Goal: Task Accomplishment & Management: Complete application form

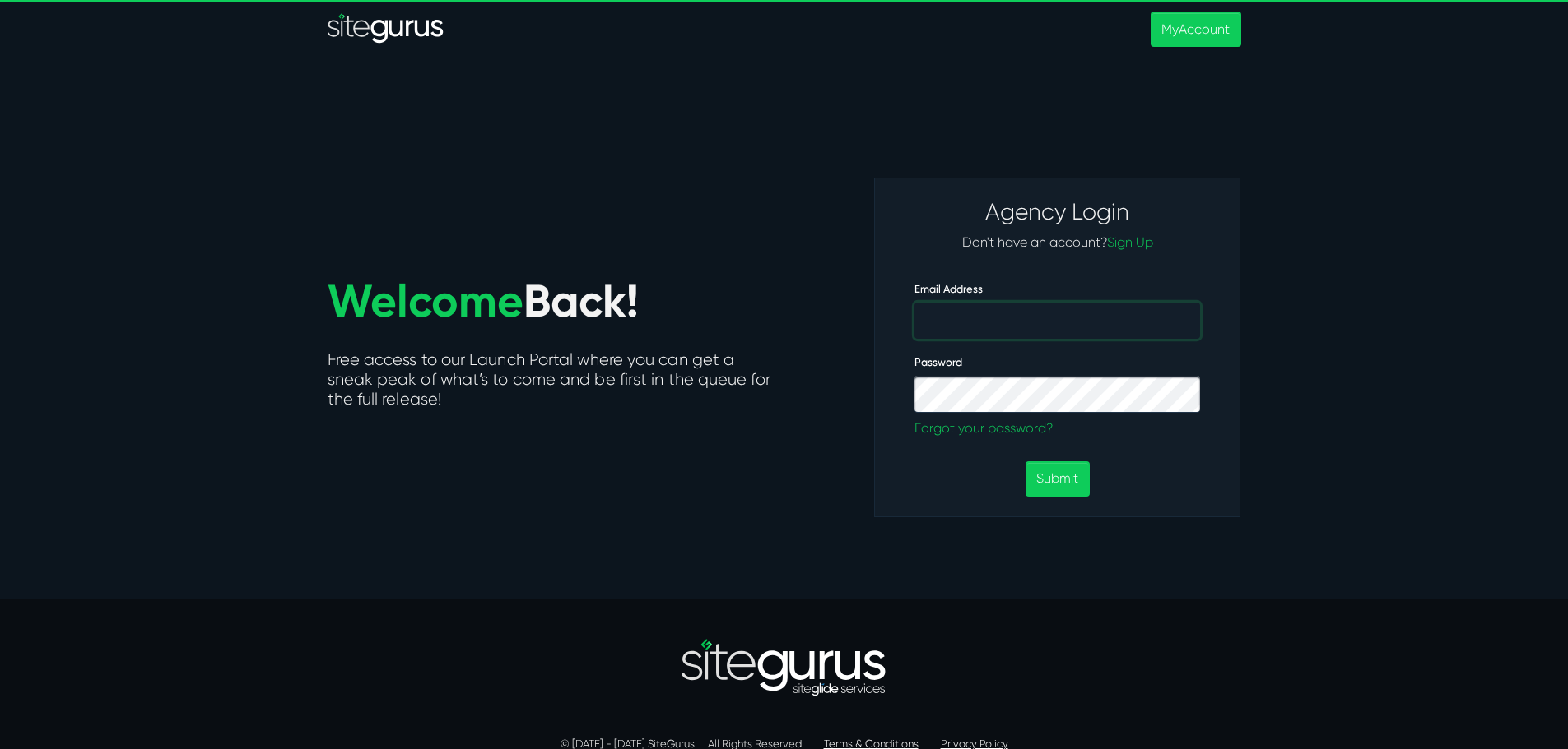
click at [939, 328] on input "Email Address" at bounding box center [1057, 320] width 286 height 36
type input "[PERSON_NAME][EMAIL_ADDRESS][DOMAIN_NAME]"
drag, startPoint x: 1031, startPoint y: 412, endPoint x: 1393, endPoint y: 224, distance: 407.9
click at [1393, 221] on section "Welcome Back! Free access to our Launch Portal where you can get a sneak peak o…" at bounding box center [784, 327] width 1568 height 544
click at [1053, 479] on button "Submit" at bounding box center [1057, 479] width 63 height 35
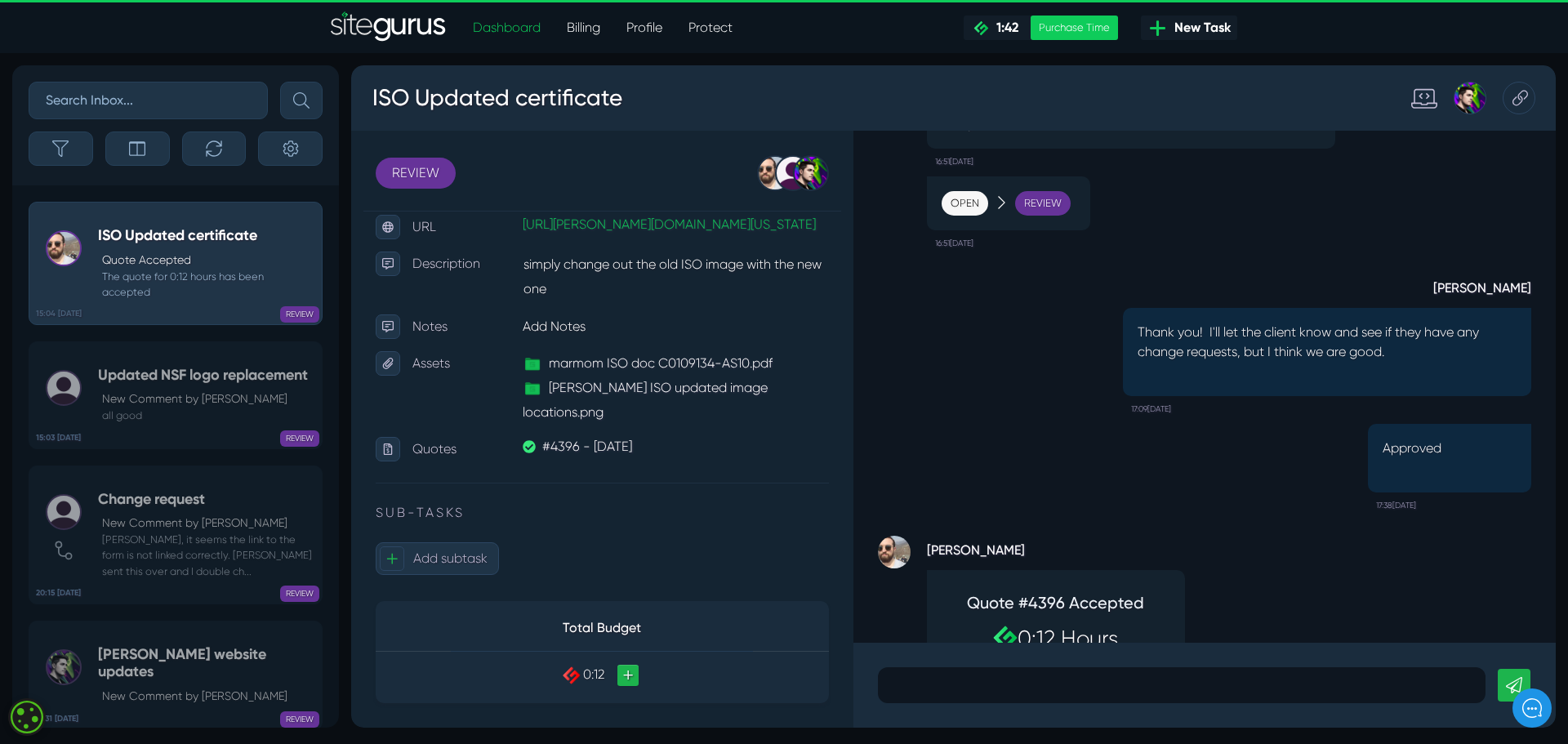
scroll to position [1, 0]
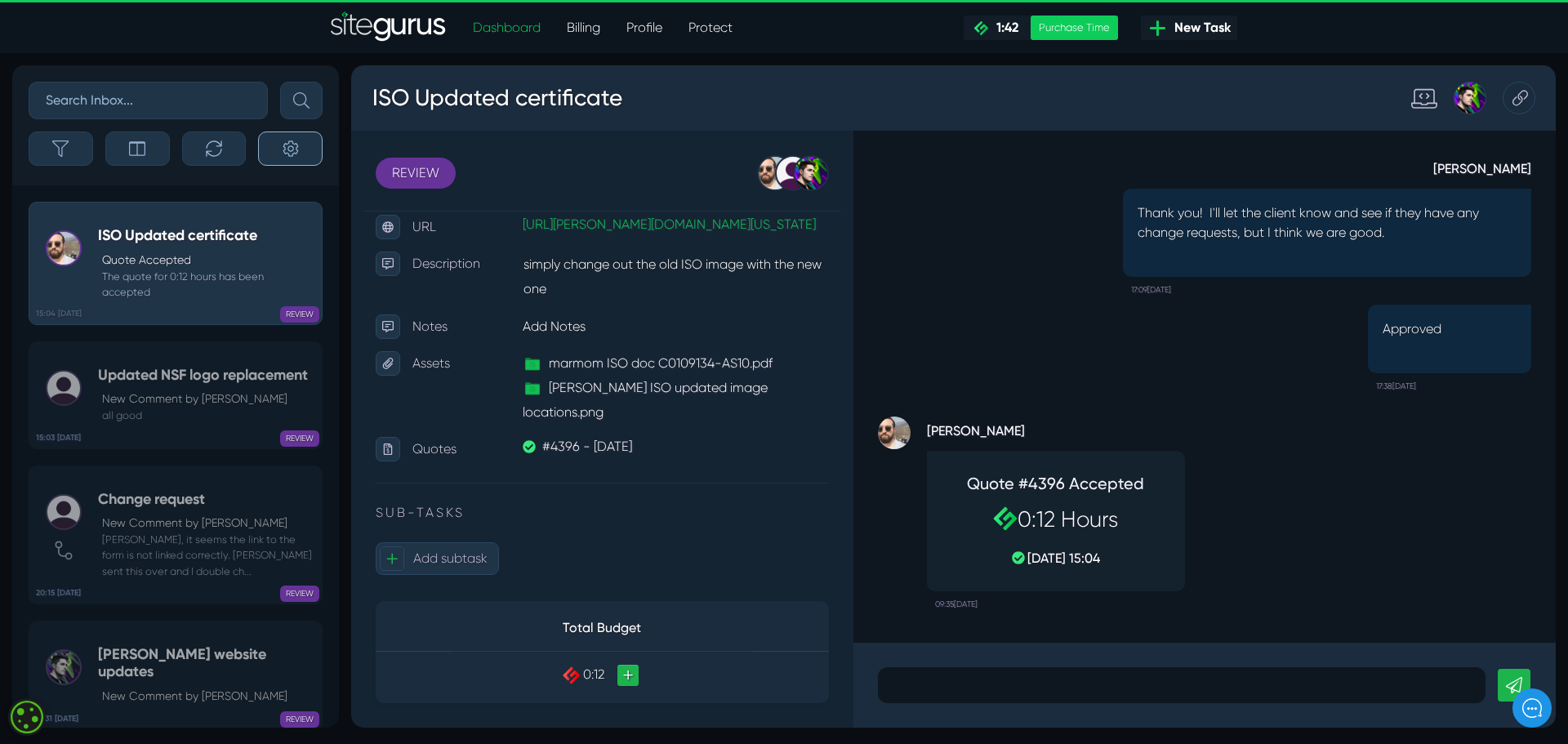
click at [283, 152] on icon "button" at bounding box center [290, 148] width 16 height 16
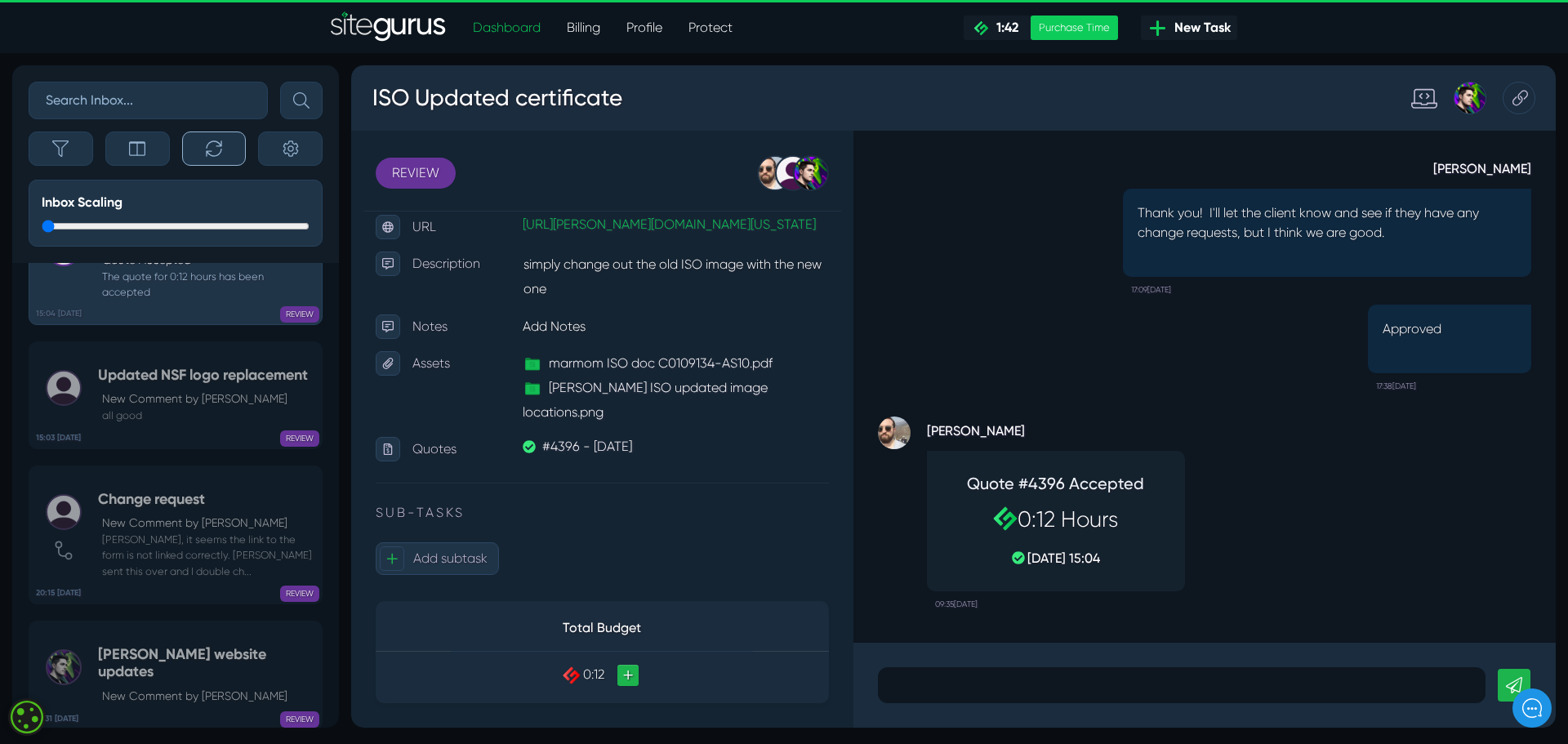
click at [221, 153] on icon "button" at bounding box center [214, 149] width 17 height 17
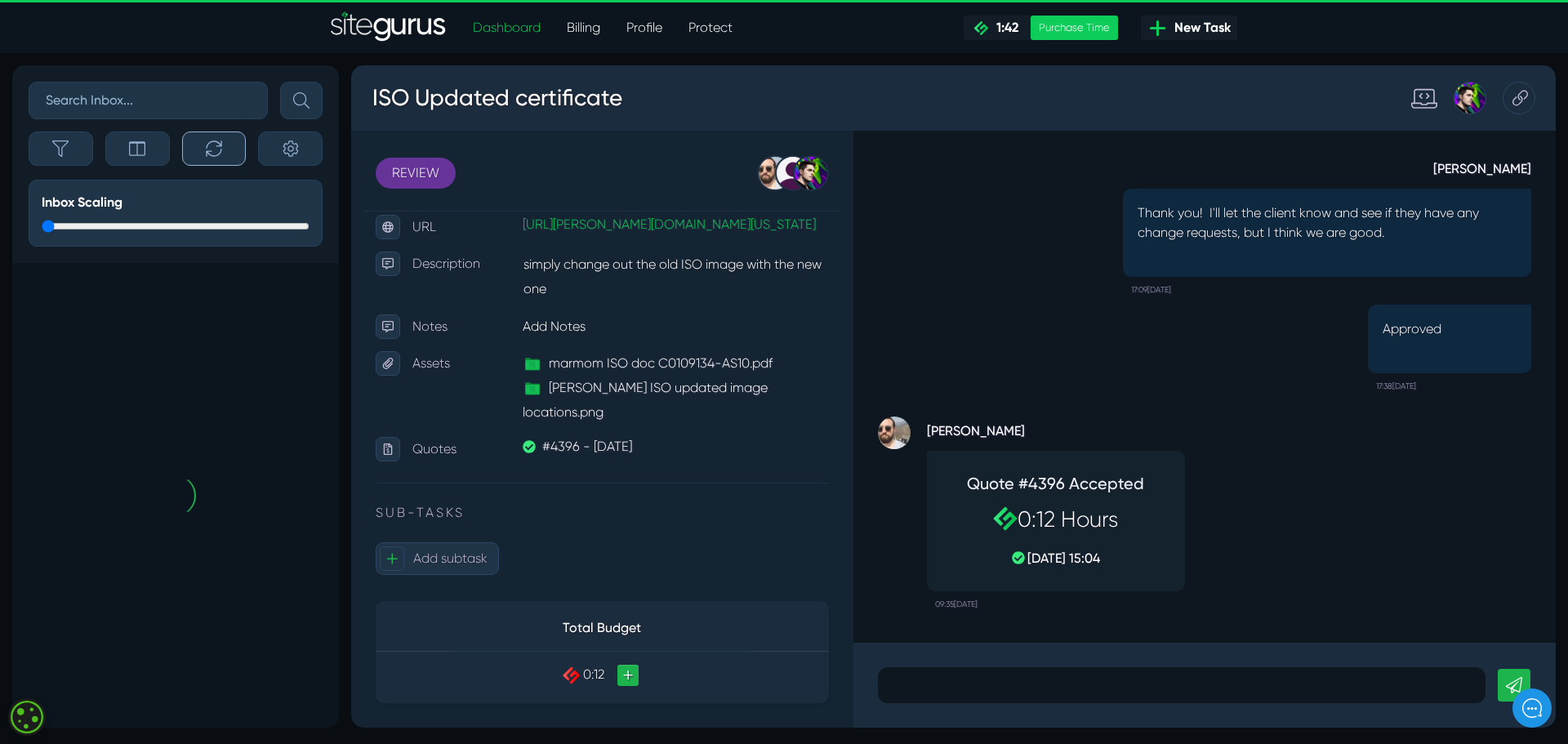
scroll to position [-218, 0]
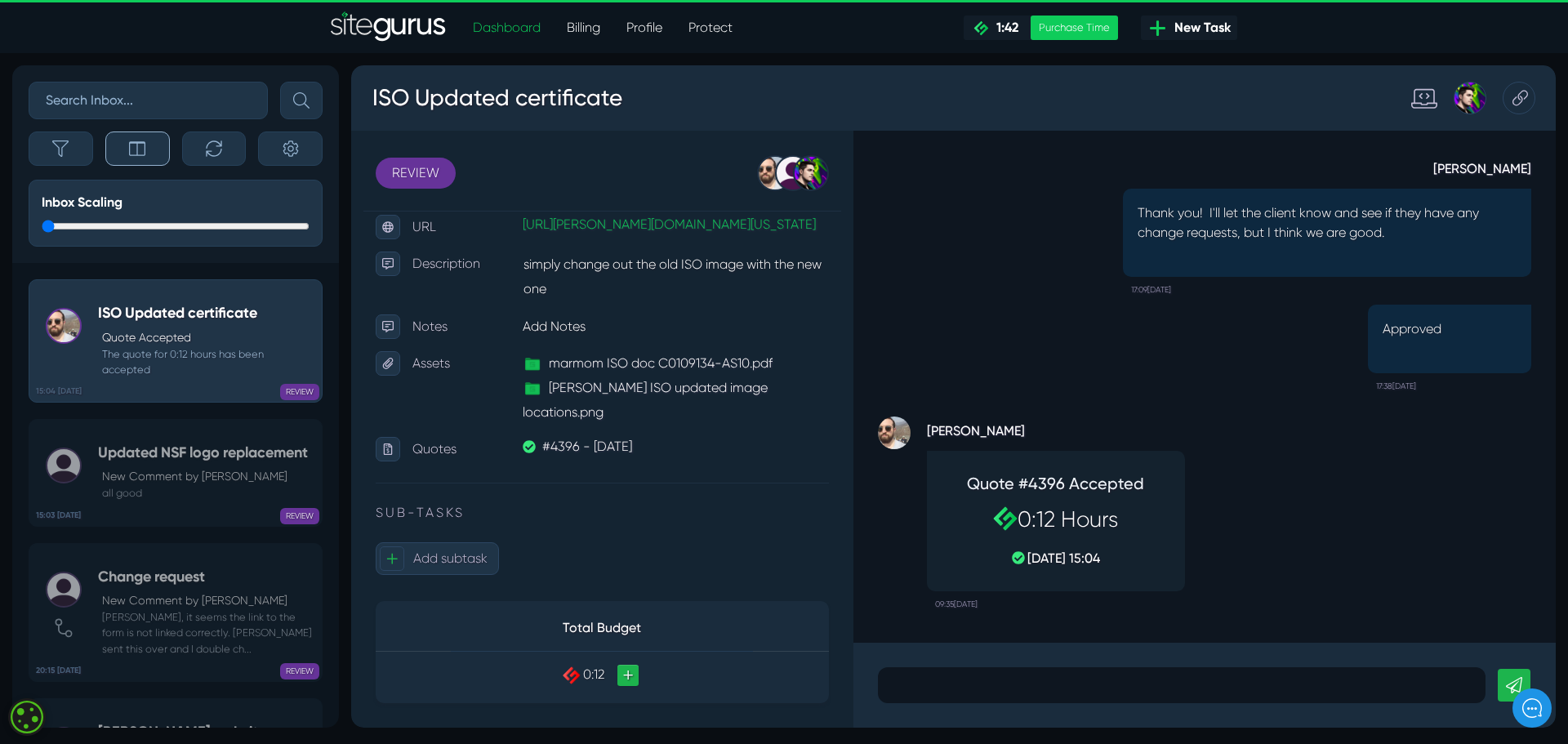
click at [135, 150] on icon "button" at bounding box center [137, 149] width 17 height 17
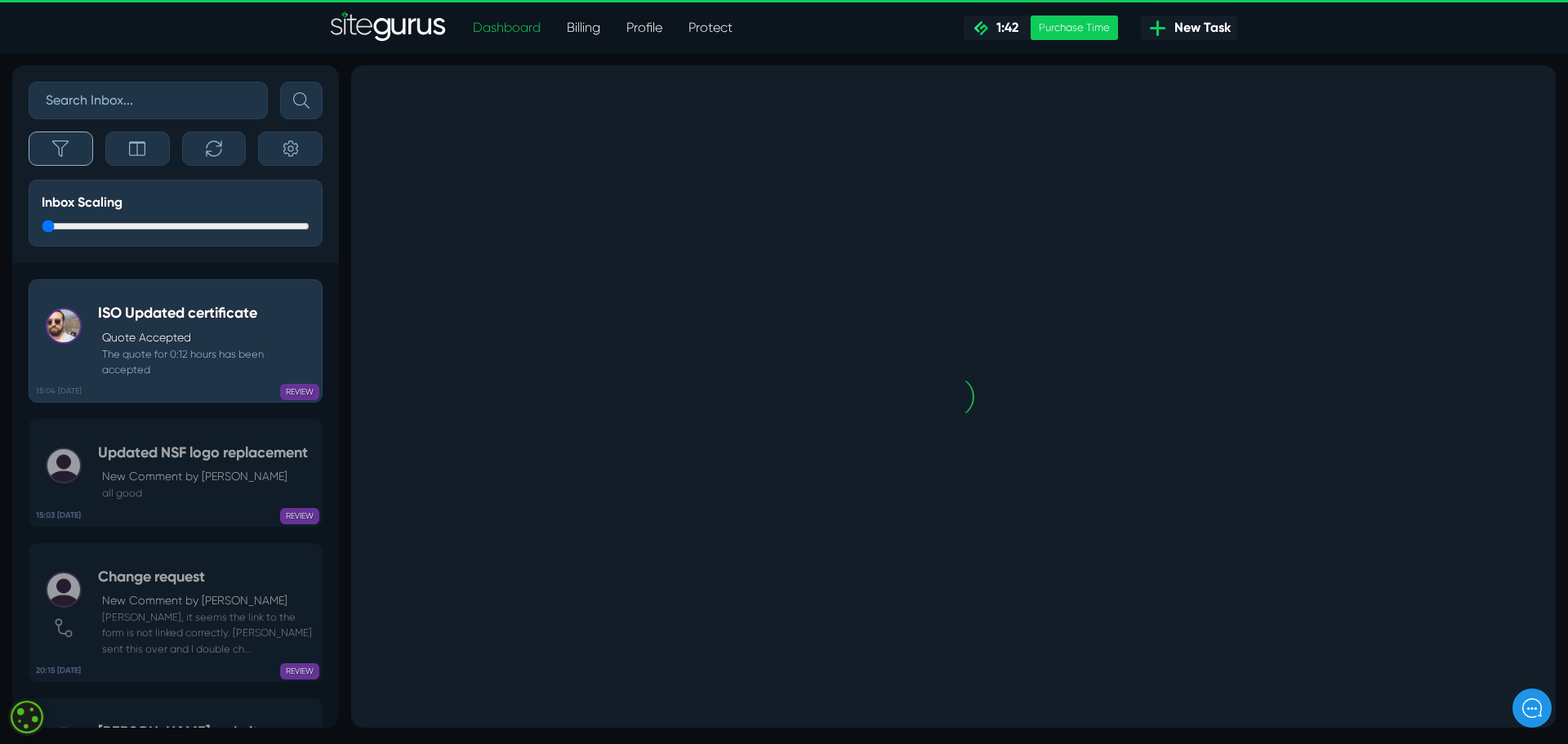
click at [53, 149] on icon "button" at bounding box center [60, 149] width 17 height 17
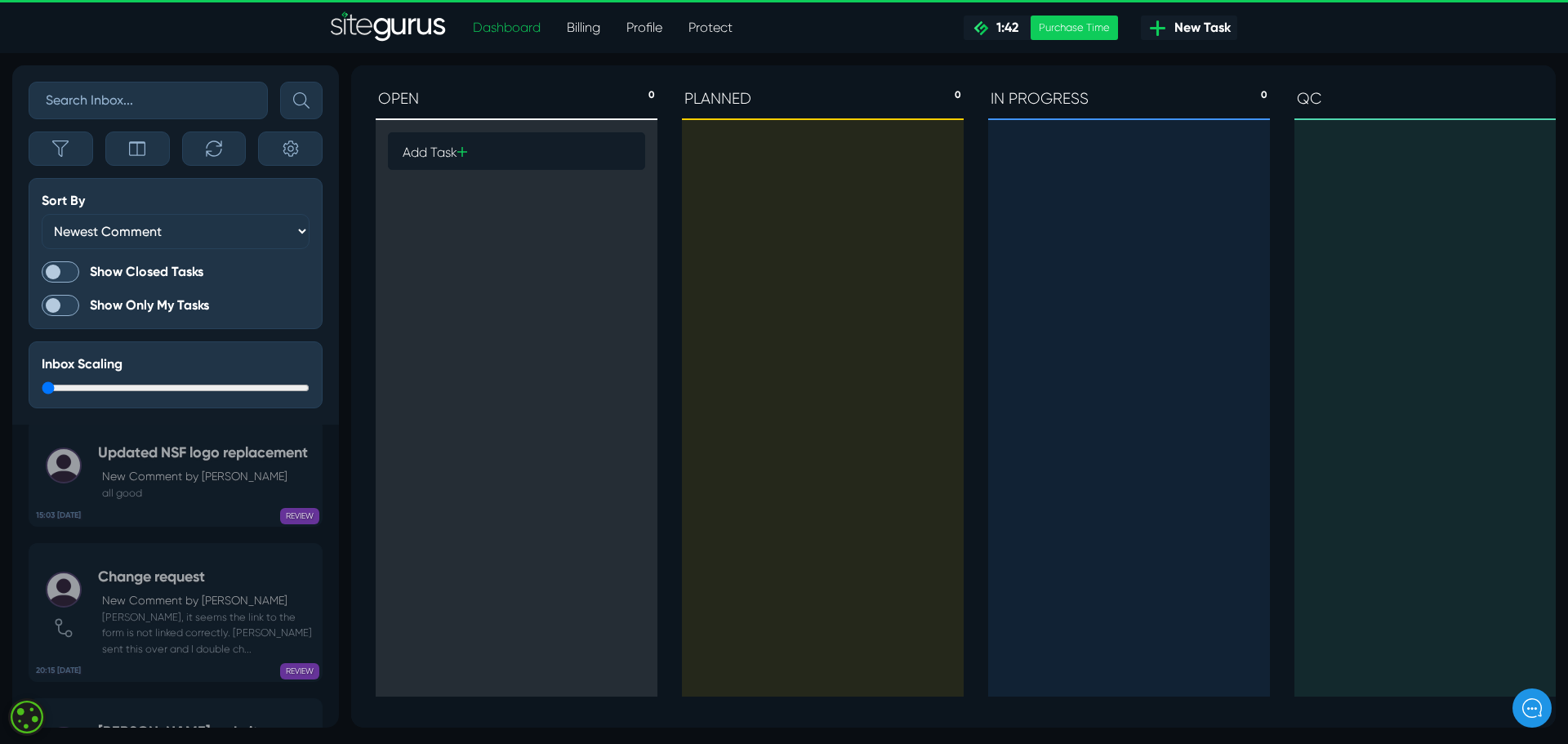
click at [117, 104] on input "text" at bounding box center [148, 100] width 239 height 38
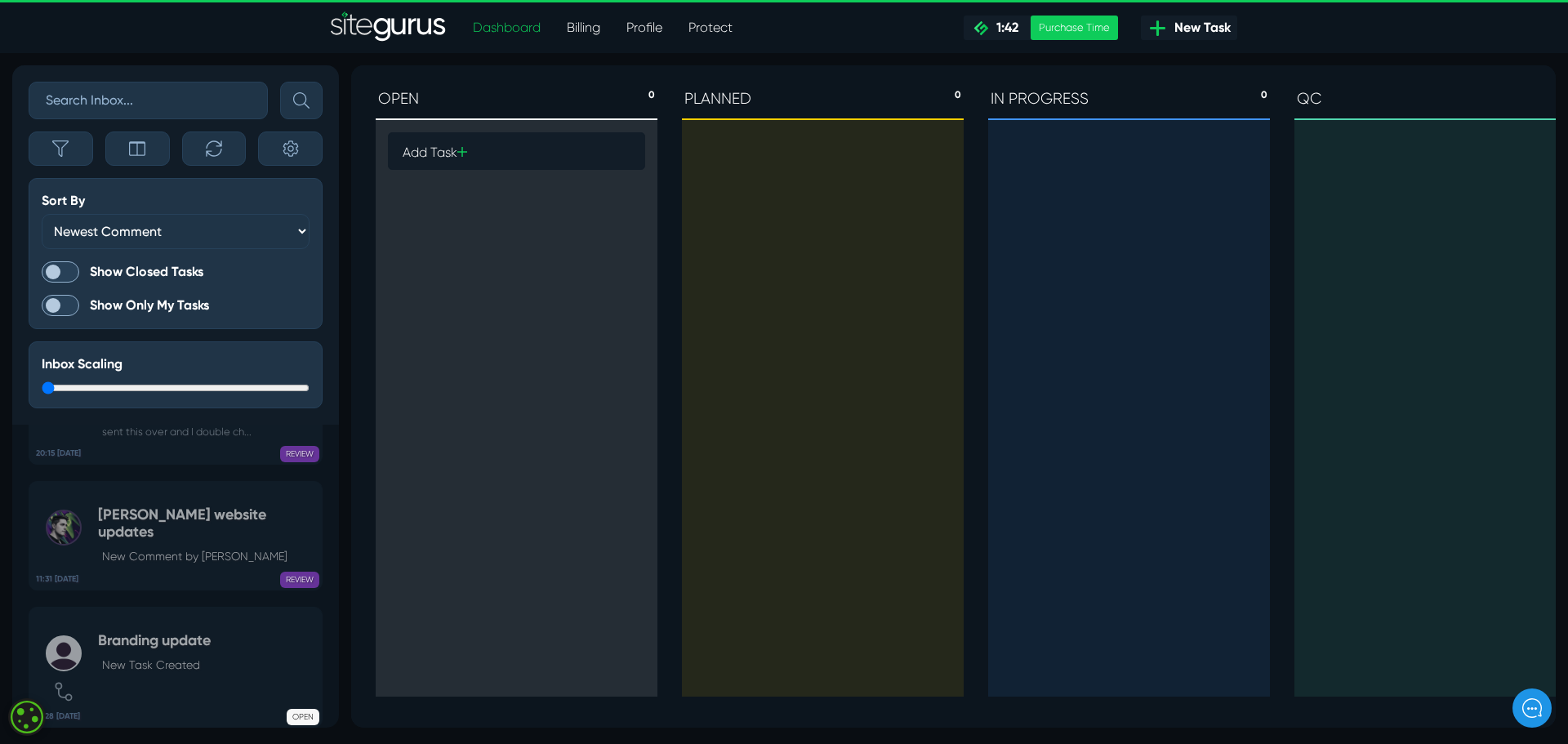
scroll to position [-379, 0]
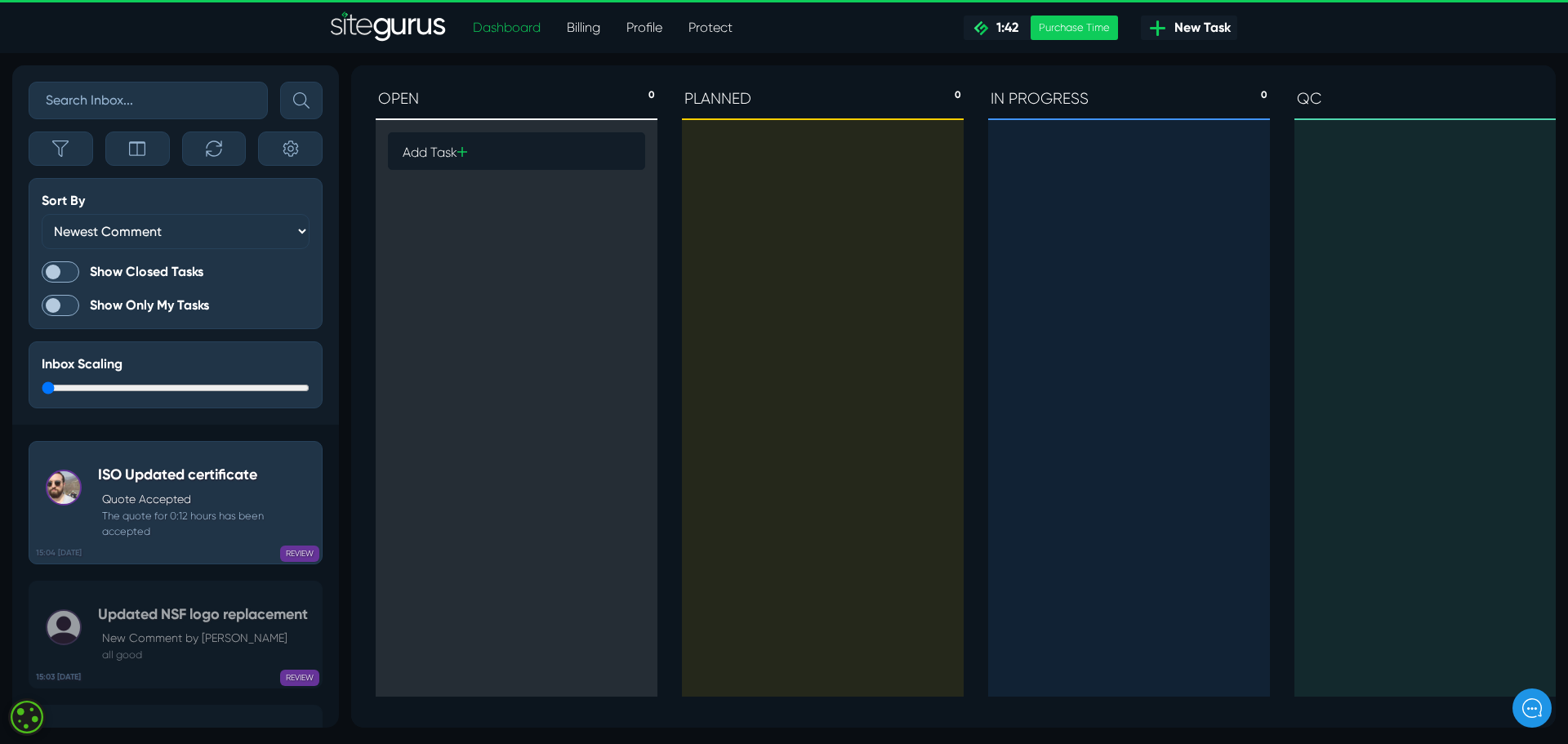
click at [1189, 29] on span "New Task" at bounding box center [1199, 27] width 63 height 19
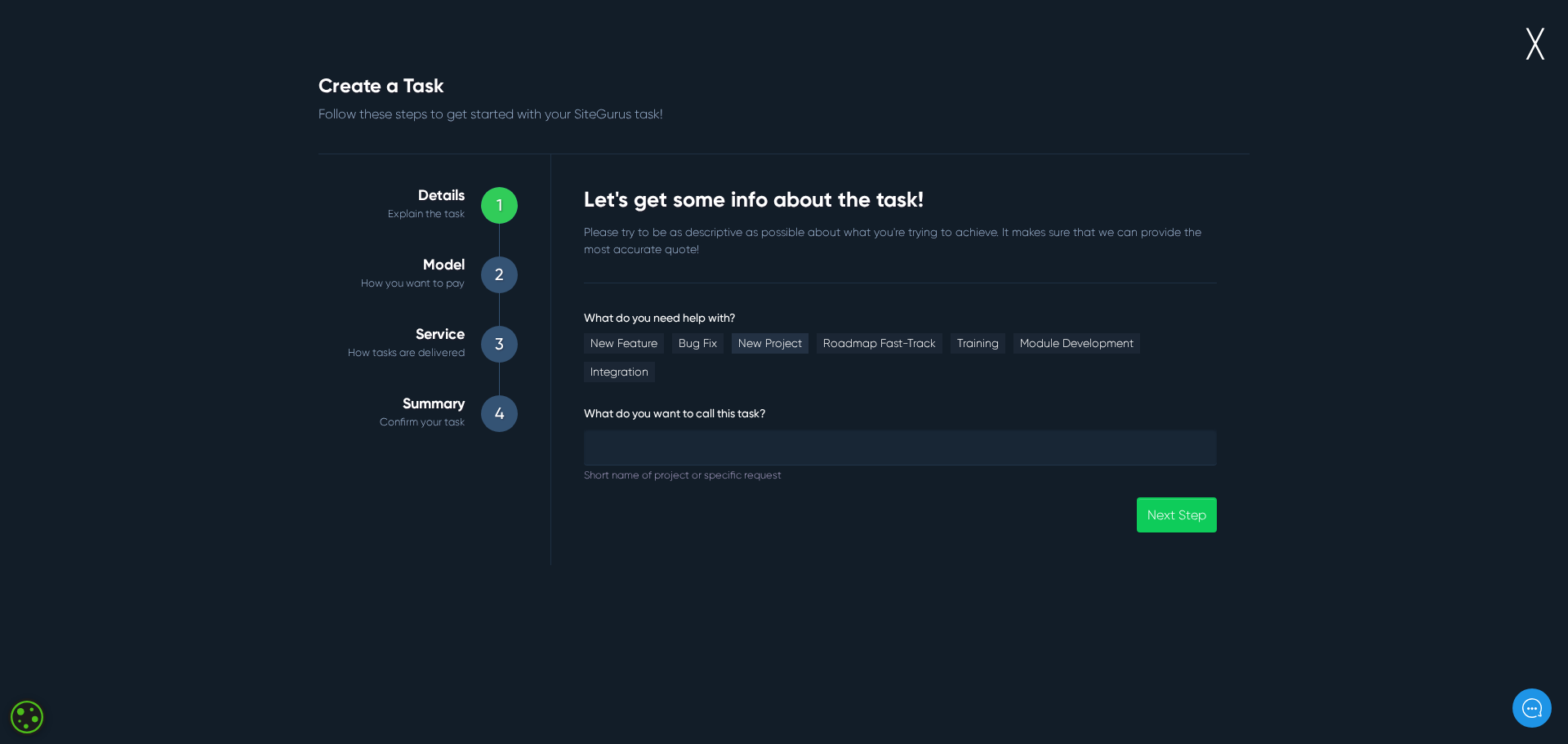
click at [770, 344] on link "New Project" at bounding box center [770, 344] width 77 height 20
click at [655, 429] on input "What do you need help with?" at bounding box center [899, 447] width 633 height 36
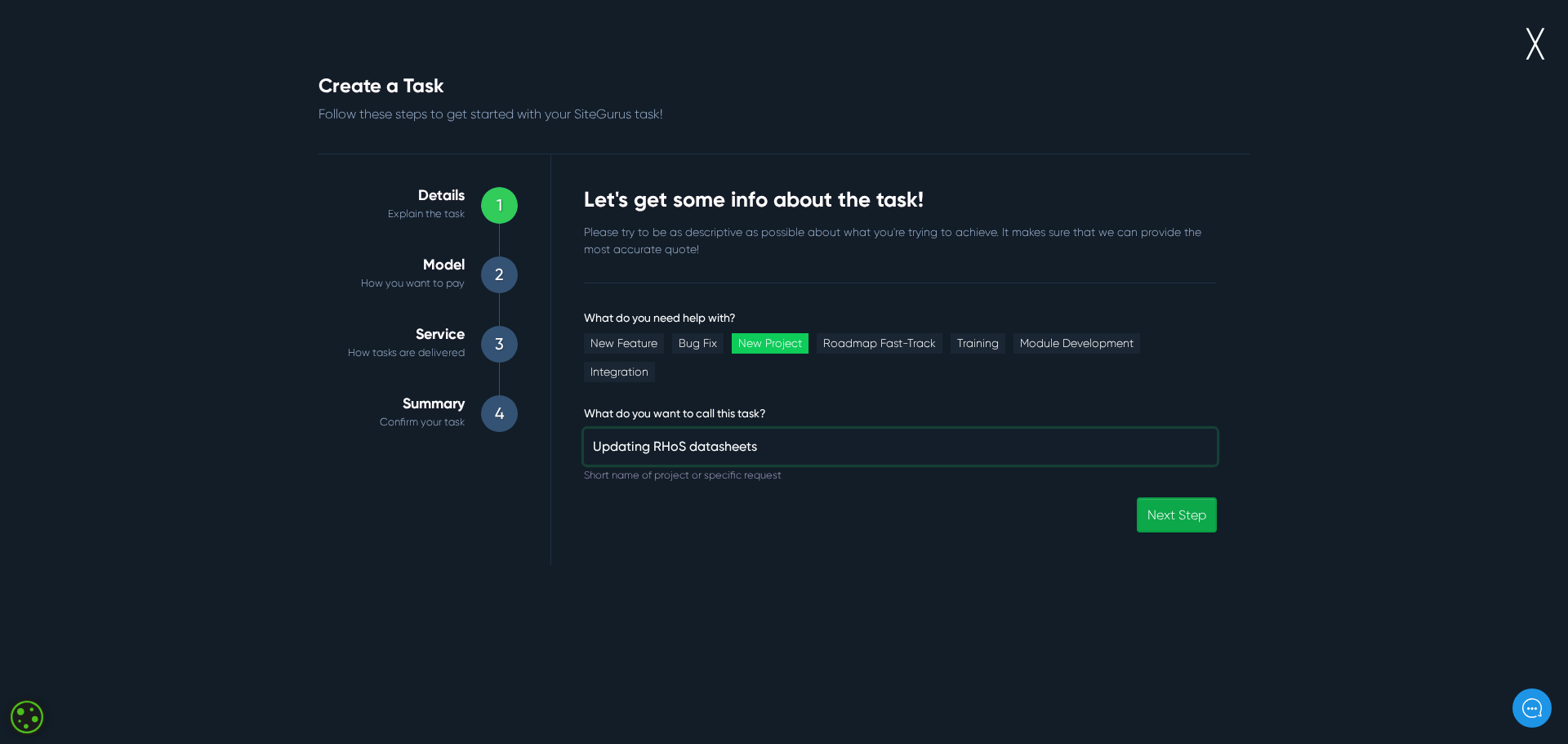
type input "Updating RHoS datasheets"
click at [1167, 498] on link "Next Step" at bounding box center [1176, 515] width 80 height 35
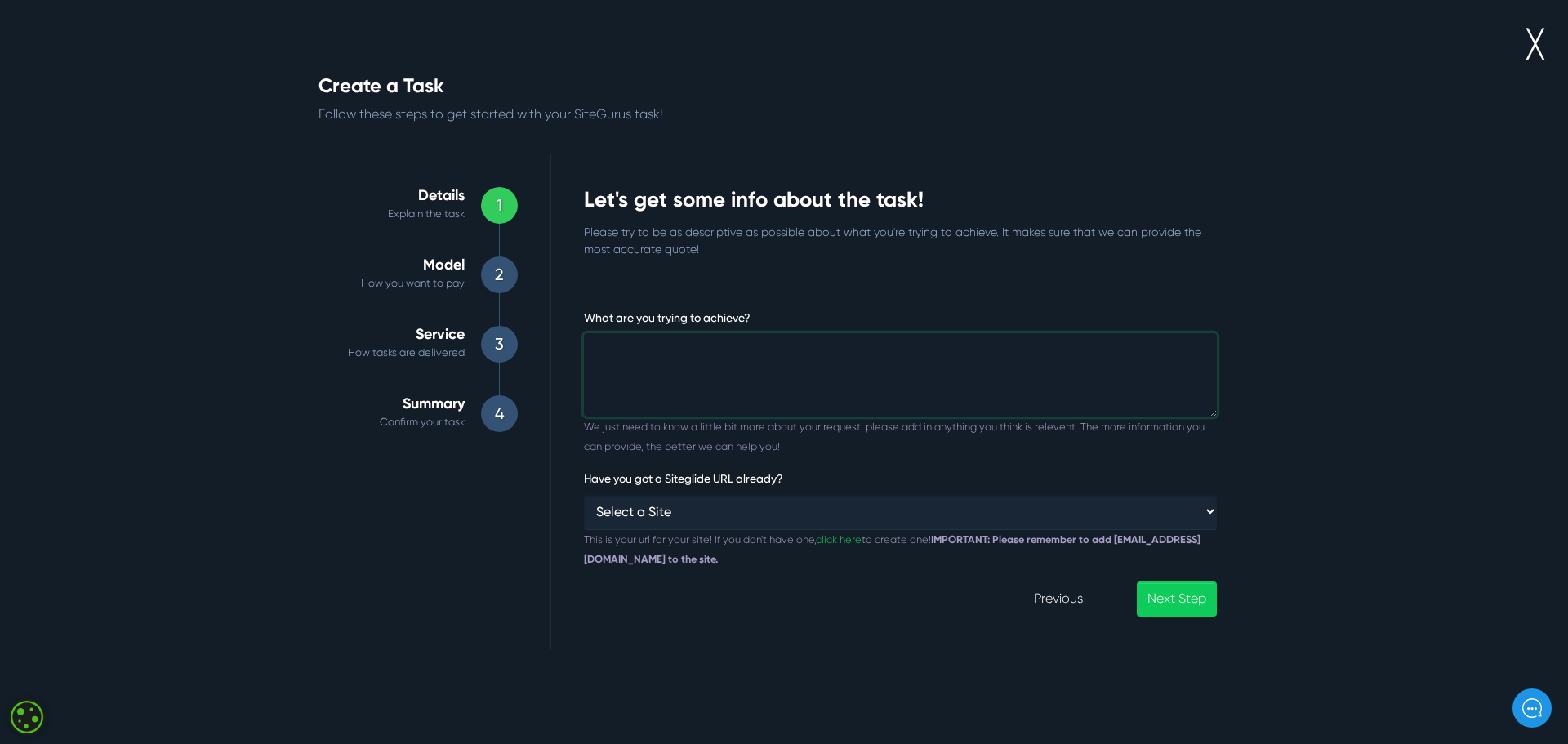
click at [785, 354] on textarea "What are you trying to achieve?" at bounding box center [899, 375] width 633 height 83
type textarea "changing out the RHoS forms currently on the site"
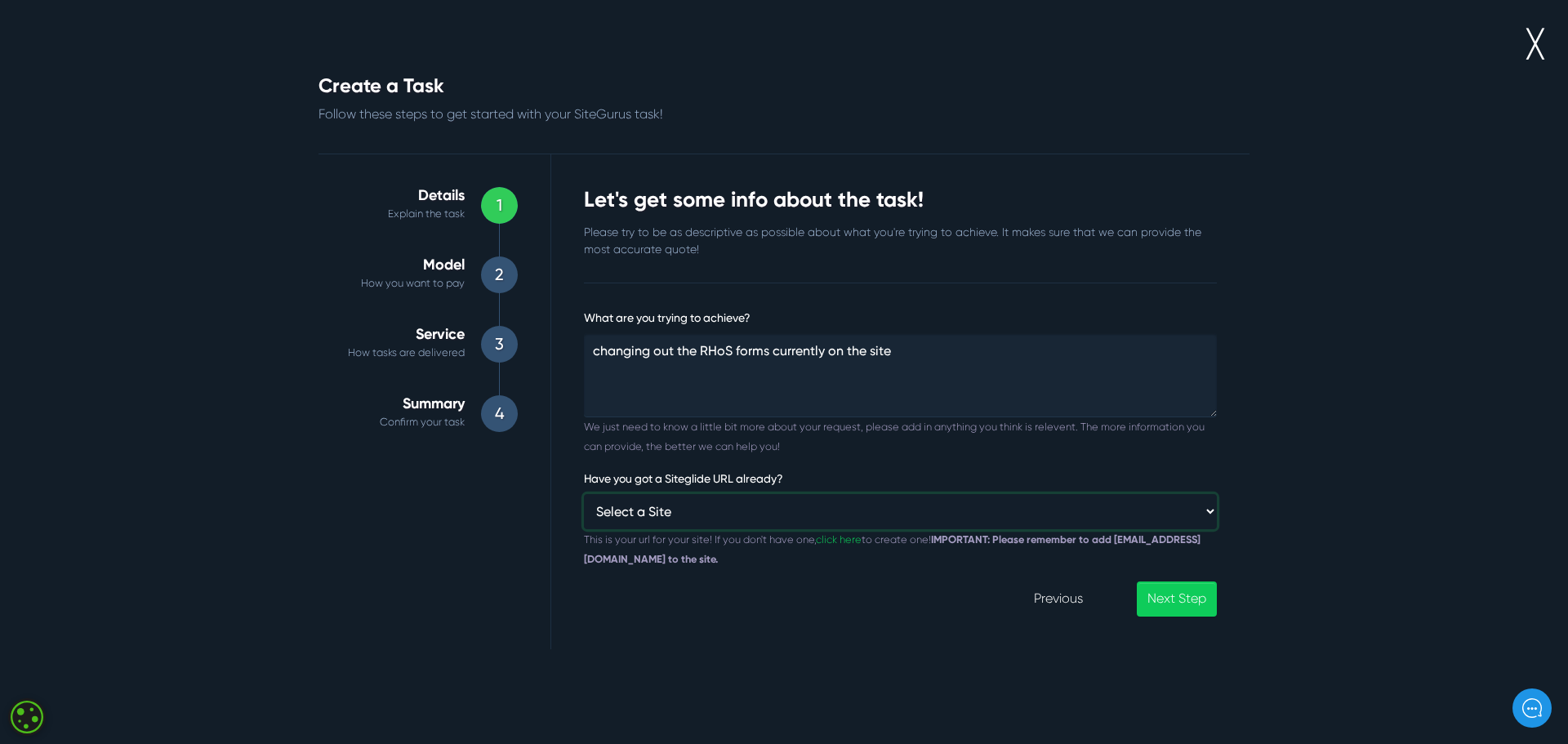
click at [729, 512] on select "Select a Site Custom URL ⸻⸻ Marmon AD" at bounding box center [899, 511] width 633 height 35
select select "[URL][PERSON_NAME][DOMAIN_NAME][US_STATE]"
click at [583, 494] on select "Select a Site Custom URL ⸻⸻ Marmon AD" at bounding box center [899, 511] width 633 height 35
click at [1186, 598] on link "Next Step" at bounding box center [1176, 599] width 80 height 35
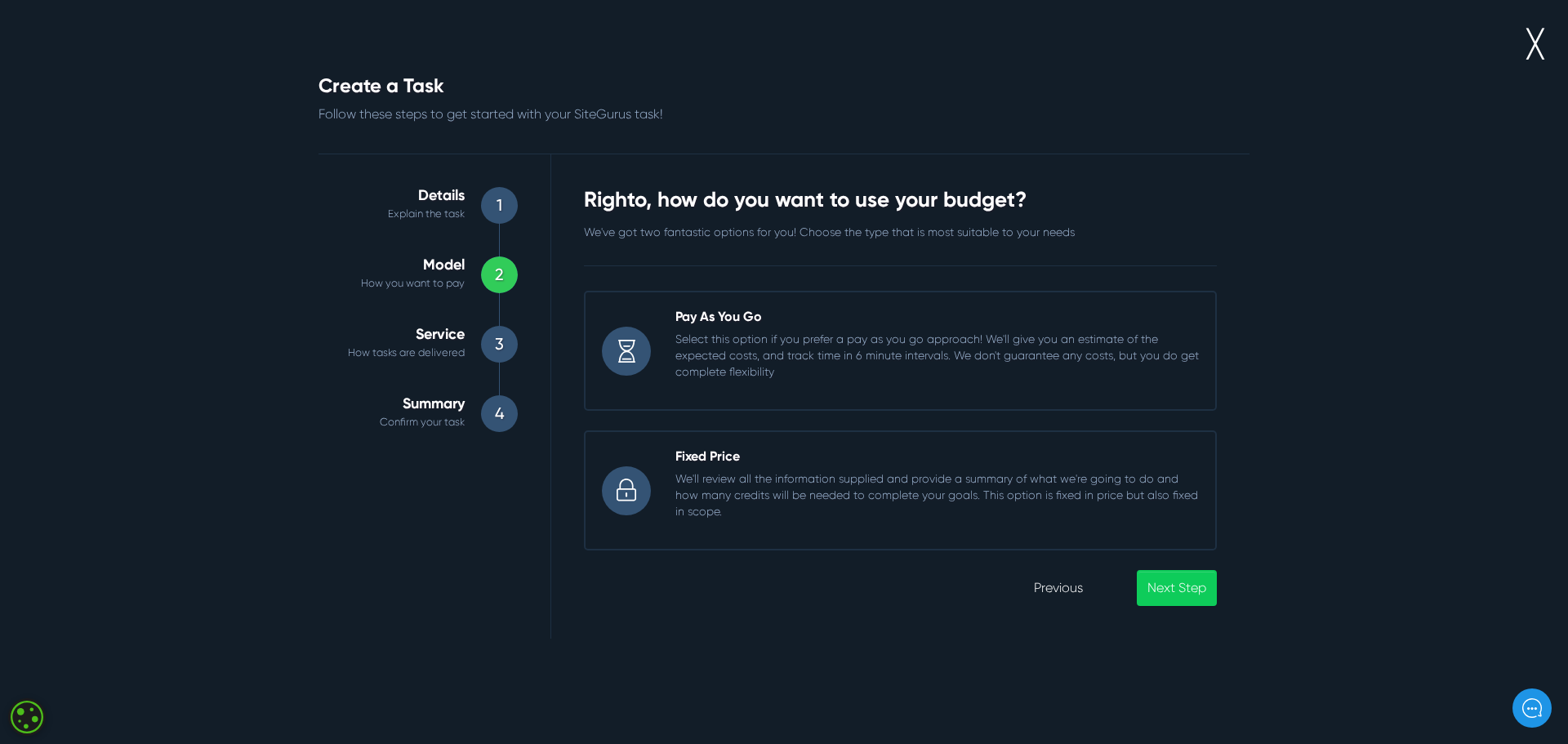
click at [834, 497] on p "We'll review all the information supplied and provide a summary of what we're g…" at bounding box center [936, 495] width 523 height 49
click at [583, 431] on input "Fixed Price We'll review all the information supplied and provide a summary of …" at bounding box center [583, 431] width 0 height 0
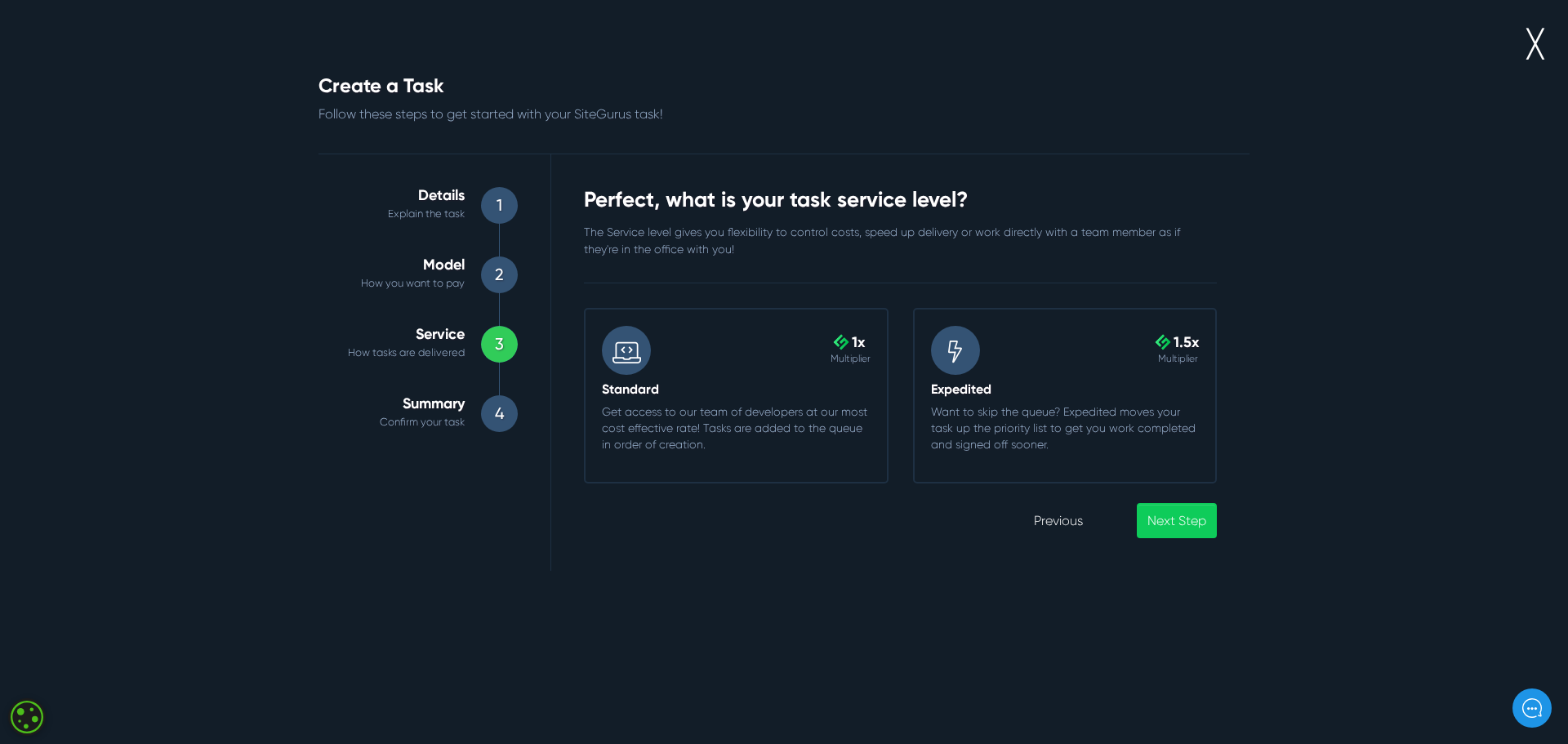
click at [650, 413] on p "Get access to our team of developers at our most cost effective rate! Tasks are…" at bounding box center [736, 428] width 269 height 49
click at [583, 308] on input ".cls-1{fill-rule:evenodd;fill:url(#linear-gradient);} 1x Multiplier Standard Ge…" at bounding box center [583, 308] width 0 height 0
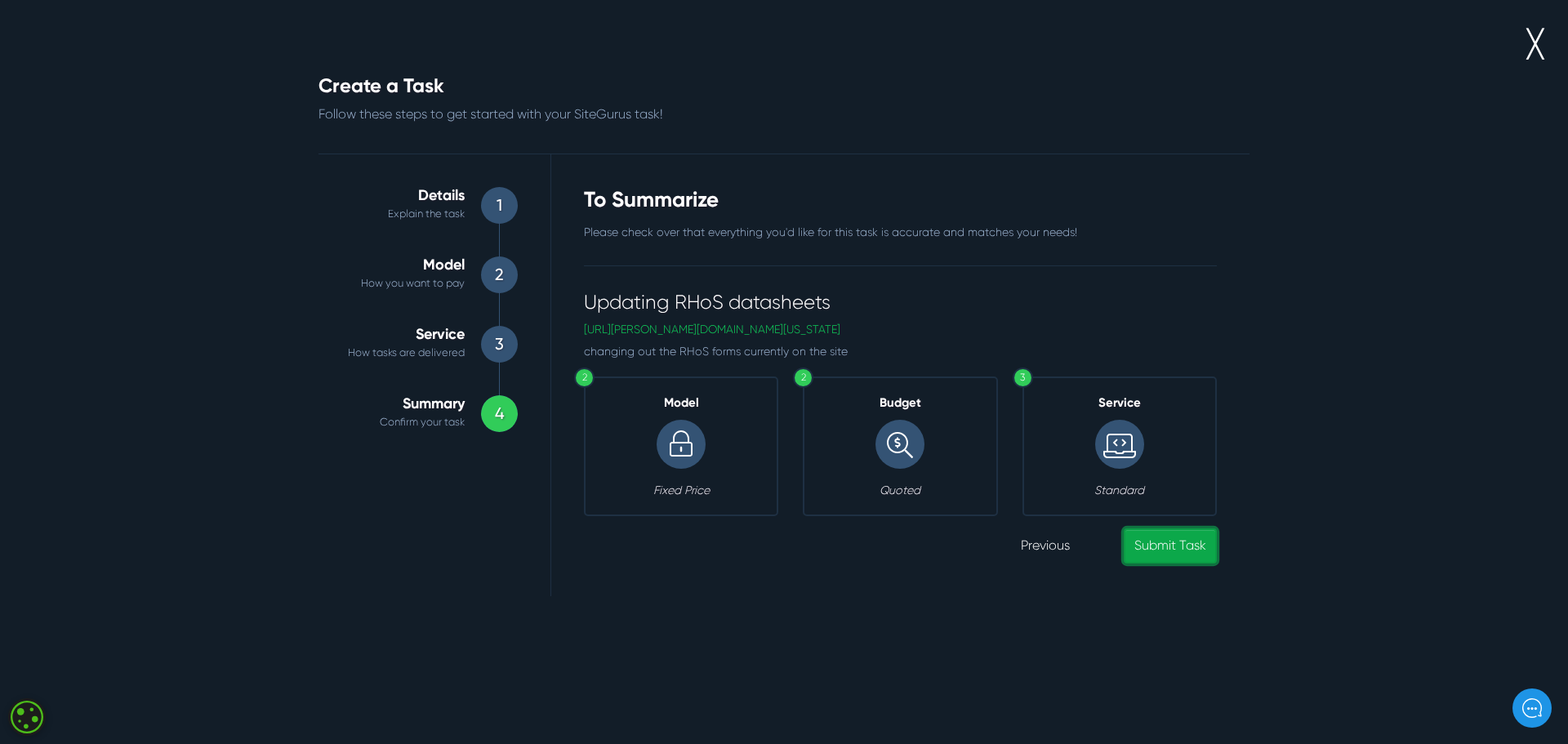
click at [1182, 531] on link "Submit Task" at bounding box center [1170, 546] width 94 height 35
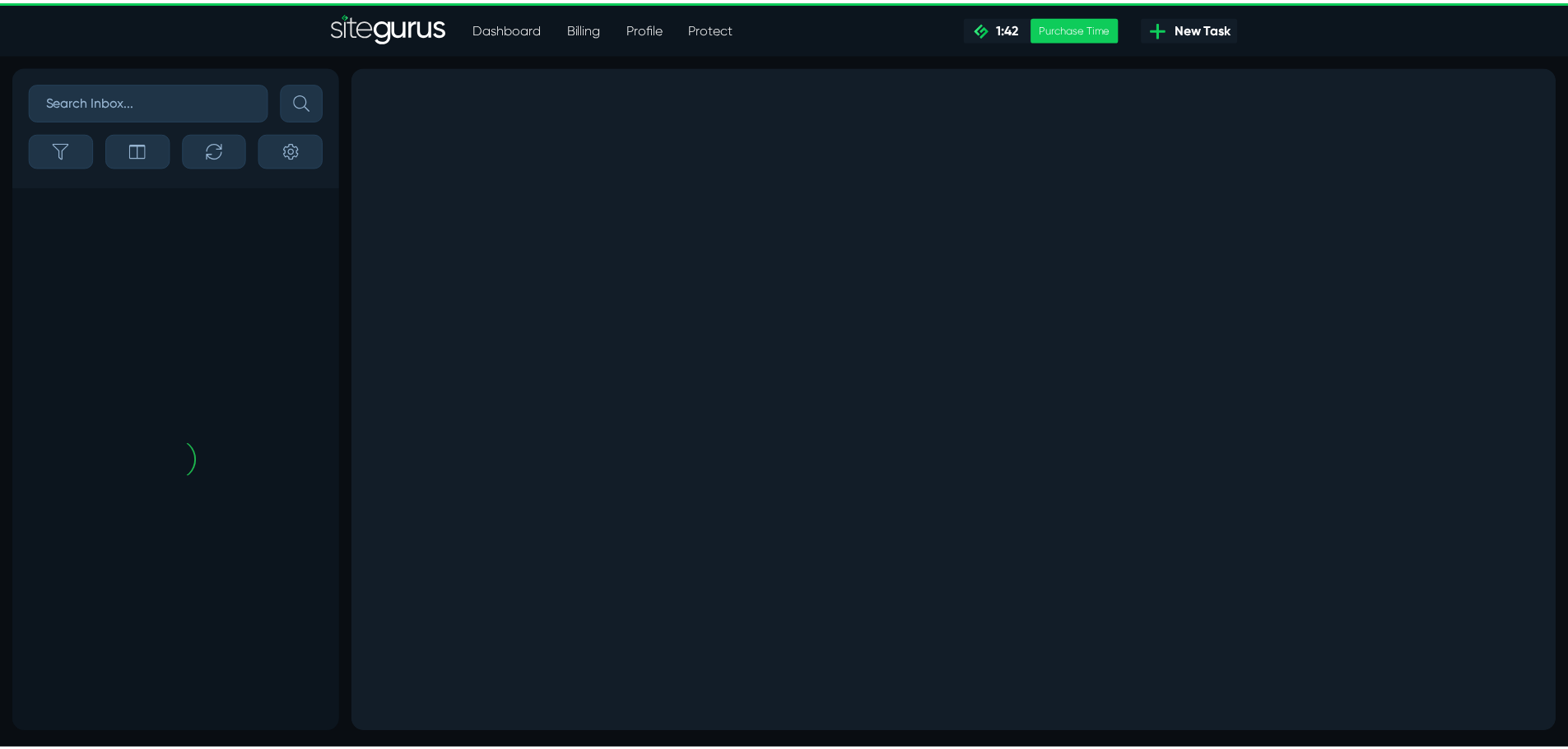
scroll to position [-249, 0]
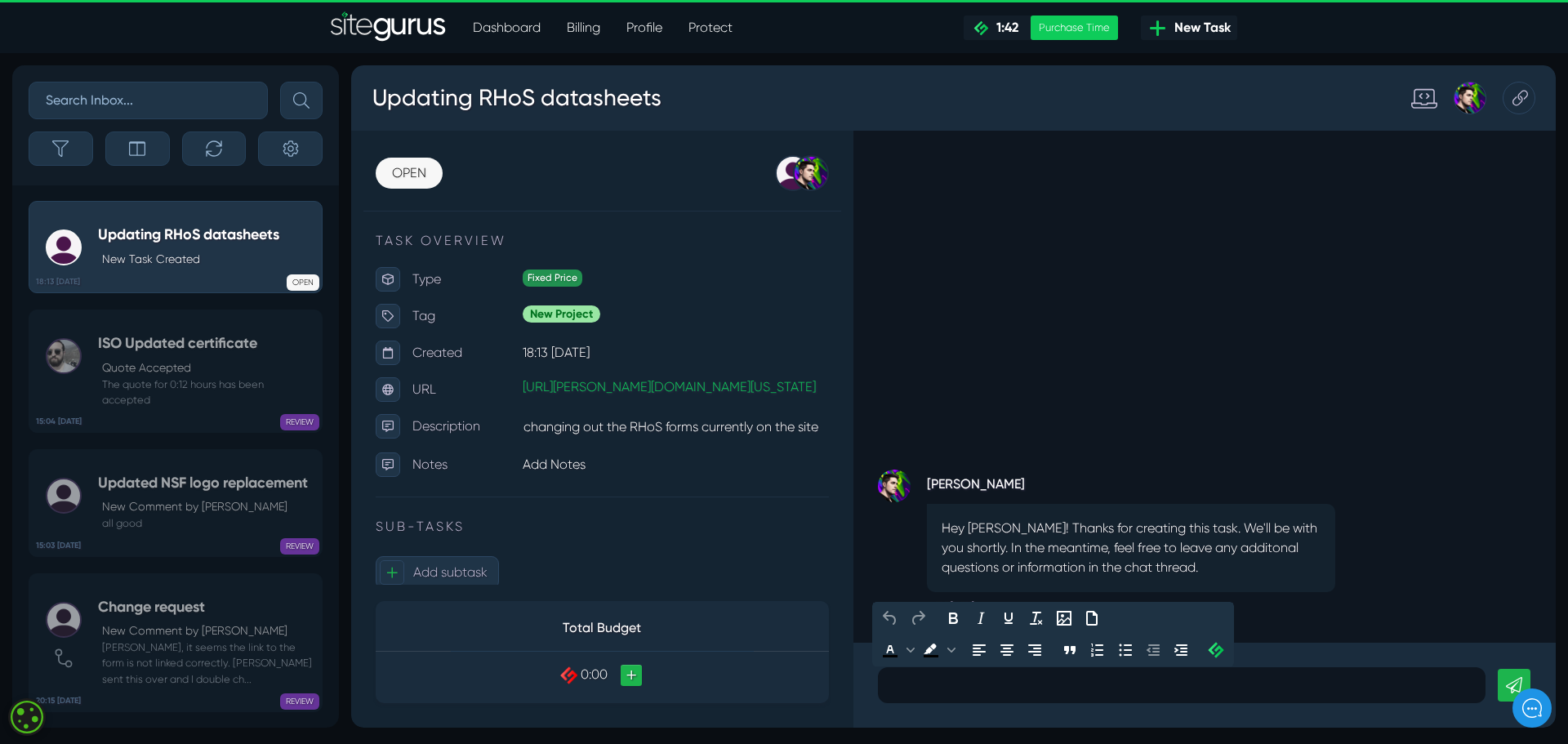
click at [933, 688] on p at bounding box center [1182, 685] width 583 height 19
click at [899, 691] on p at bounding box center [1182, 685] width 583 height 19
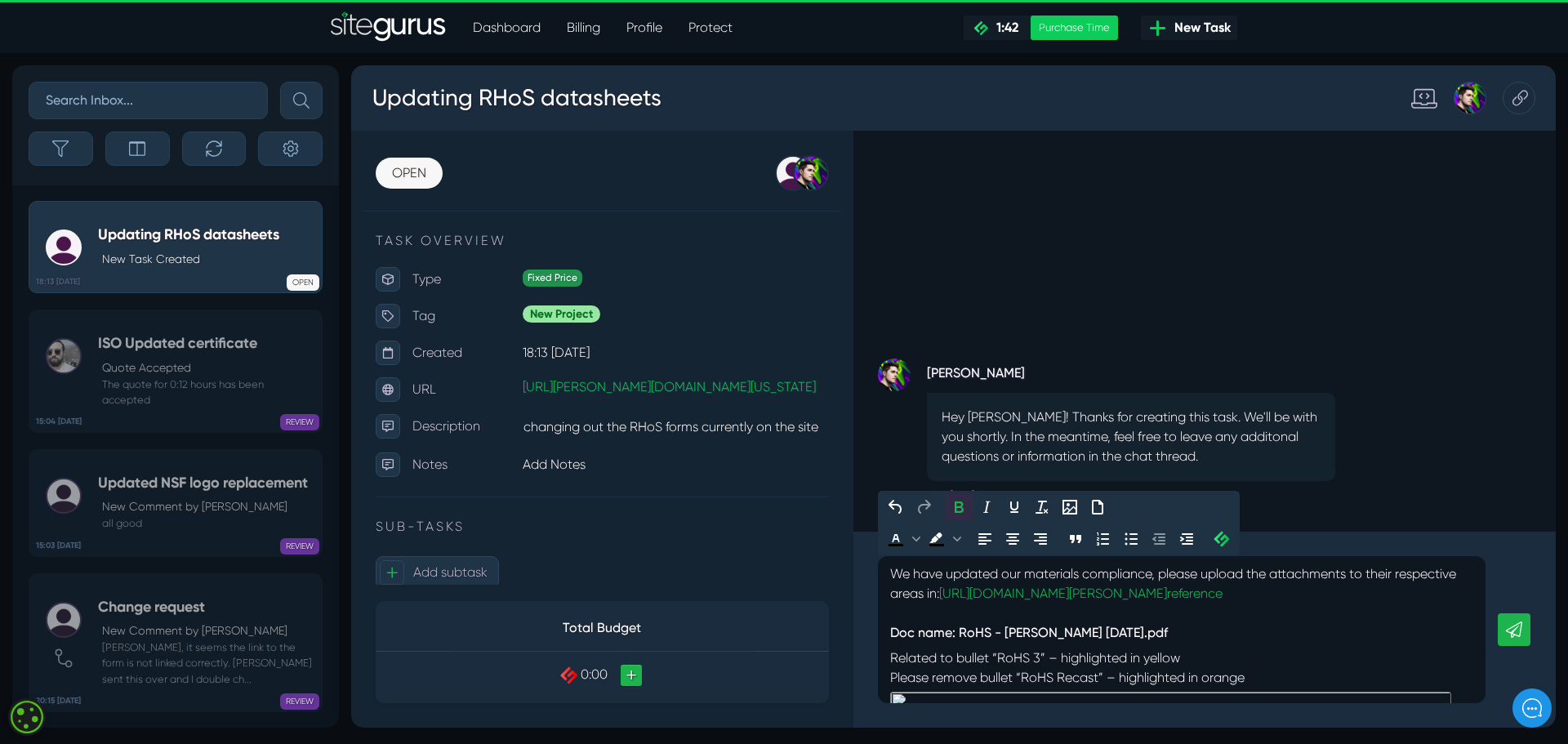
click at [1353, 637] on strong "Doc name: RoHS - [PERSON_NAME] [DATE].pdf" at bounding box center [1182, 633] width 583 height 19
click at [1358, 632] on strong "Doc name: RoHS - [PERSON_NAME] [DATE].pdf" at bounding box center [1182, 633] width 583 height 19
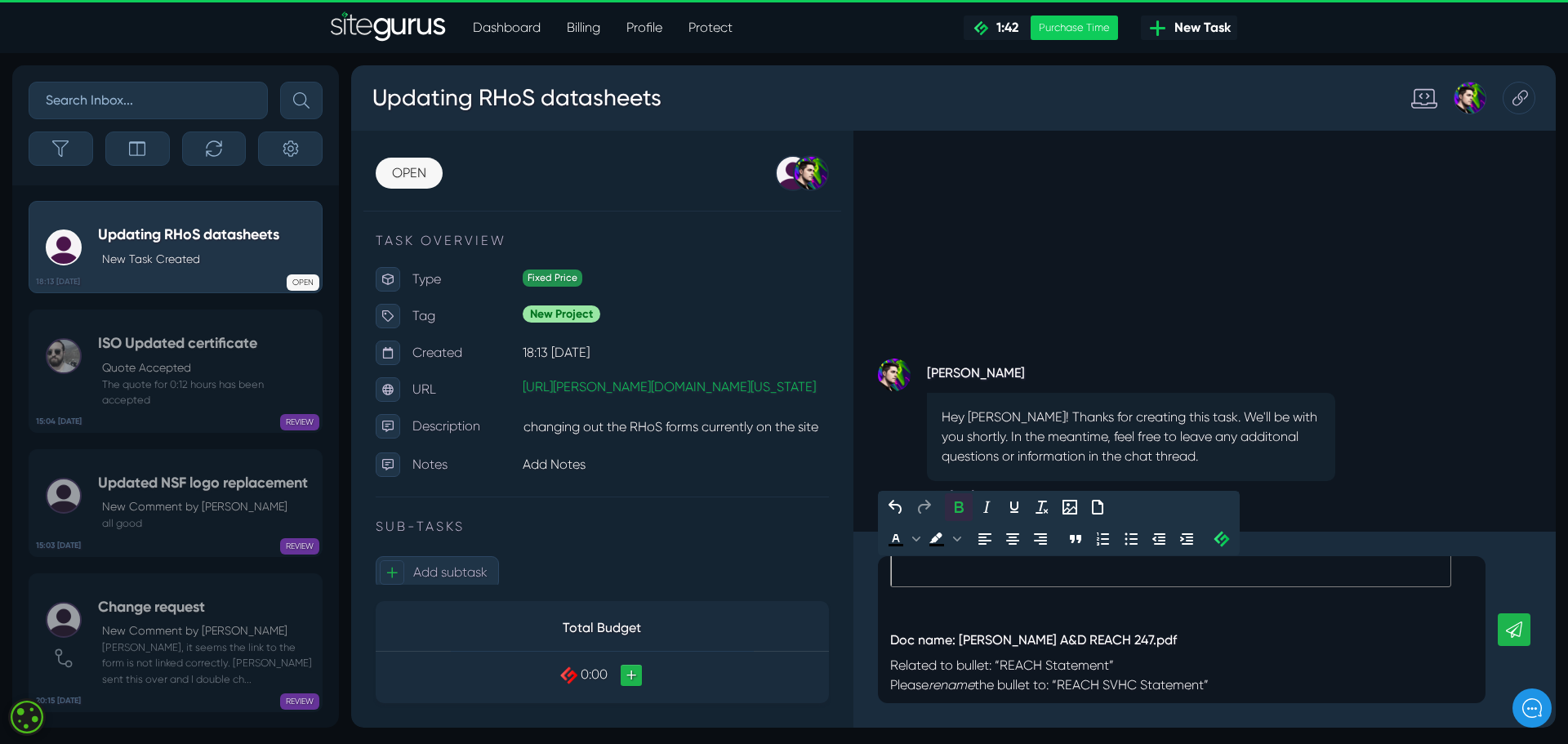
click at [1517, 625] on icon at bounding box center [1514, 630] width 17 height 17
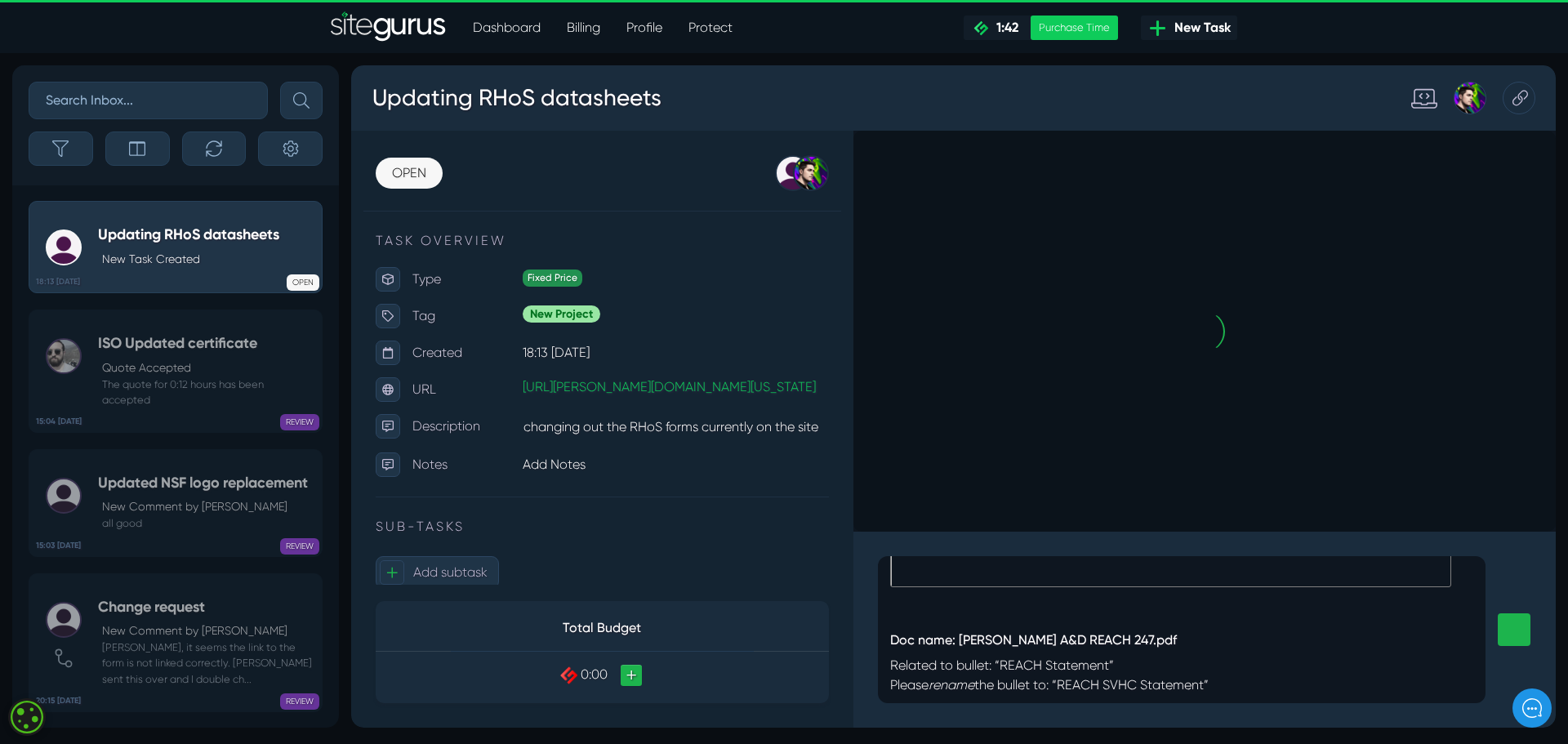
scroll to position [0, 0]
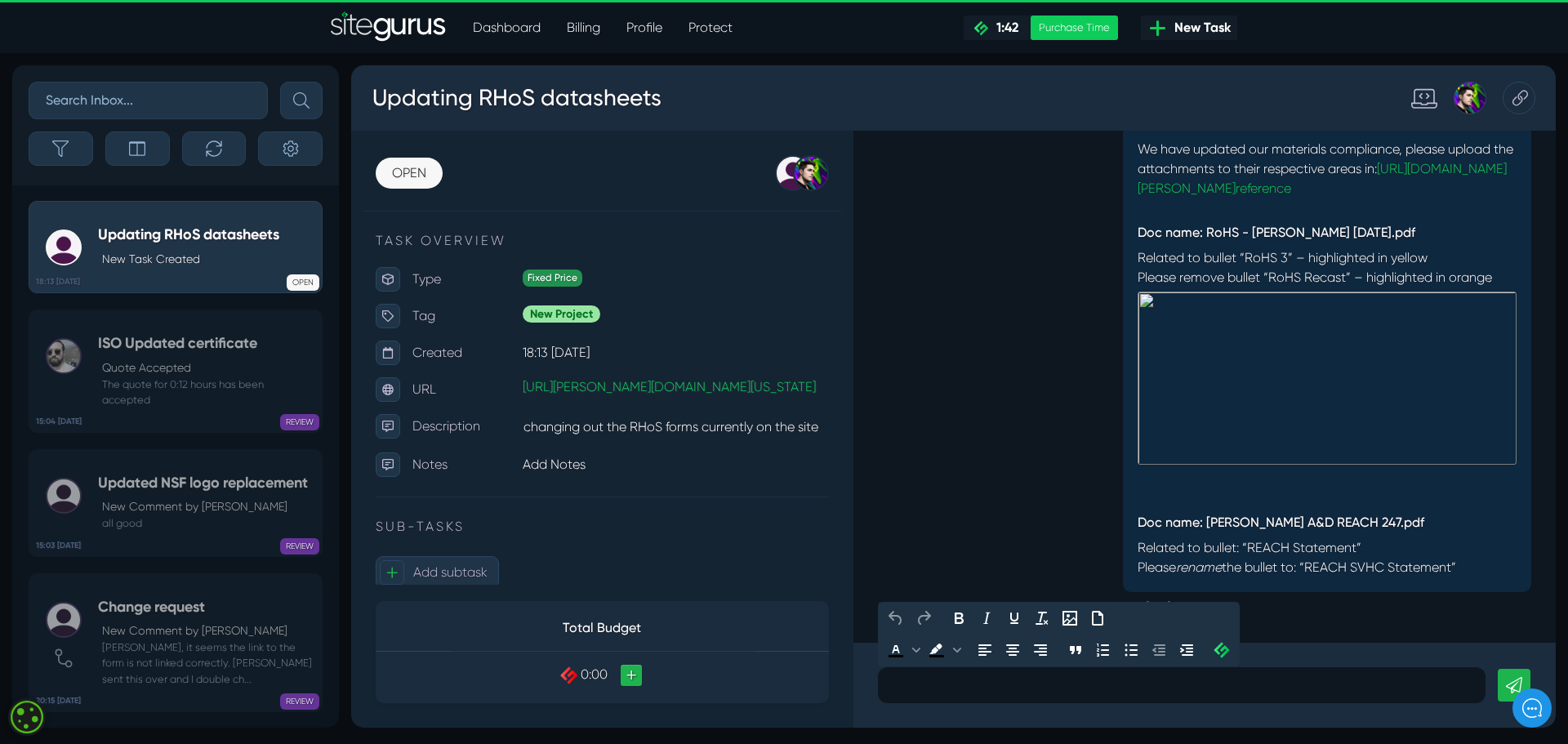
click at [1041, 687] on p at bounding box center [1182, 685] width 583 height 19
click at [1095, 618] on icon "Upload File" at bounding box center [1097, 618] width 19 height 19
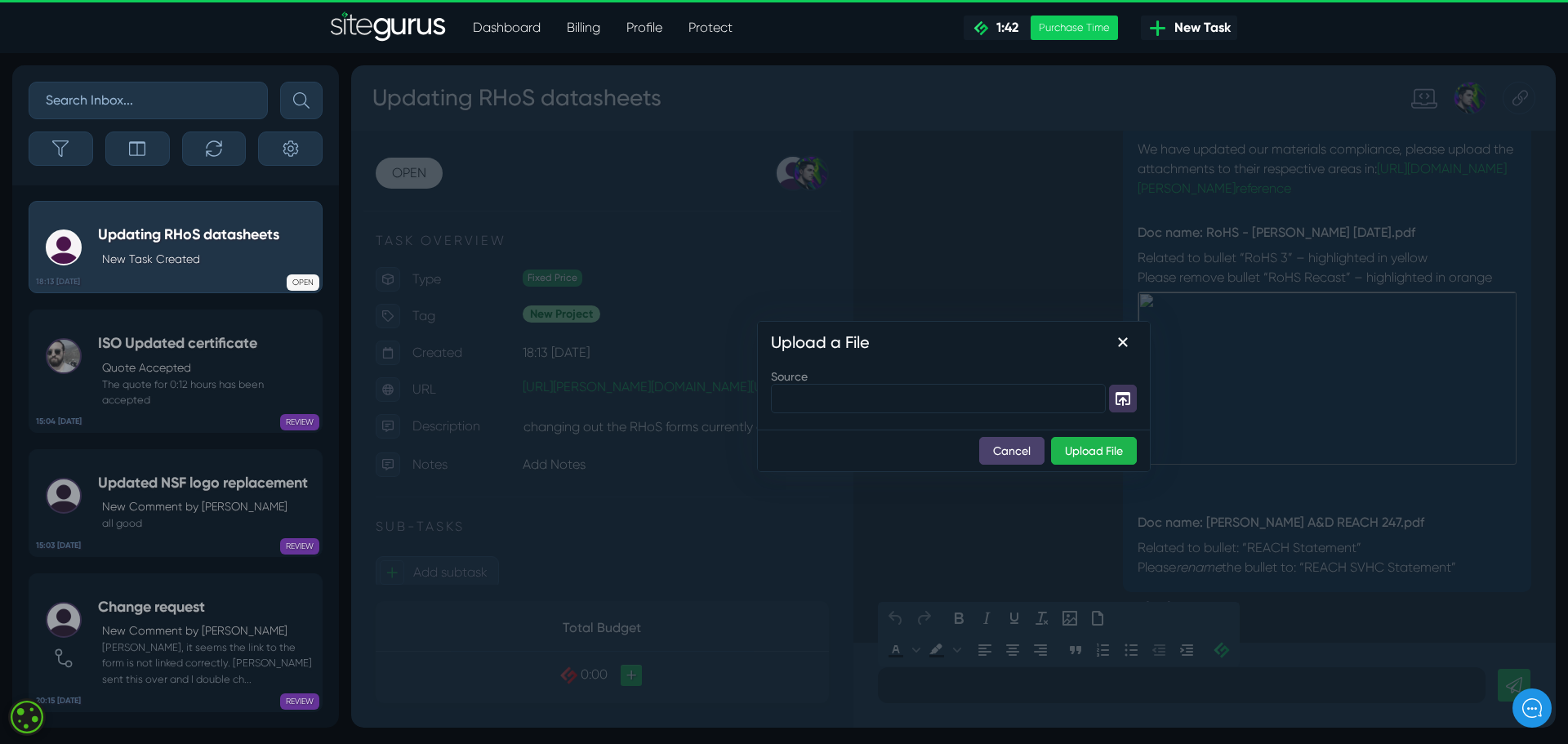
click at [1122, 398] on icon "Source" at bounding box center [1123, 398] width 15 height 14
type input "[PERSON_NAME] A&D REACH 247.pdf"
click at [1106, 448] on button "Upload File" at bounding box center [1094, 451] width 86 height 28
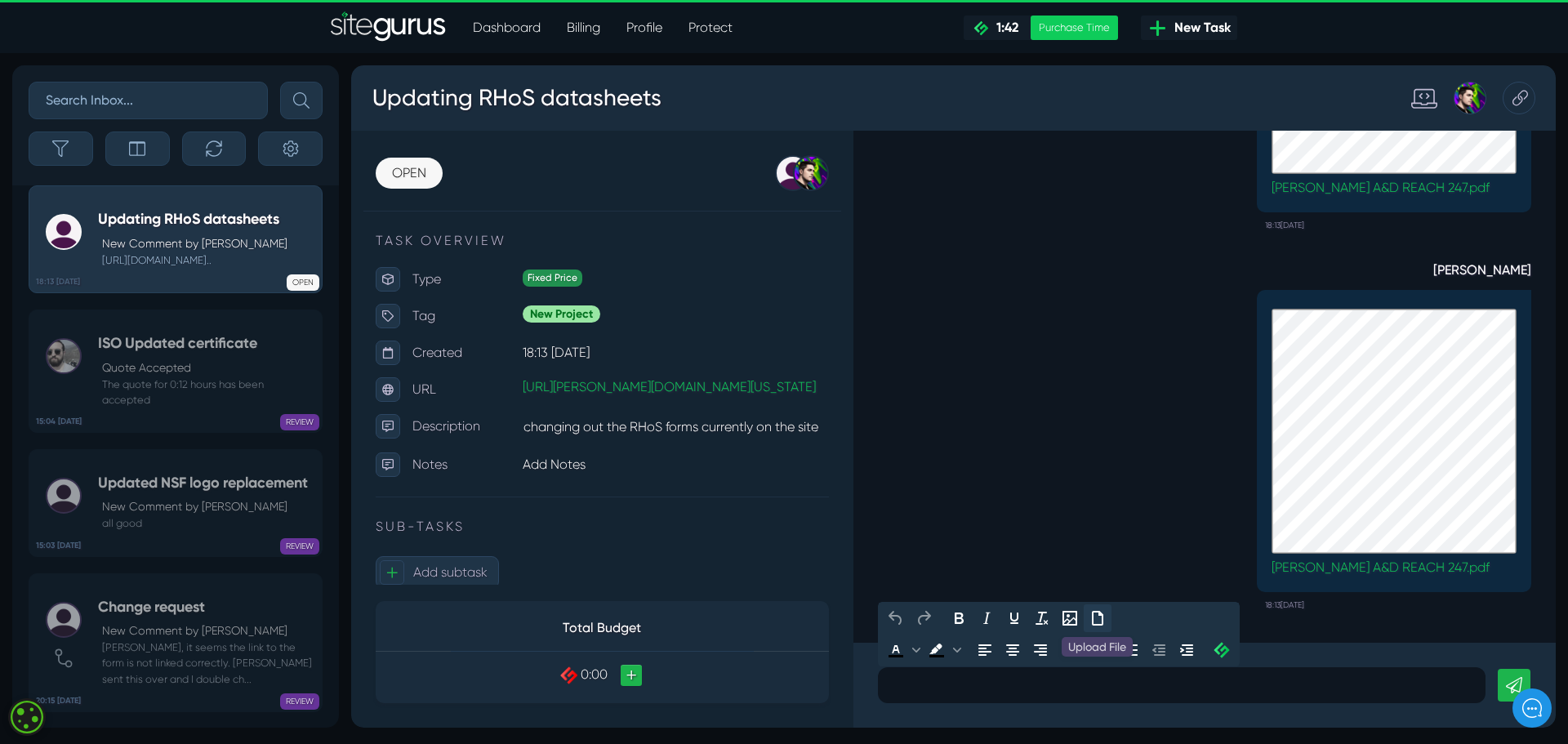
click at [1096, 616] on icon "Upload File" at bounding box center [1097, 618] width 19 height 19
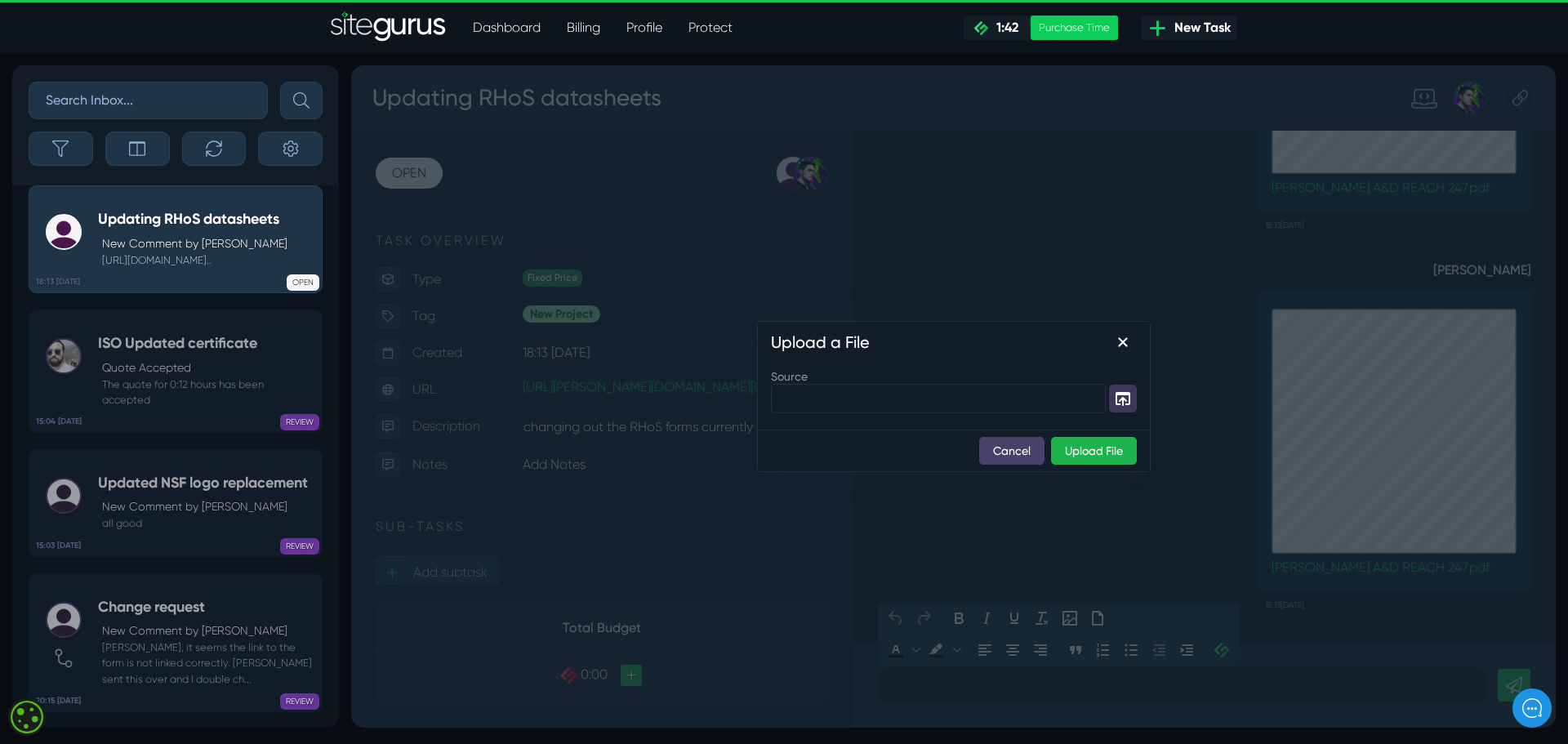
click at [1123, 397] on icon "Source" at bounding box center [1123, 398] width 19 height 19
type input "RHoS location.png"
click at [1096, 448] on button "Upload File" at bounding box center [1094, 451] width 86 height 28
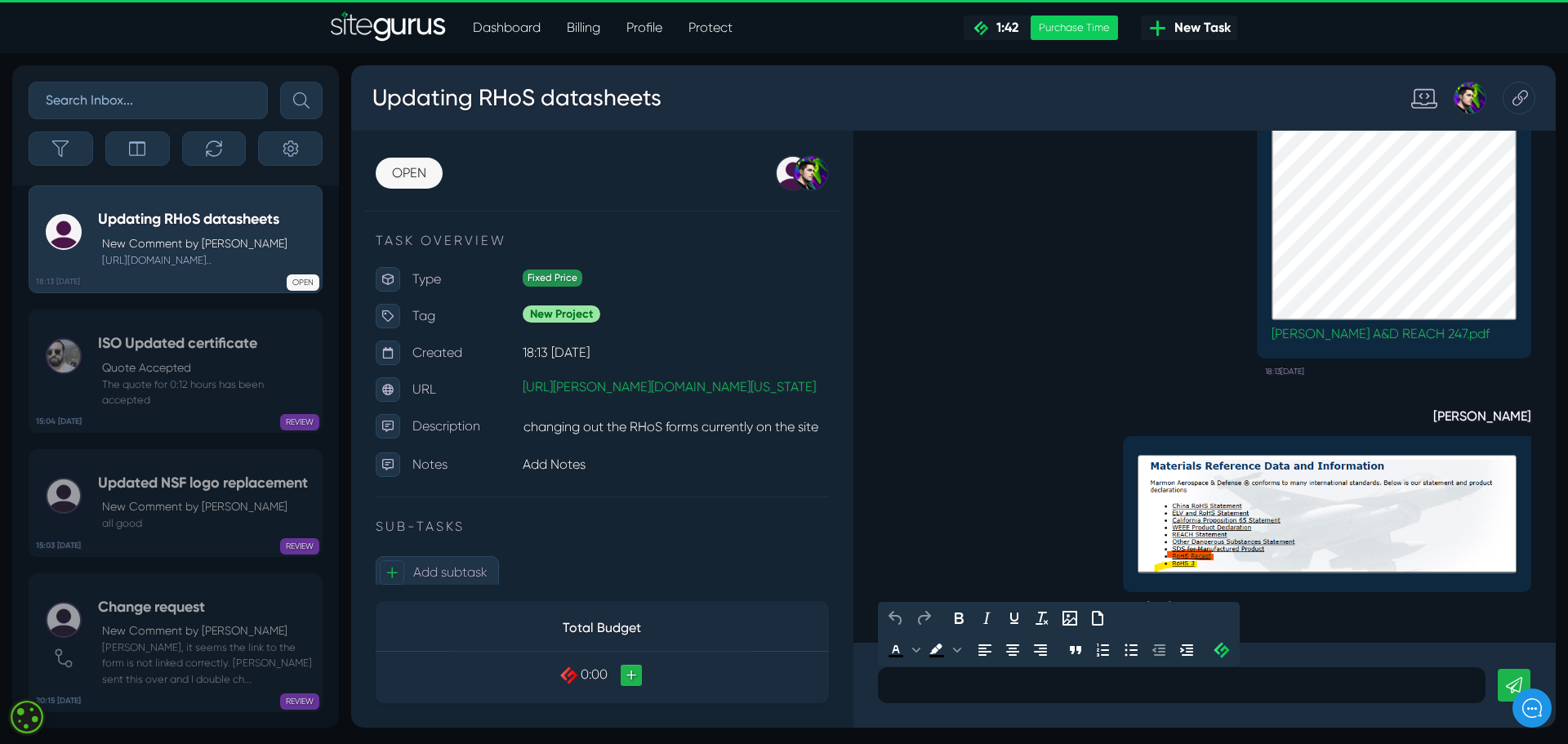
scroll to position [1, 0]
click at [1096, 617] on icon "Upload File" at bounding box center [1097, 618] width 19 height 19
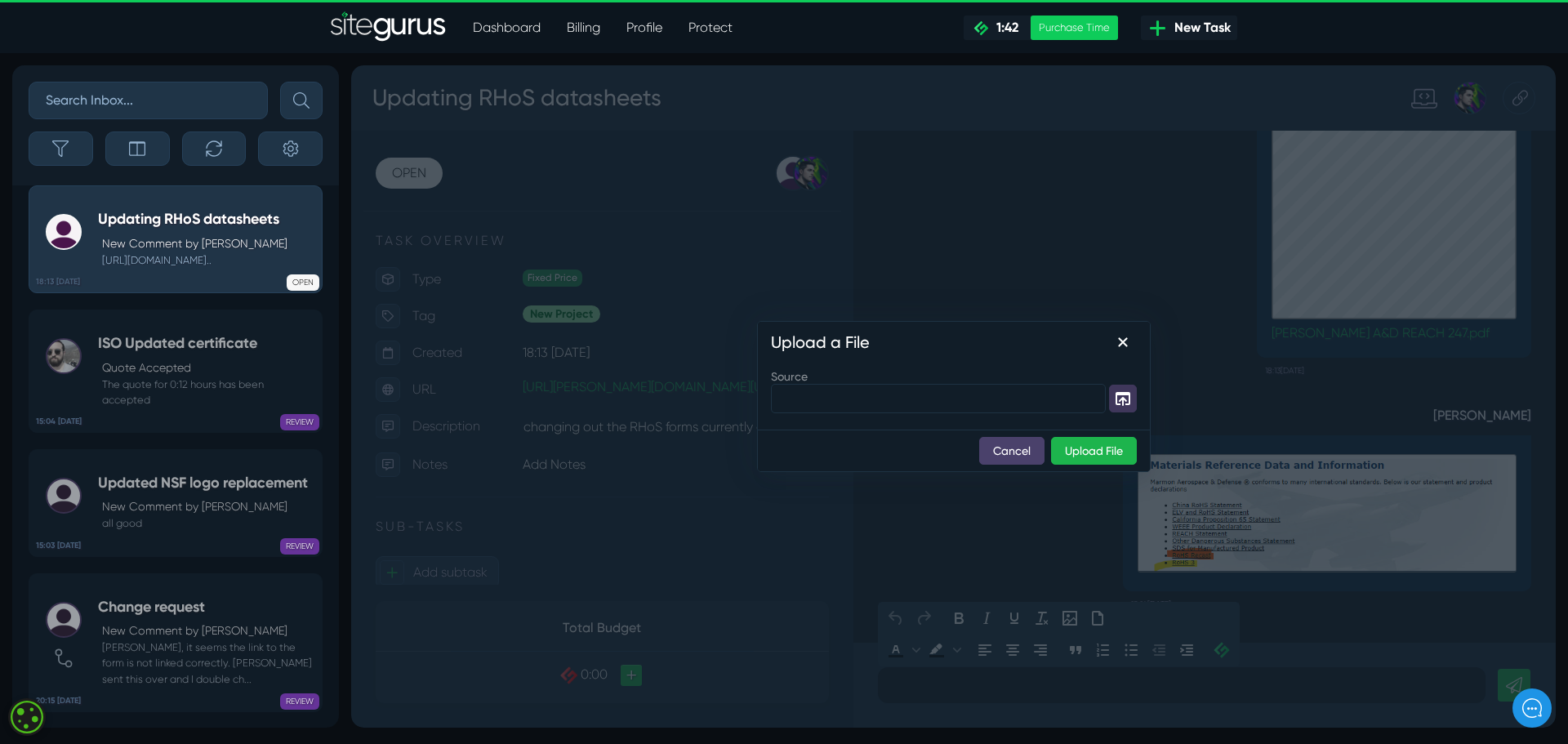
click at [1121, 398] on icon "Source" at bounding box center [1123, 398] width 19 height 19
type input "RoHS - [PERSON_NAME] [DATE].pdf"
click at [1093, 448] on button "Upload File" at bounding box center [1094, 451] width 86 height 28
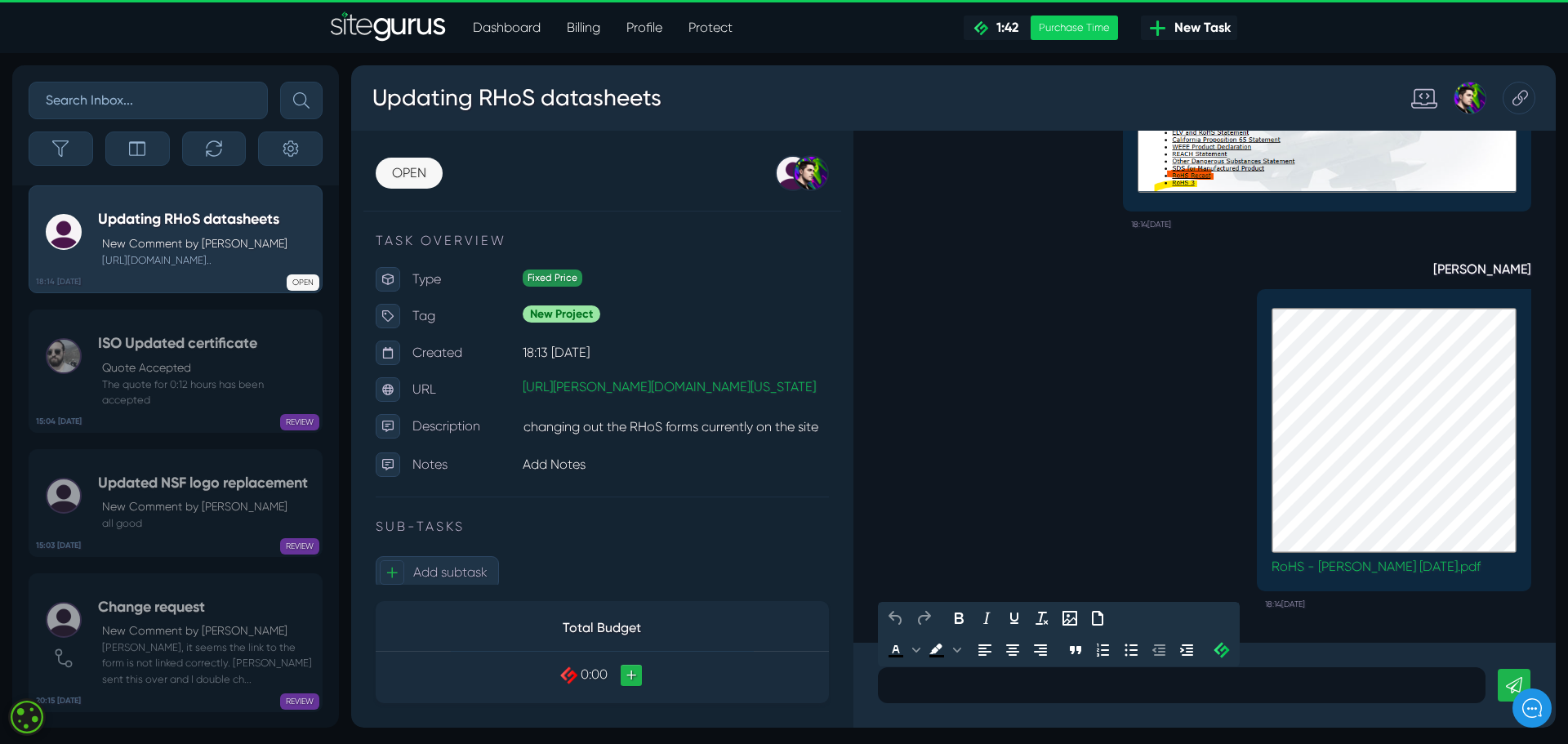
click at [981, 675] on p at bounding box center [1182, 685] width 583 height 19
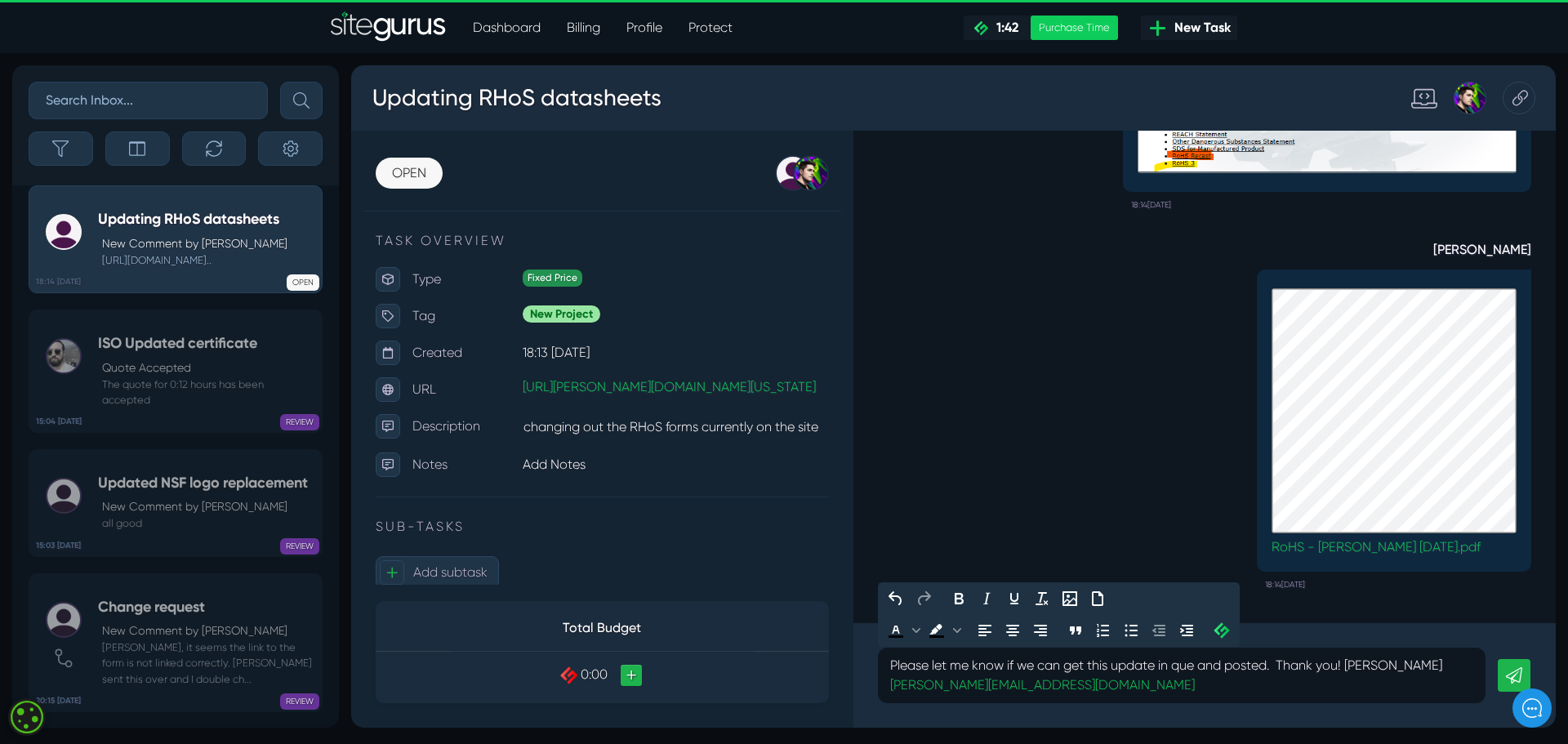
click at [1503, 668] on link at bounding box center [1513, 675] width 32 height 32
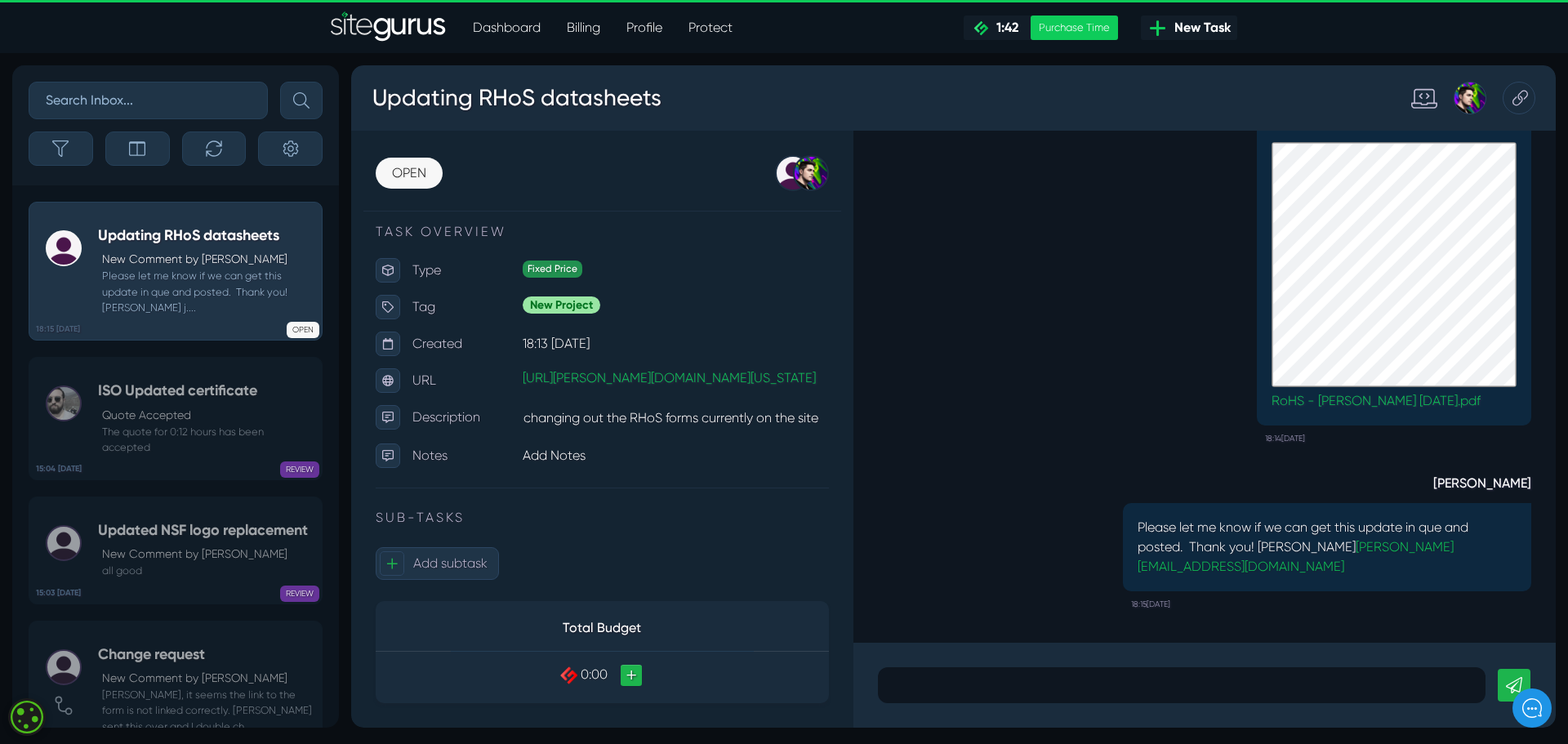
scroll to position [0, 0]
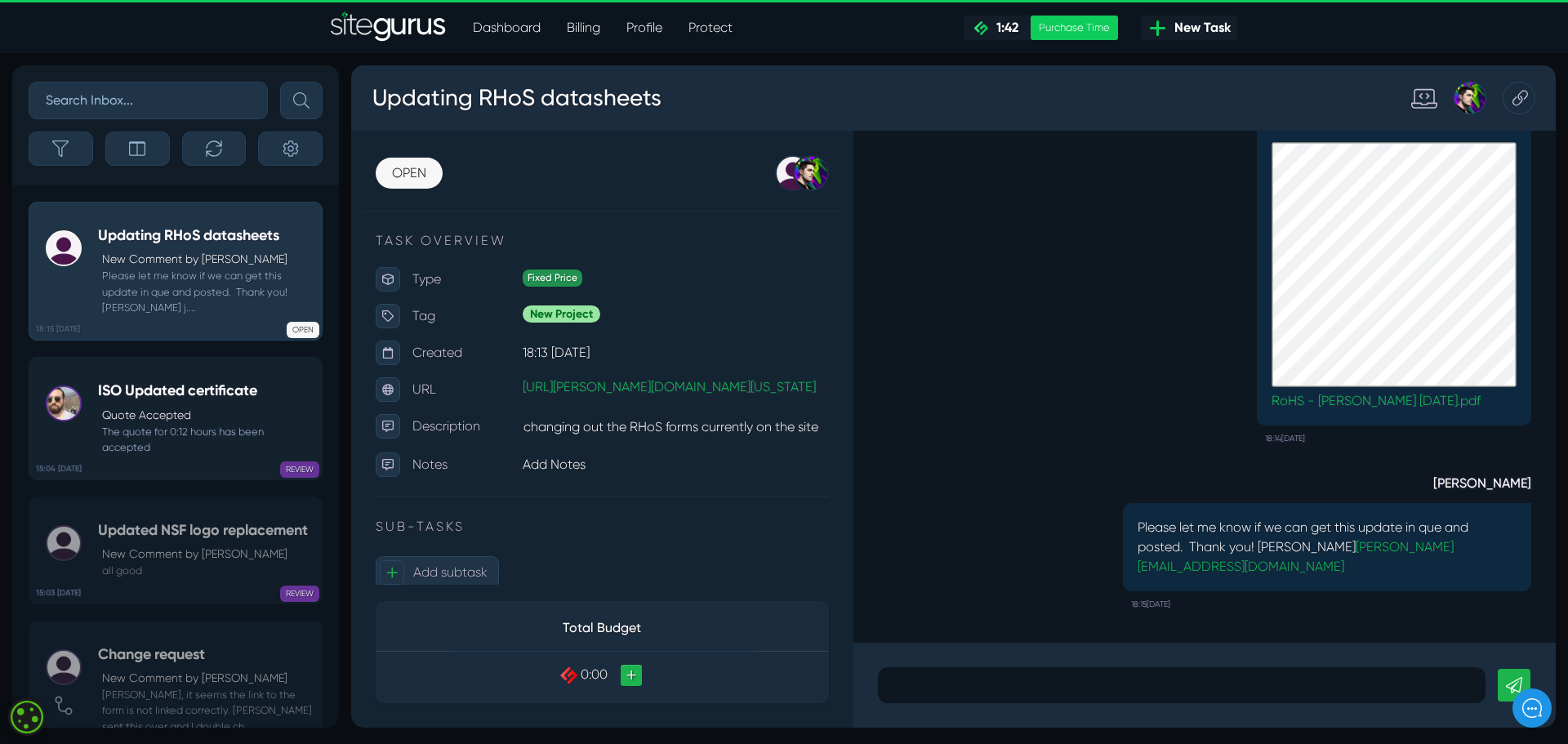
click at [152, 412] on p "Quote Accepted" at bounding box center [207, 415] width 211 height 18
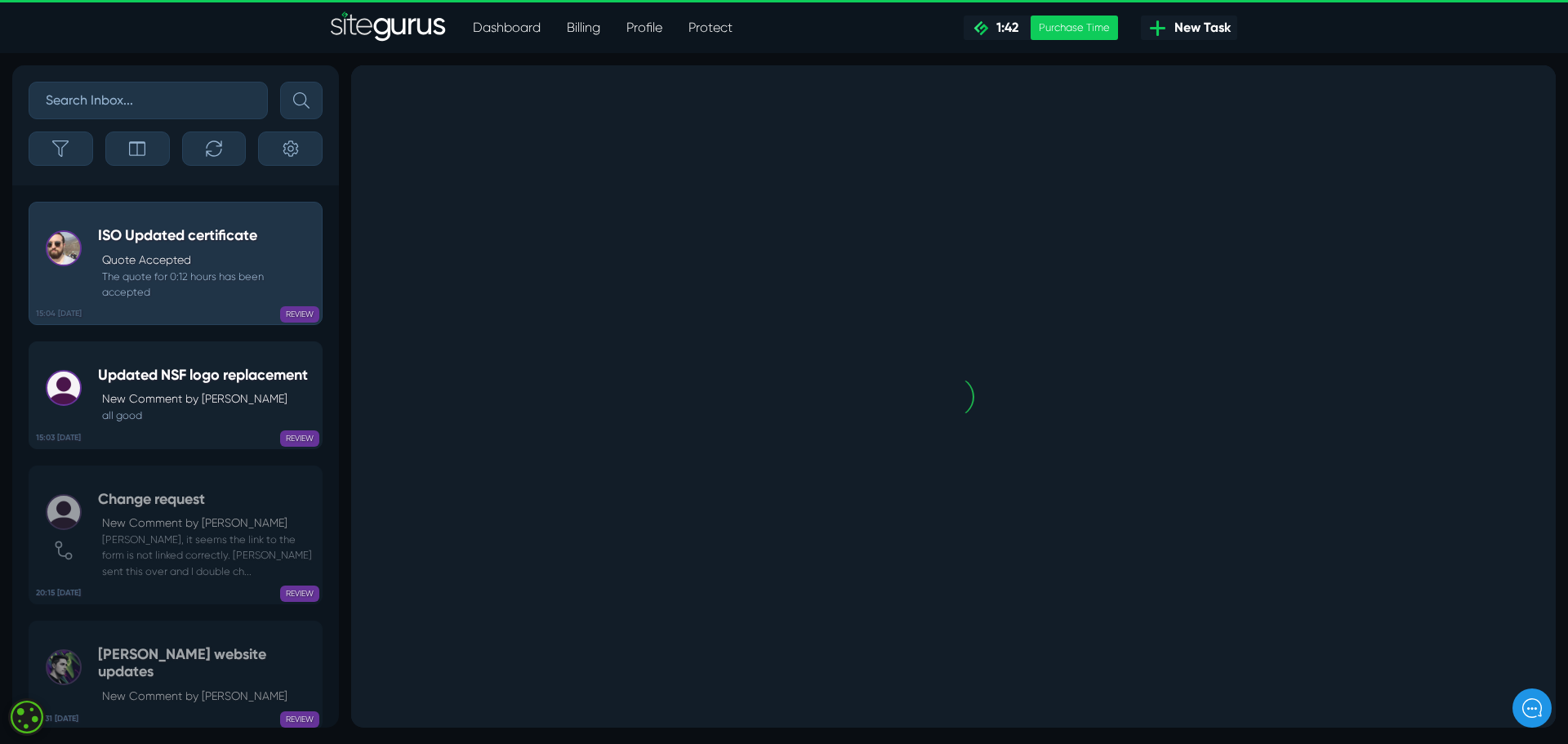
click at [177, 385] on h5 "Updated NSF logo replacement" at bounding box center [203, 375] width 210 height 18
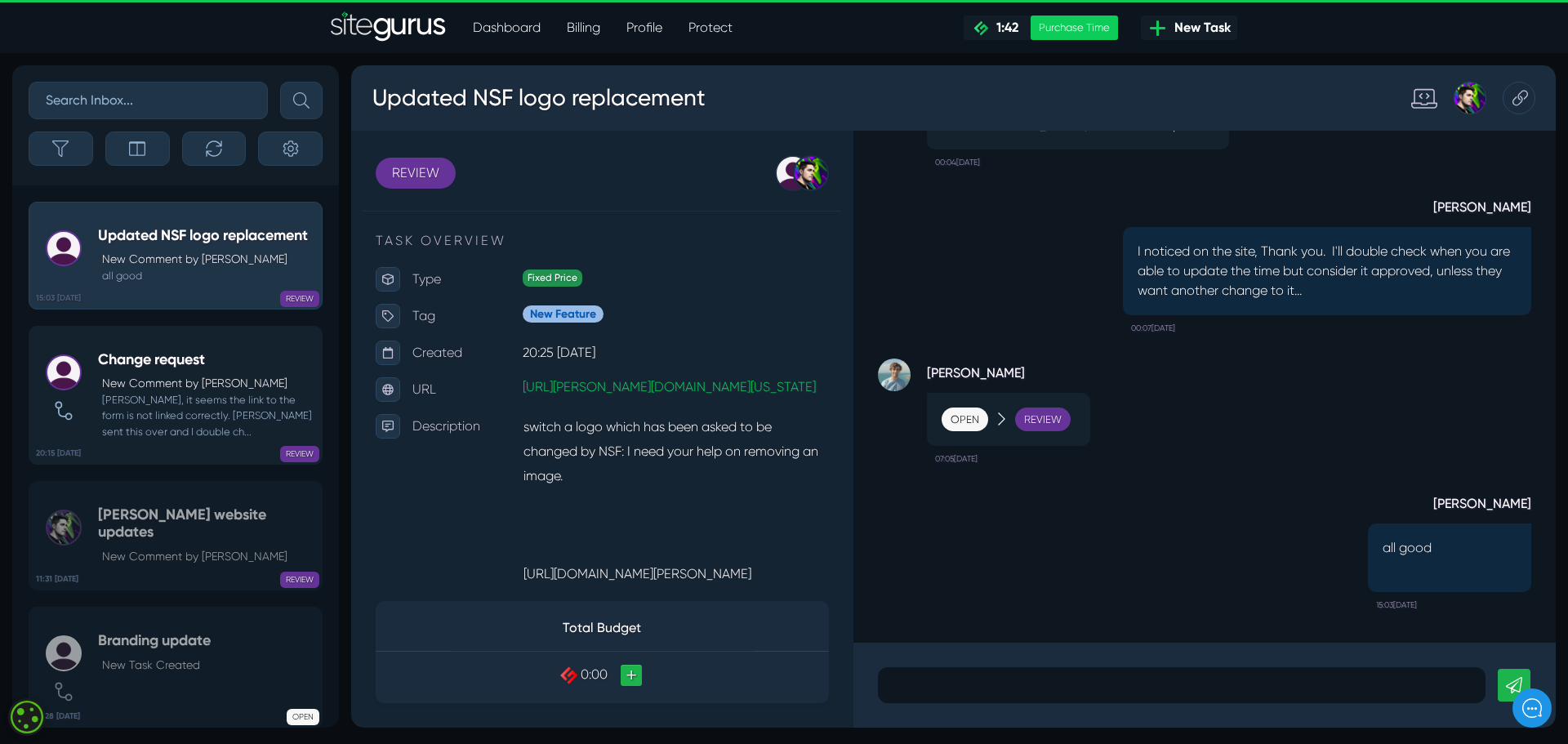
click at [168, 412] on small "[PERSON_NAME], it seems the link to the form is not linked correctly. [PERSON_N…" at bounding box center [206, 415] width 216 height 47
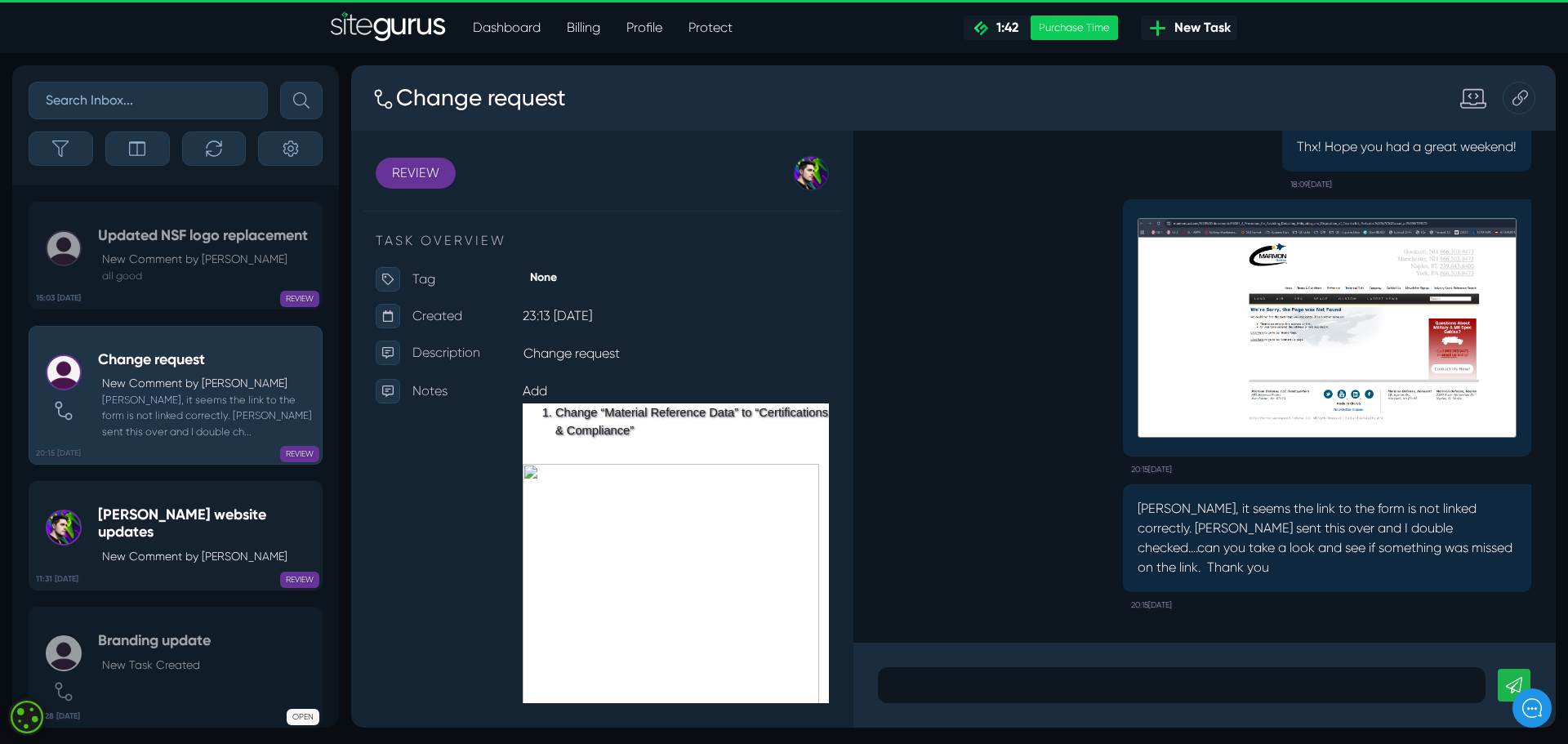
click at [183, 545] on div "[PERSON_NAME] website updates New Comment by [PERSON_NAME]" at bounding box center [206, 536] width 216 height 58
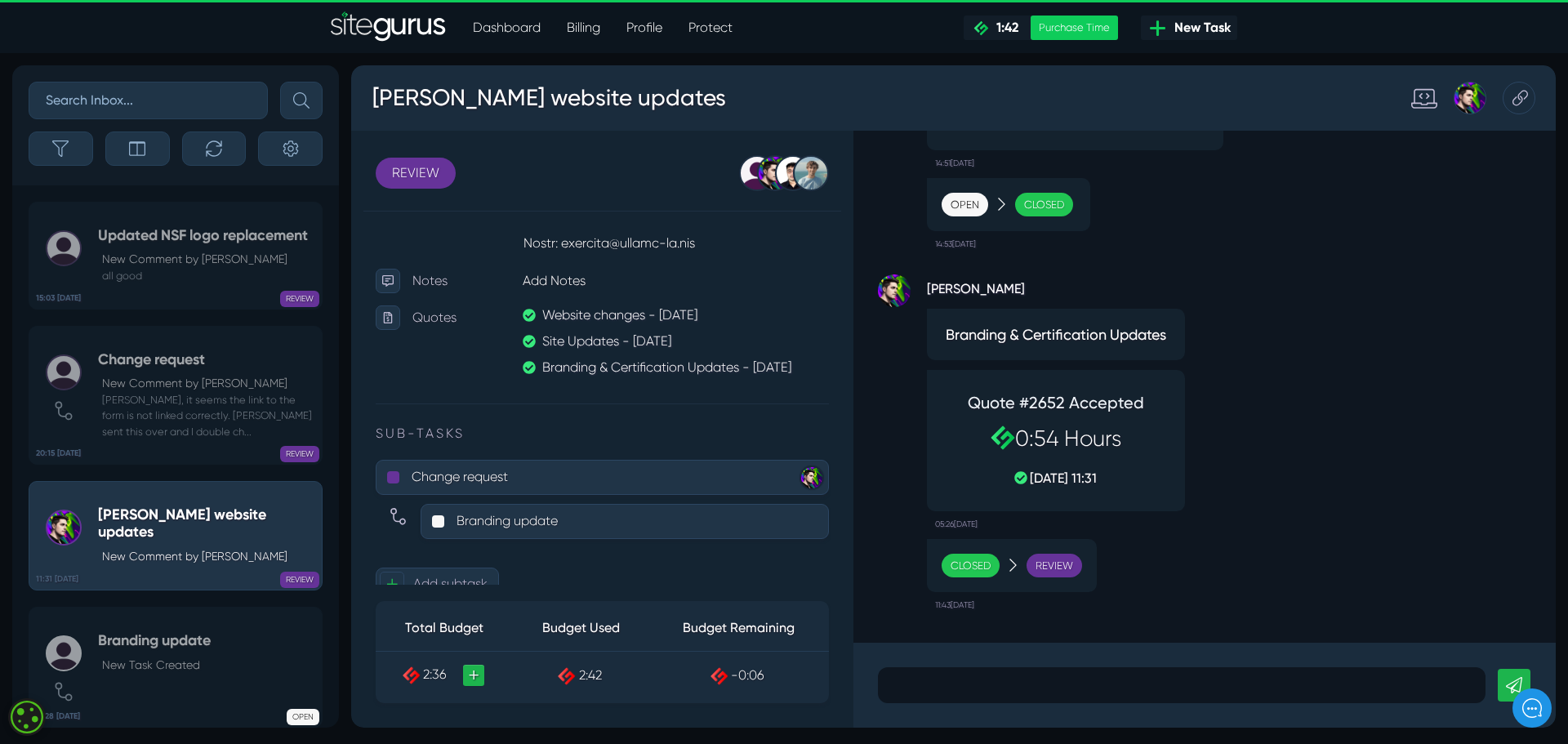
scroll to position [2140, 0]
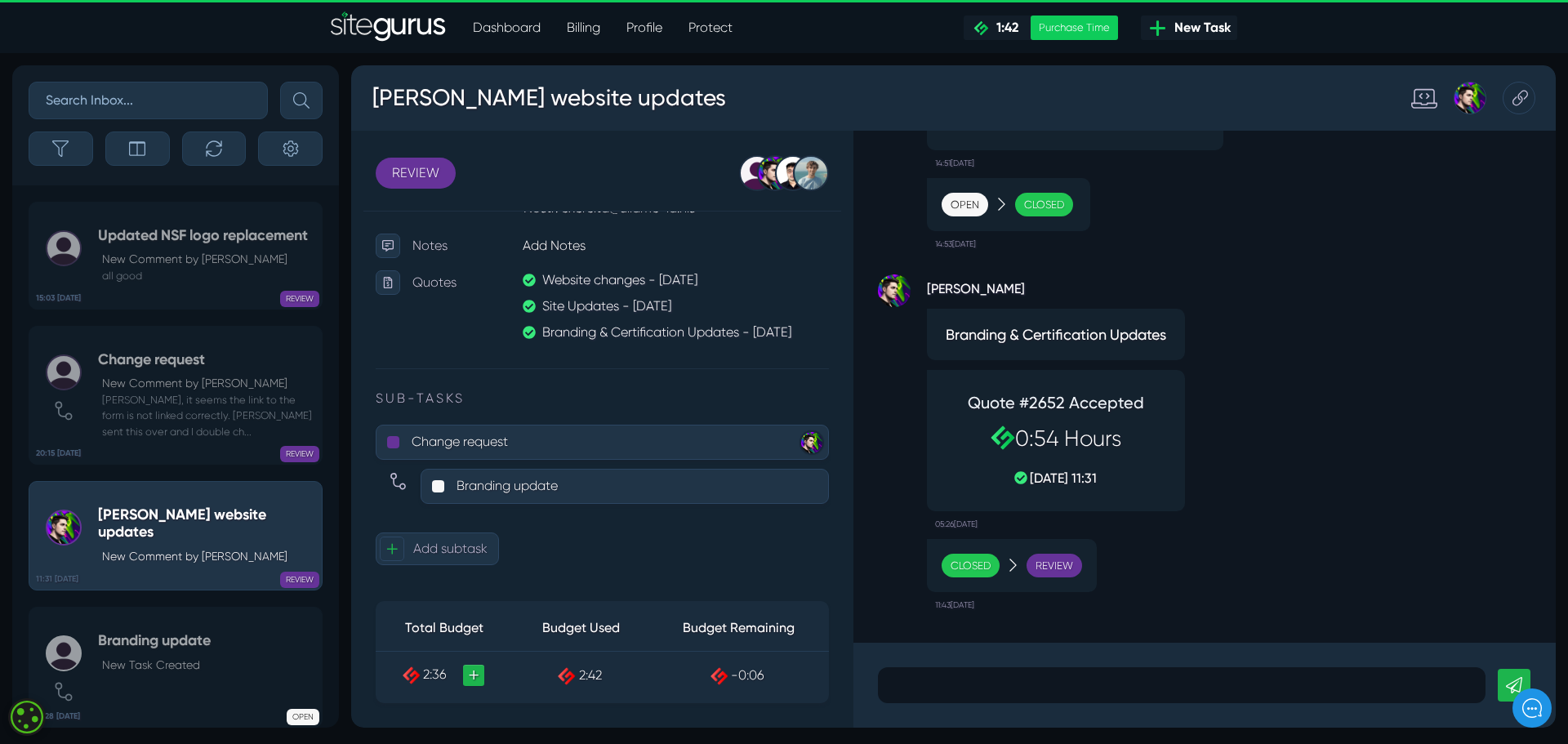
click at [712, 671] on td "-0:06" at bounding box center [738, 676] width 180 height 48
click at [563, 675] on icon at bounding box center [566, 675] width 18 height 18
click at [152, 637] on h5 "Branding update" at bounding box center [155, 640] width 113 height 18
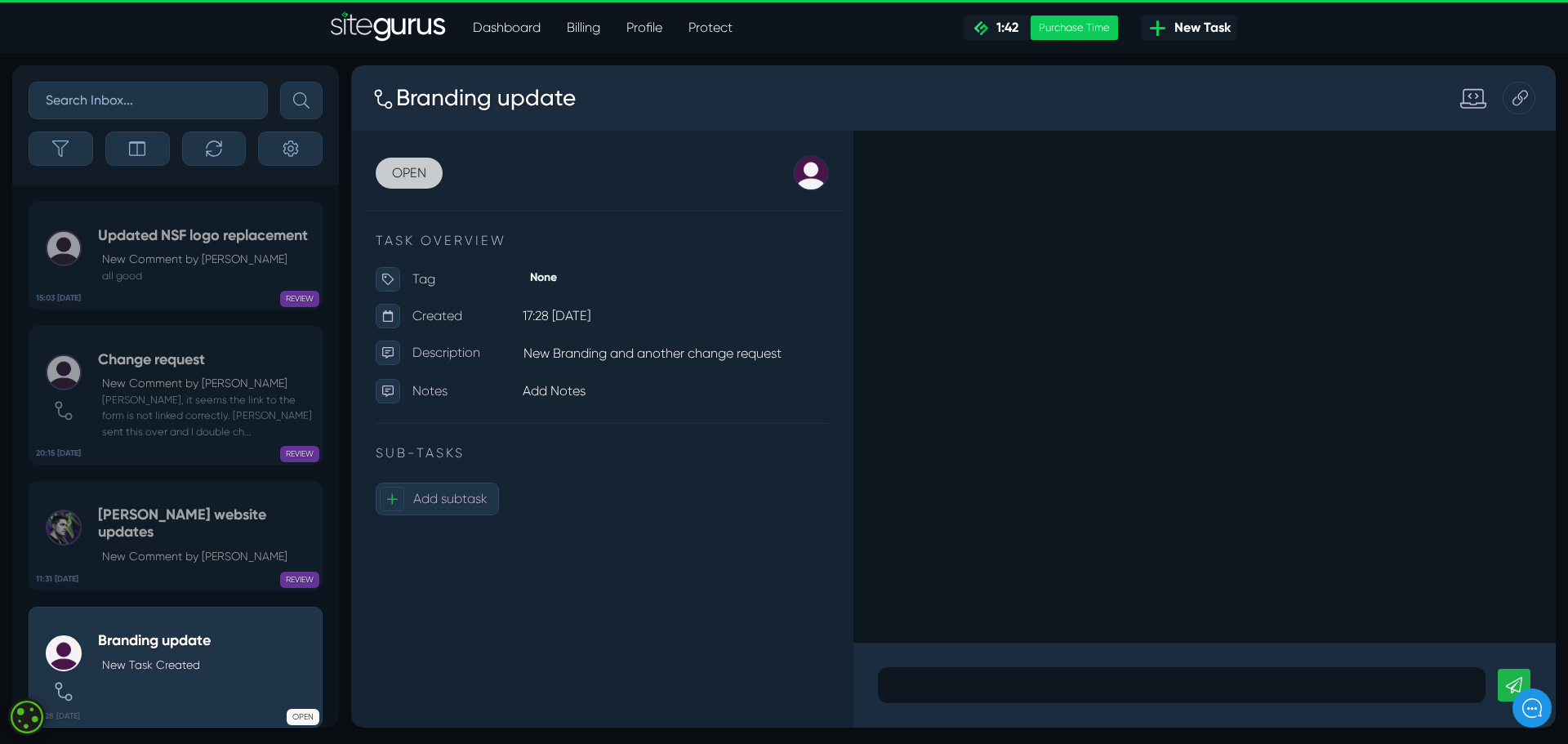
click at [405, 170] on link "OPEN" at bounding box center [409, 173] width 67 height 32
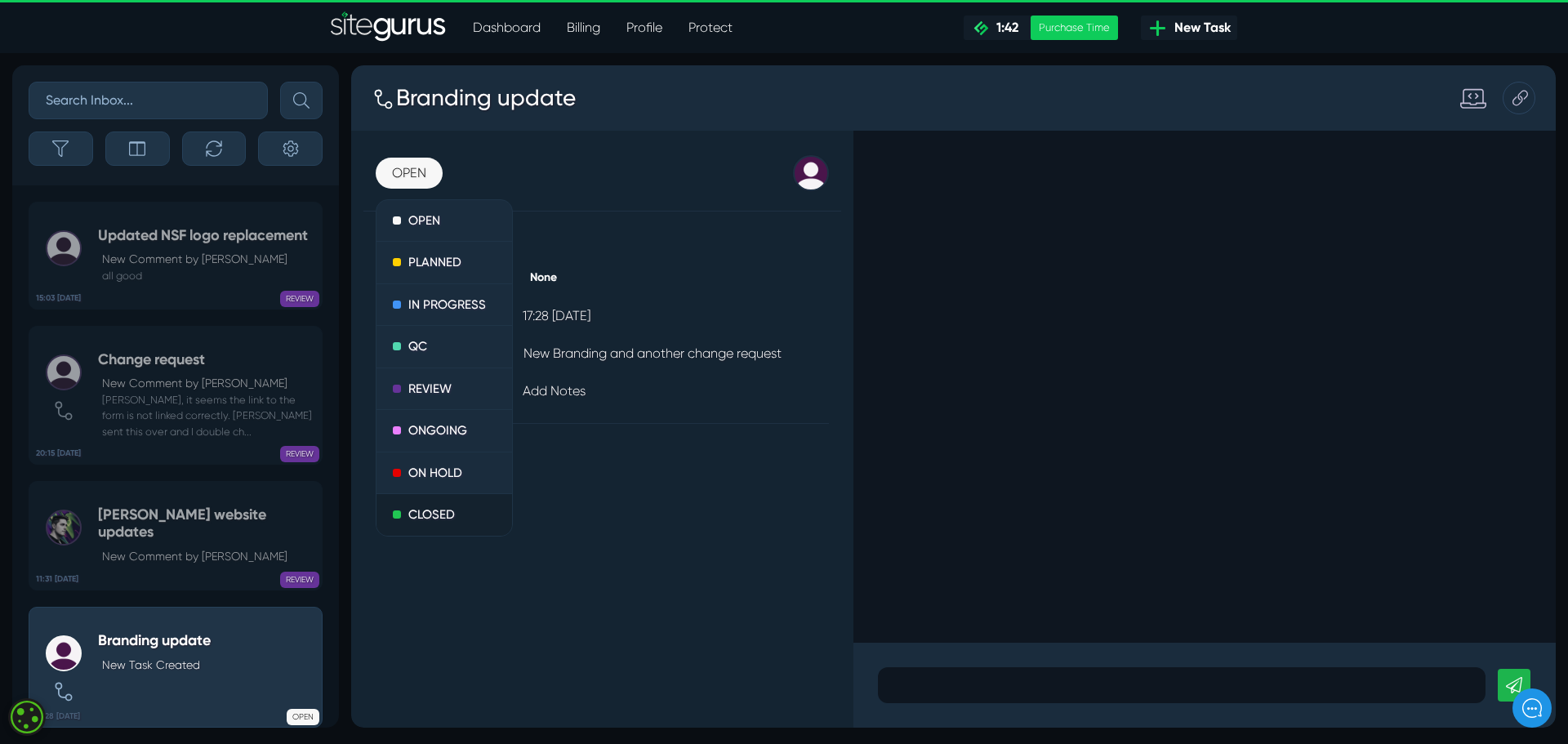
drag, startPoint x: 433, startPoint y: 512, endPoint x: 1194, endPoint y: 121, distance: 855.6
click at [433, 512] on link "CLOSED" at bounding box center [444, 514] width 135 height 42
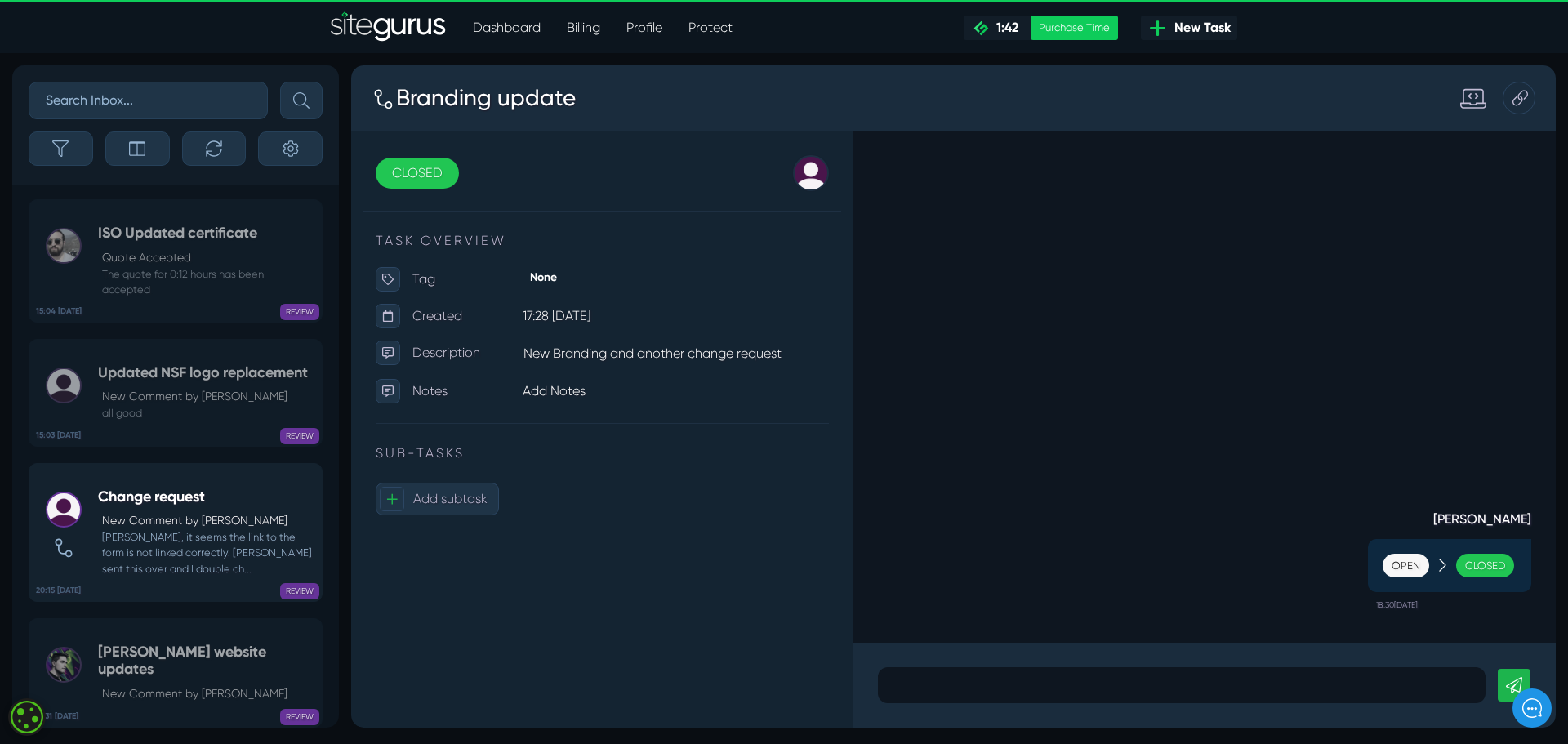
click at [191, 555] on small "[PERSON_NAME], it seems the link to the form is not linked correctly. [PERSON_N…" at bounding box center [206, 552] width 216 height 47
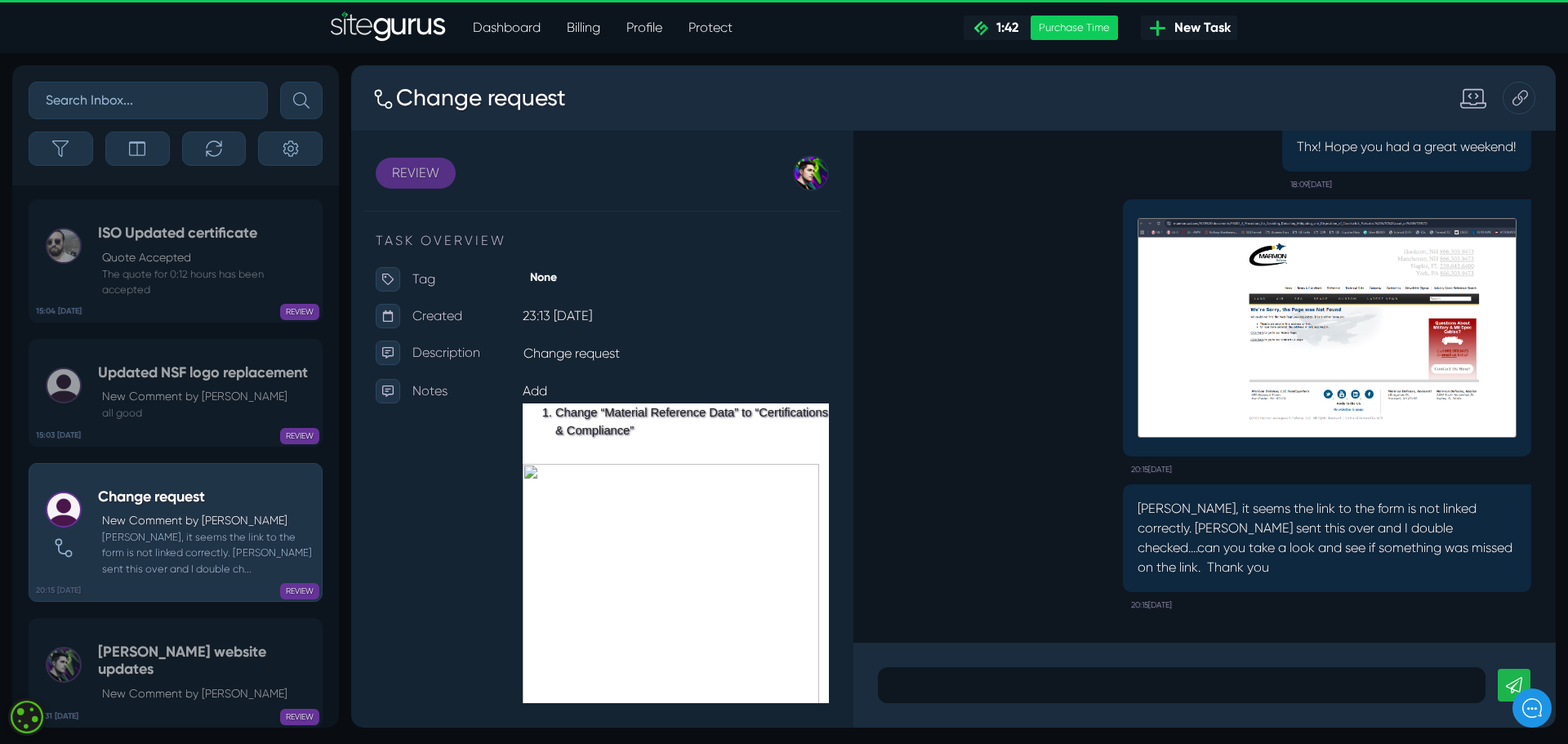
click at [411, 174] on link "REVIEW" at bounding box center [416, 173] width 80 height 32
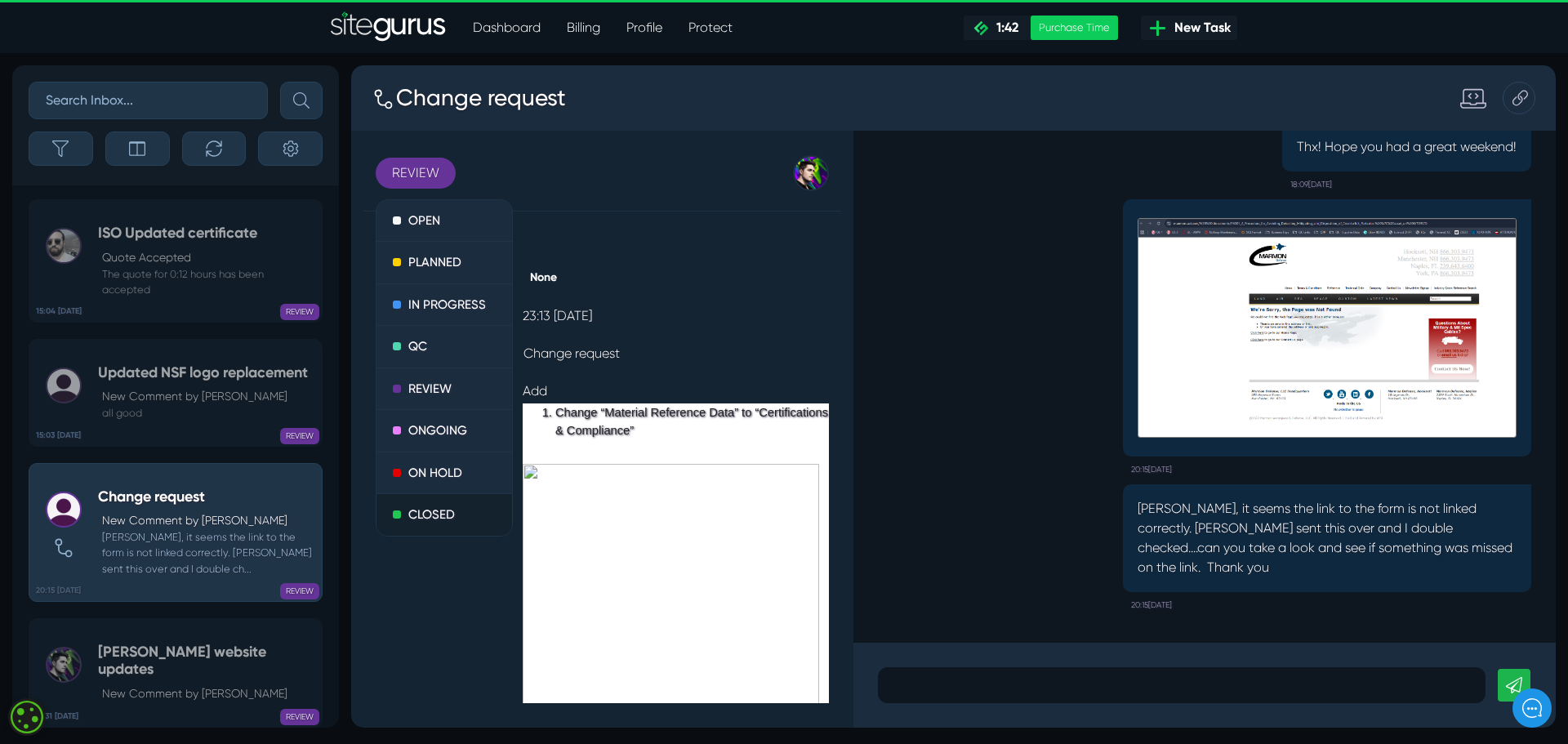
click at [426, 510] on link "CLOSED" at bounding box center [444, 514] width 135 height 42
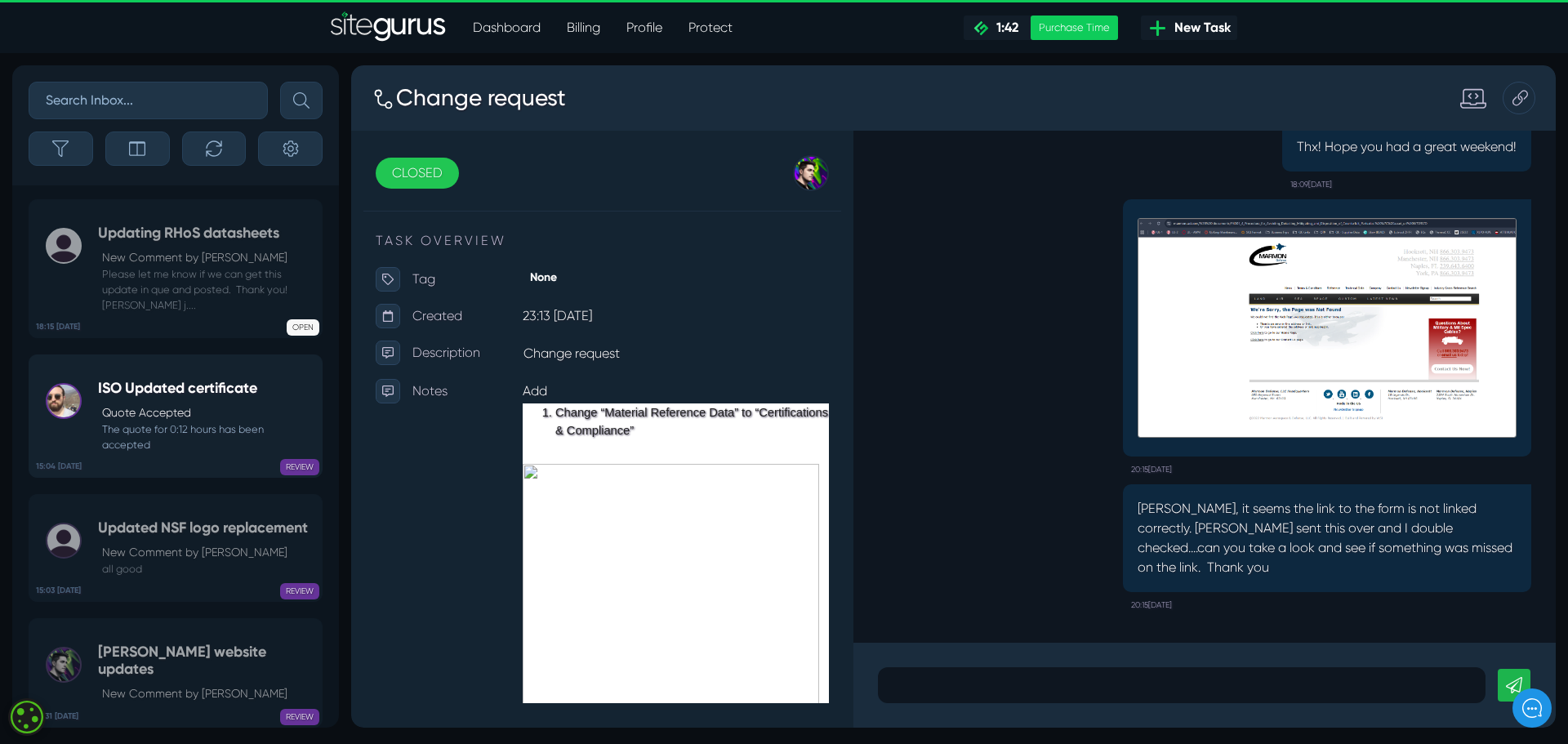
scroll to position [1, 0]
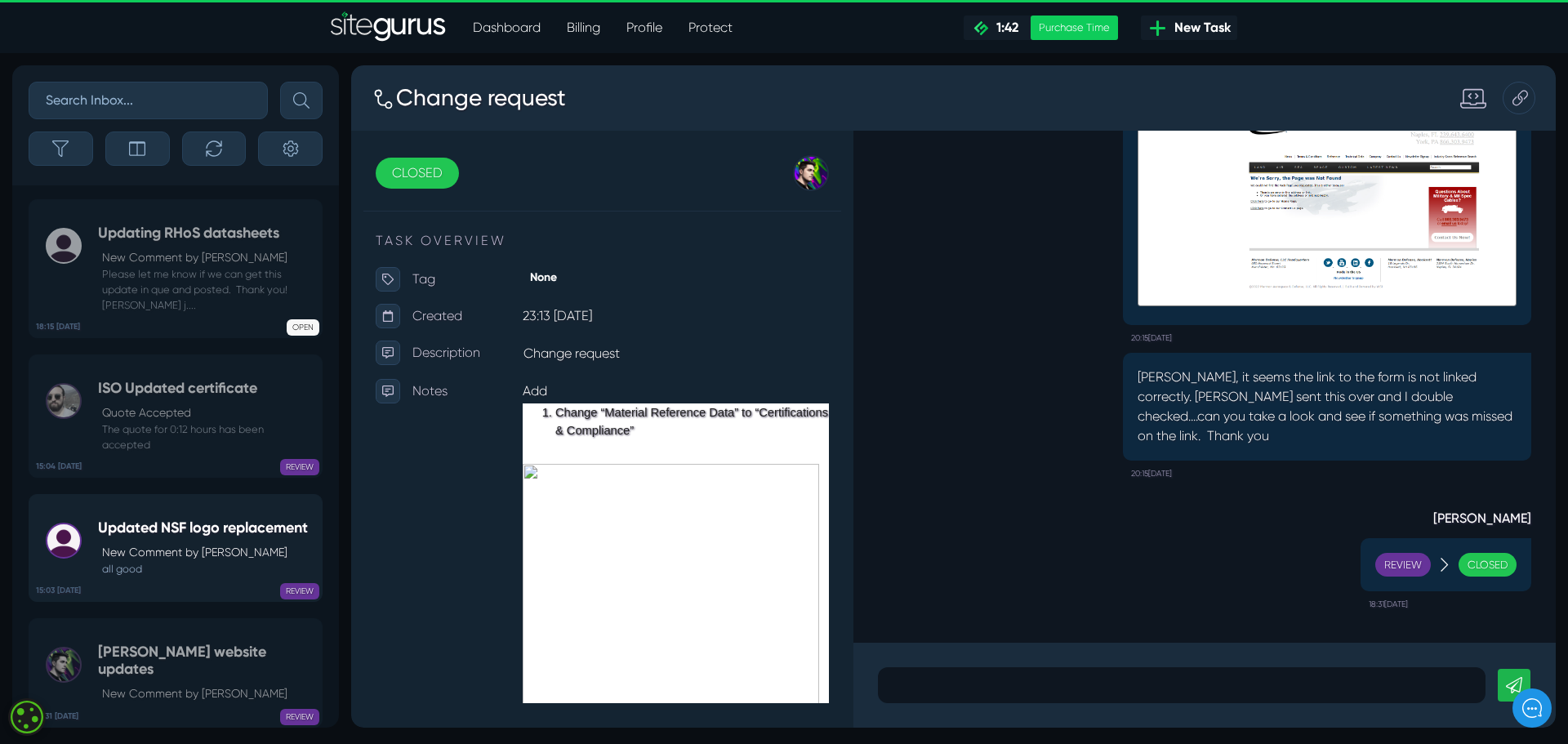
click at [169, 533] on h5 "Updated NSF logo replacement" at bounding box center [203, 528] width 210 height 18
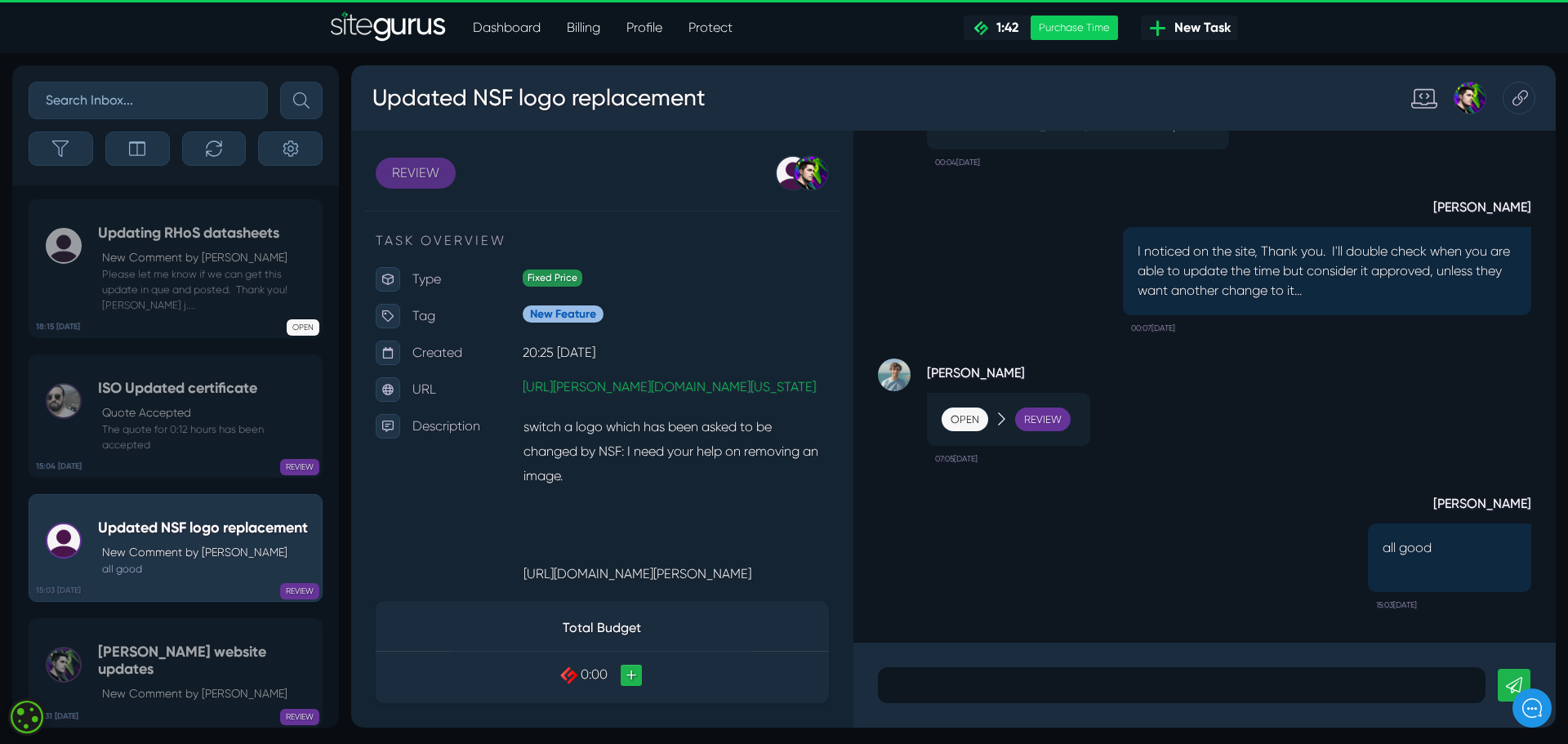
click at [405, 173] on link "REVIEW" at bounding box center [416, 173] width 80 height 32
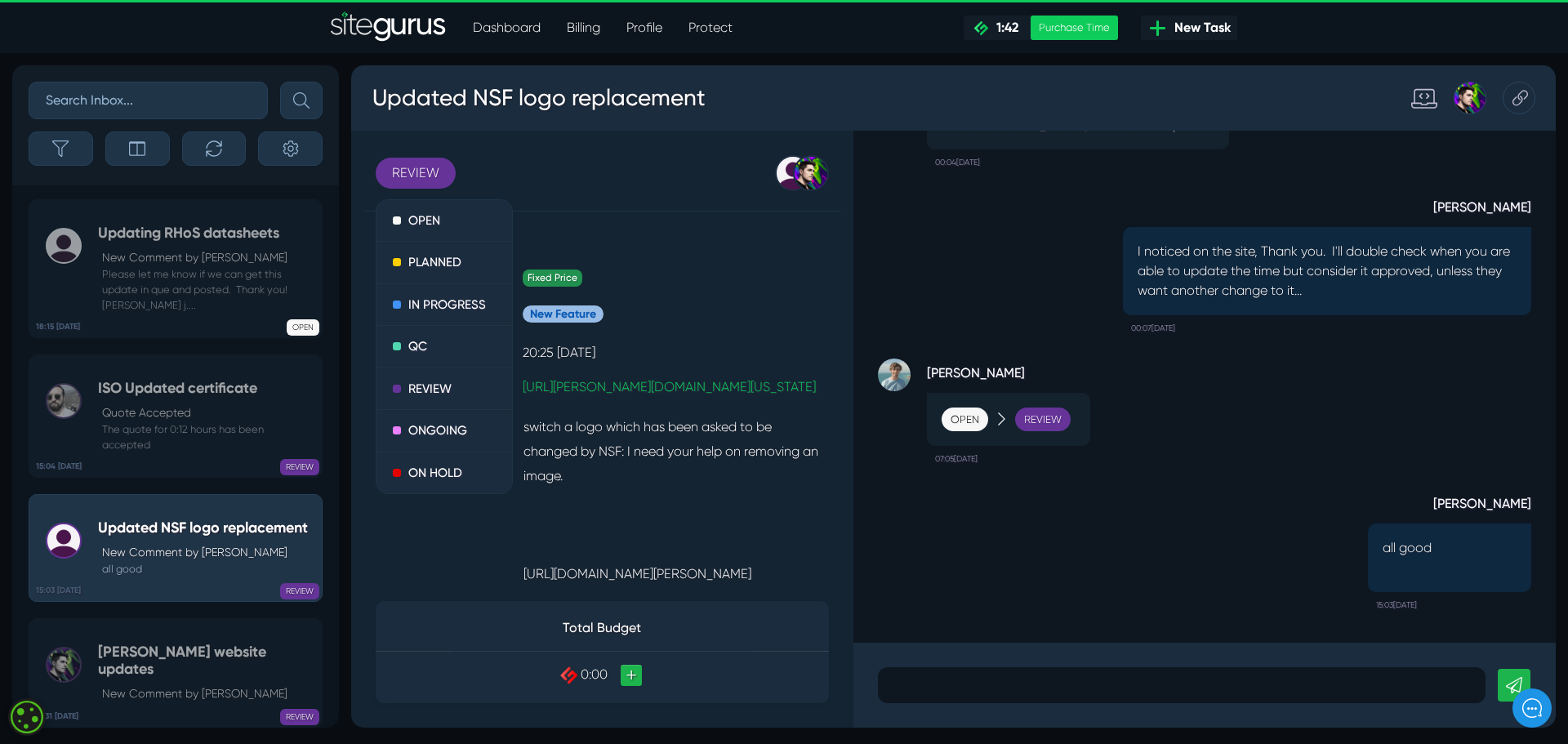
click at [644, 170] on div "[PERSON_NAME] [PERSON_NAME] Unassigned" at bounding box center [654, 173] width 349 height 36
click at [1246, 543] on div "[PERSON_NAME] all good 15:03[DATE]" at bounding box center [1204, 546] width 653 height 146
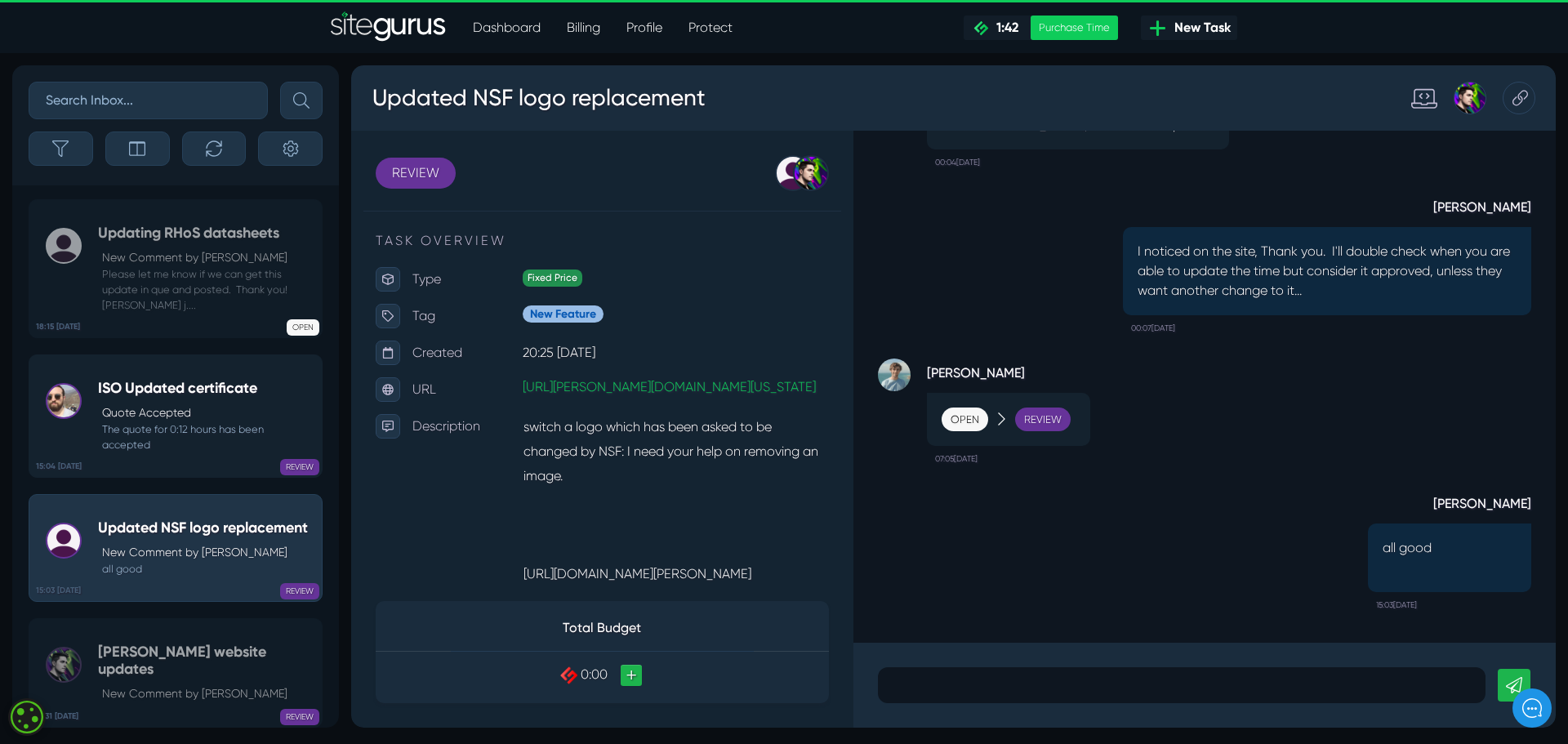
click at [165, 397] on div "ISO Updated certificate Quote Accepted The quote for 0:12 hours has been accept…" at bounding box center [206, 416] width 216 height 72
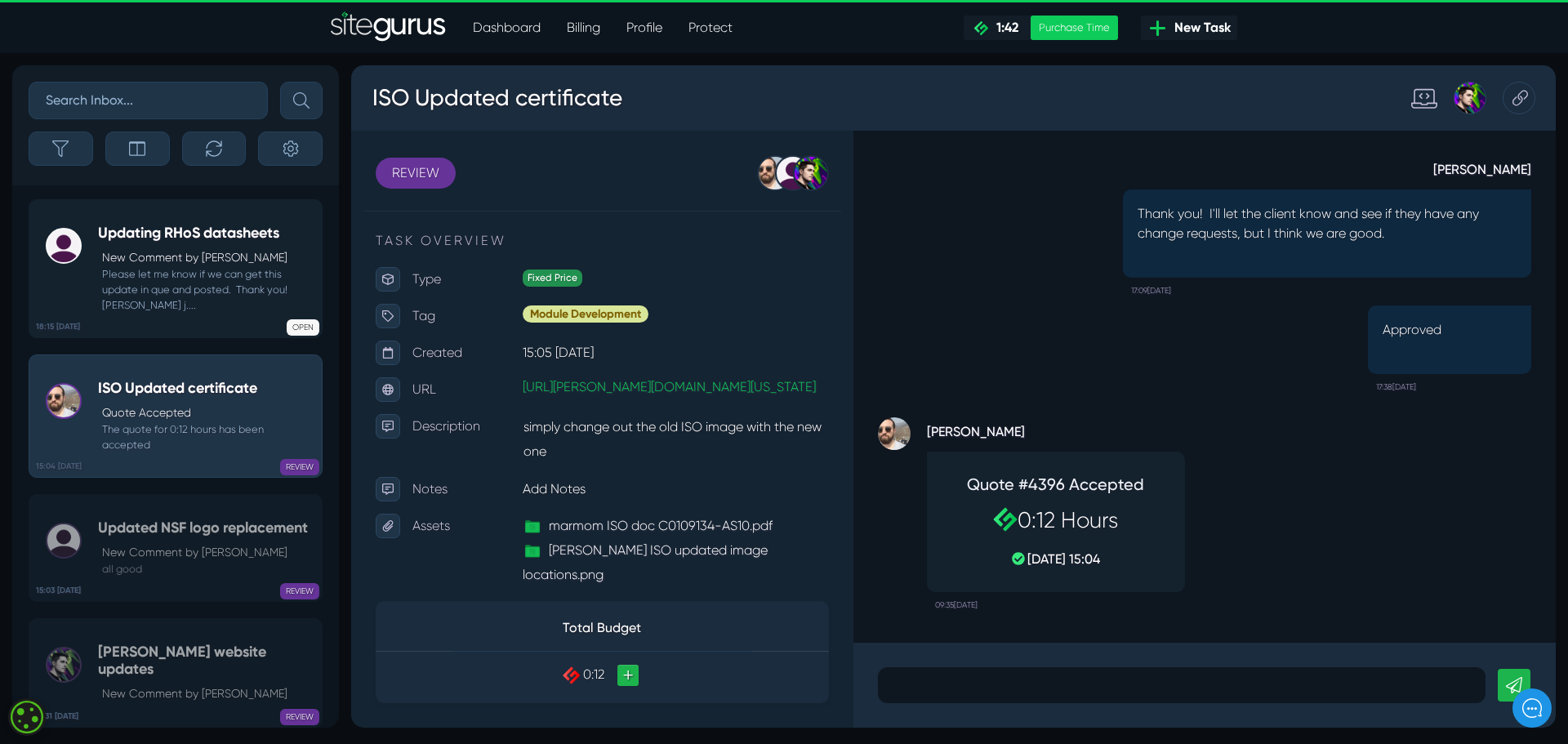
click at [169, 252] on p "New Comment by [PERSON_NAME]" at bounding box center [207, 258] width 211 height 18
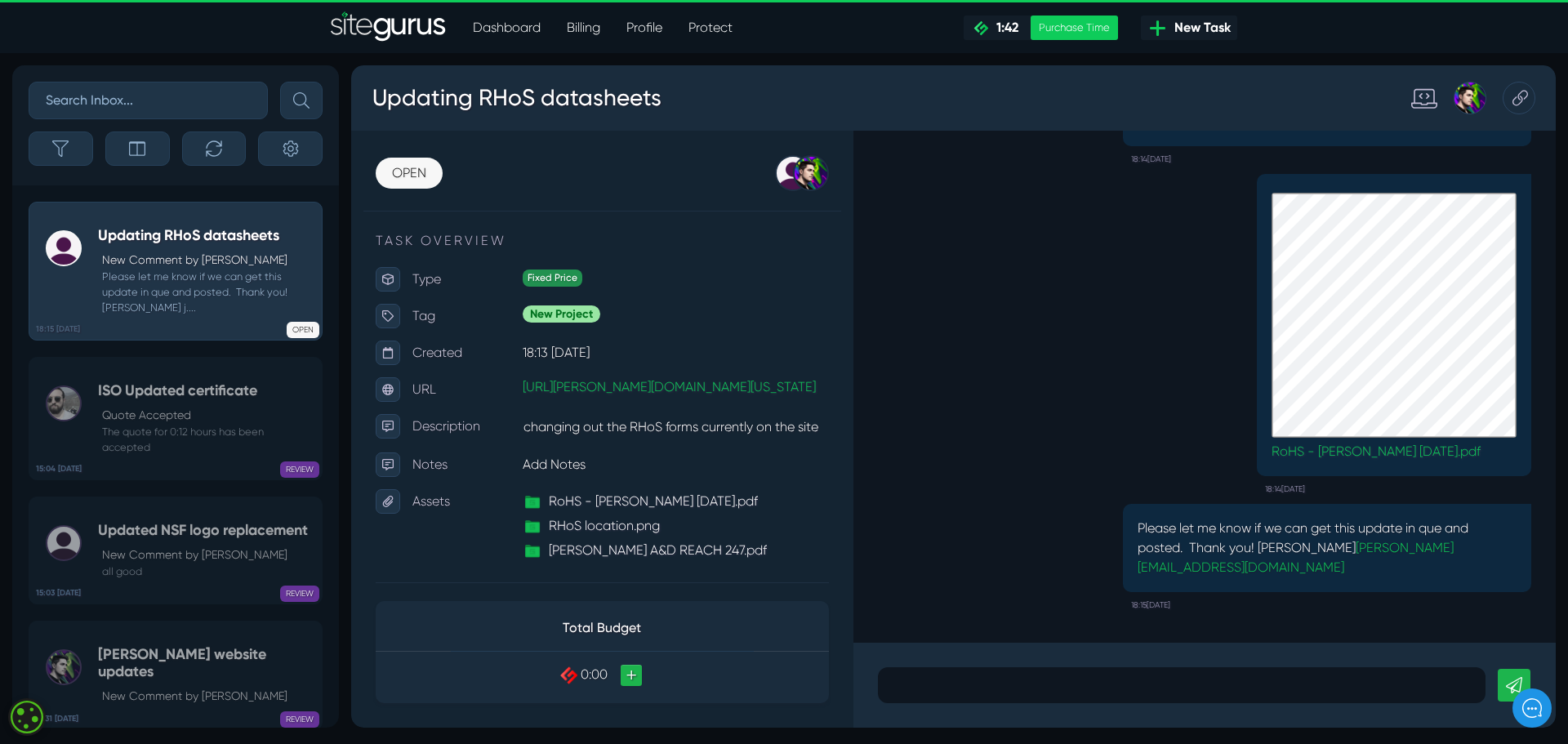
click at [976, 32] on icon at bounding box center [981, 28] width 16 height 16
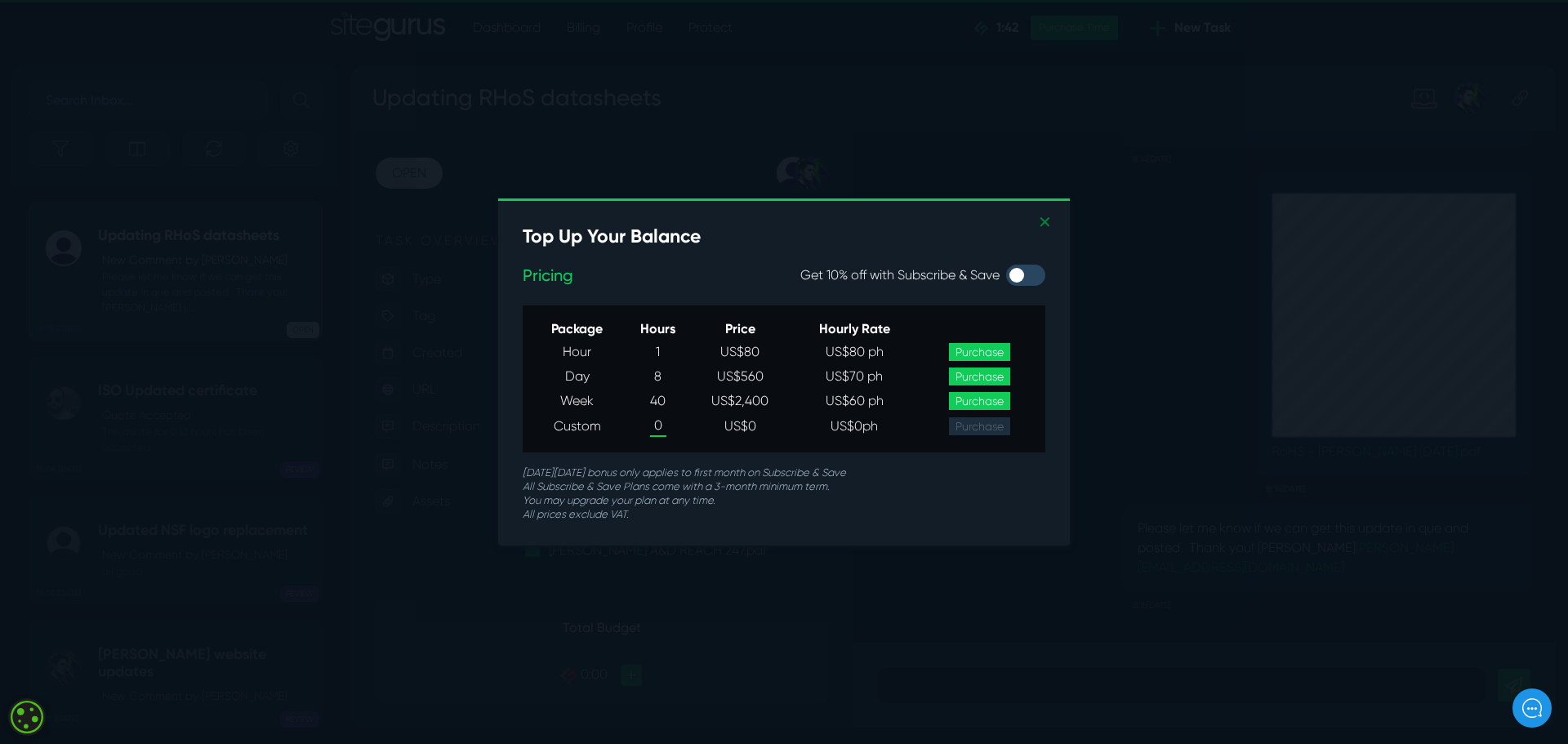
click at [1040, 218] on link "✕" at bounding box center [1045, 222] width 14 height 24
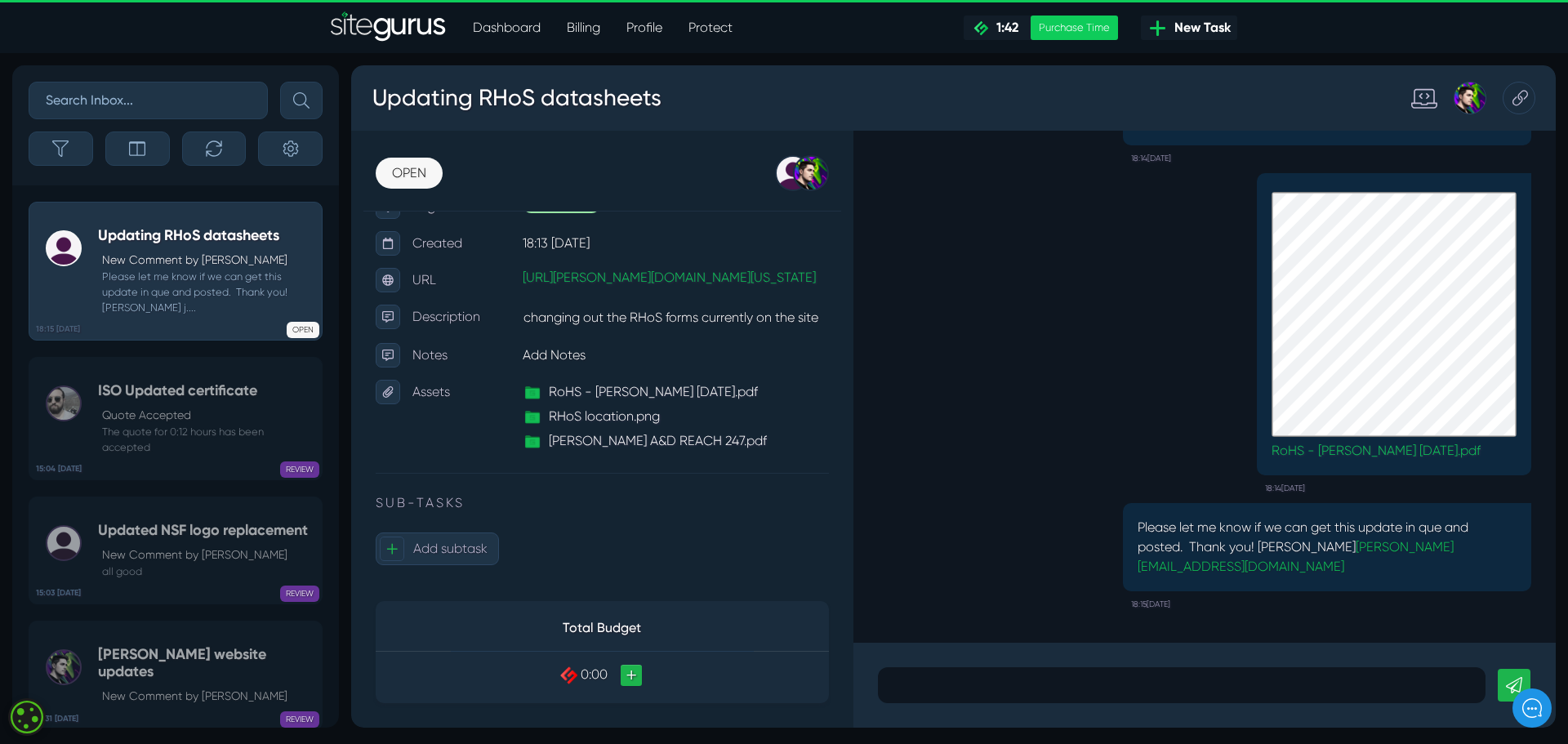
scroll to position [148, 0]
click at [585, 356] on p "Add Notes" at bounding box center [675, 355] width 307 height 24
click at [584, 356] on p "Add Notes" at bounding box center [675, 355] width 307 height 24
click at [583, 355] on p "Add Notes" at bounding box center [675, 355] width 307 height 24
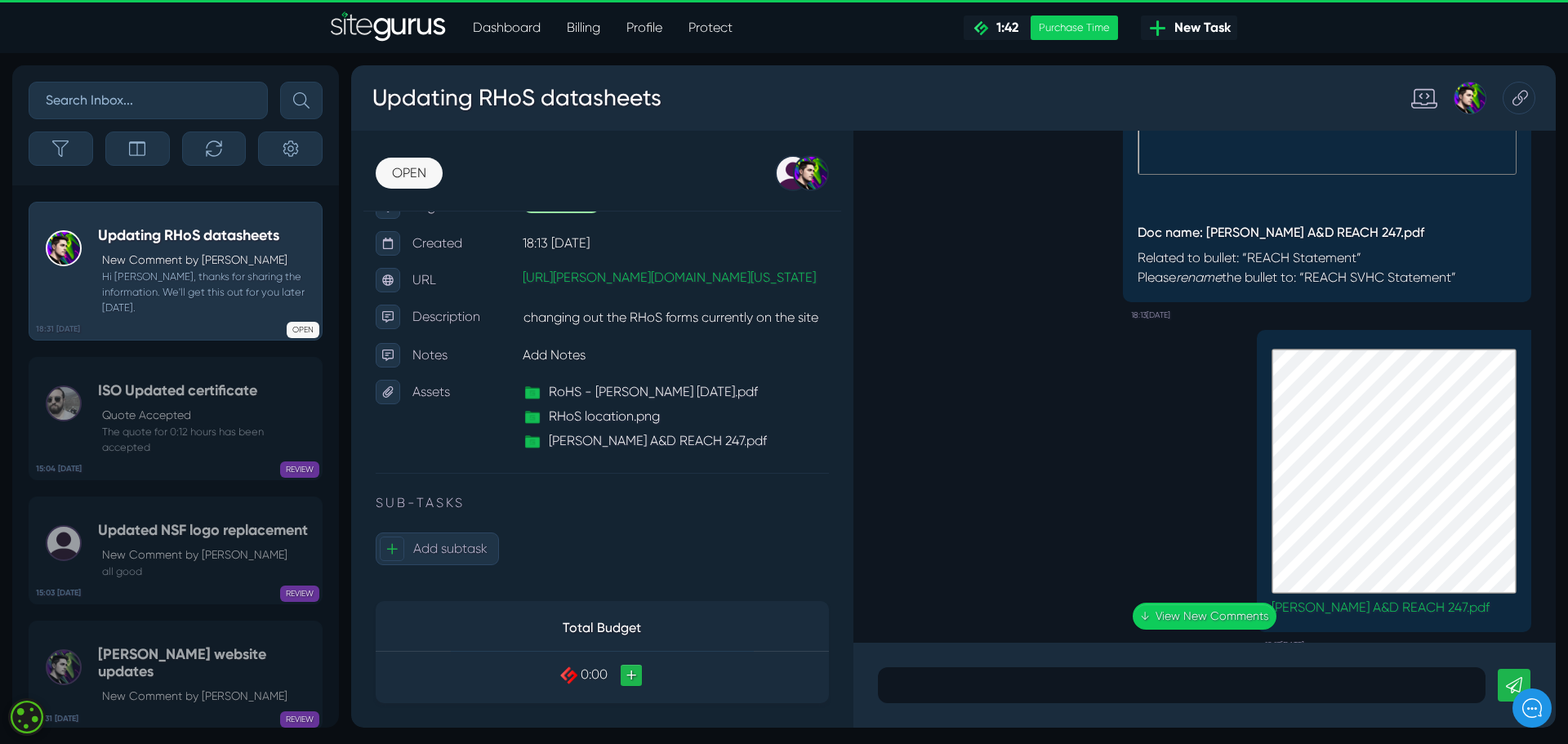
scroll to position [-963, 0]
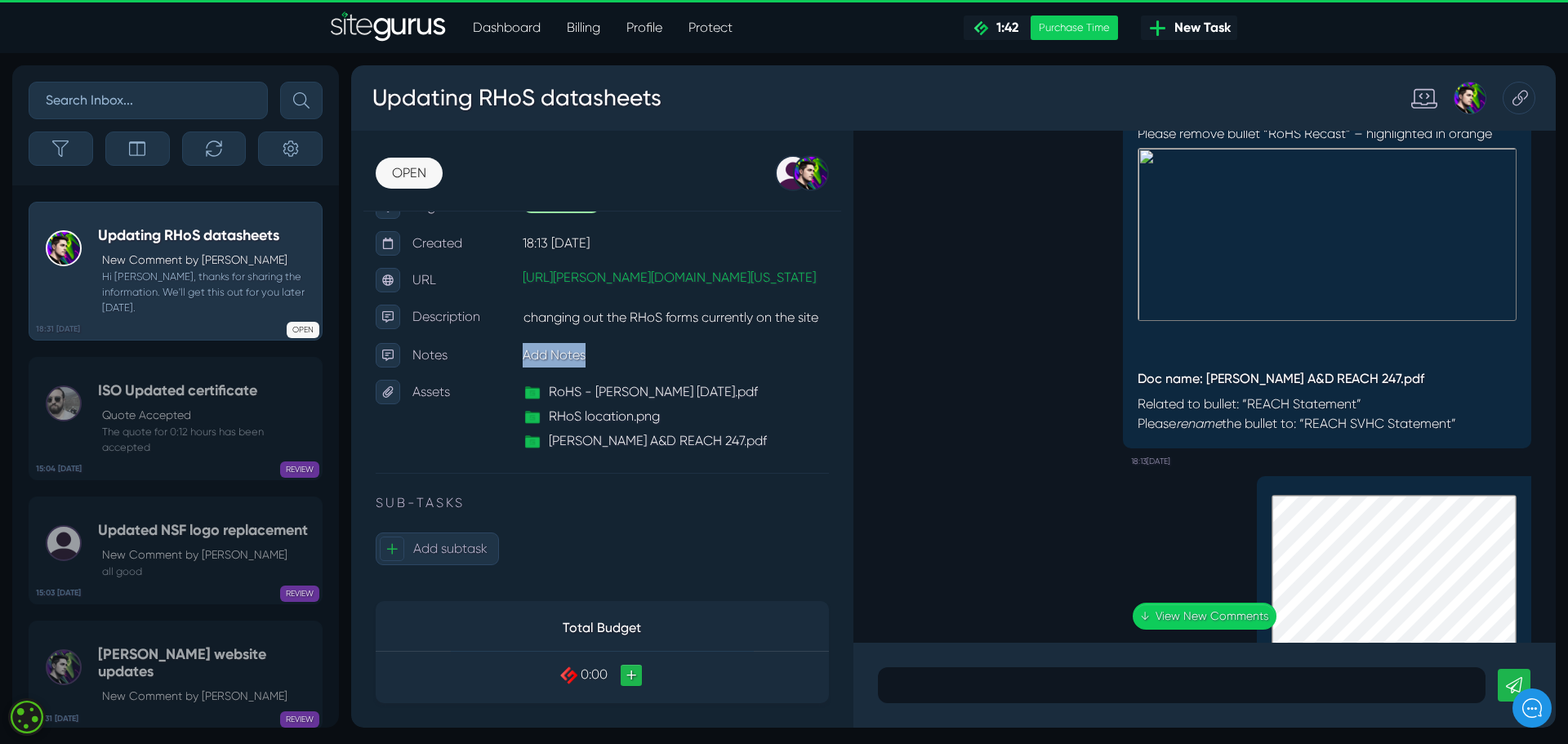
drag, startPoint x: 619, startPoint y: 349, endPoint x: 440, endPoint y: 359, distance: 179.3
click at [440, 359] on div "Notes Add Notes" at bounding box center [602, 355] width 453 height 24
paste p
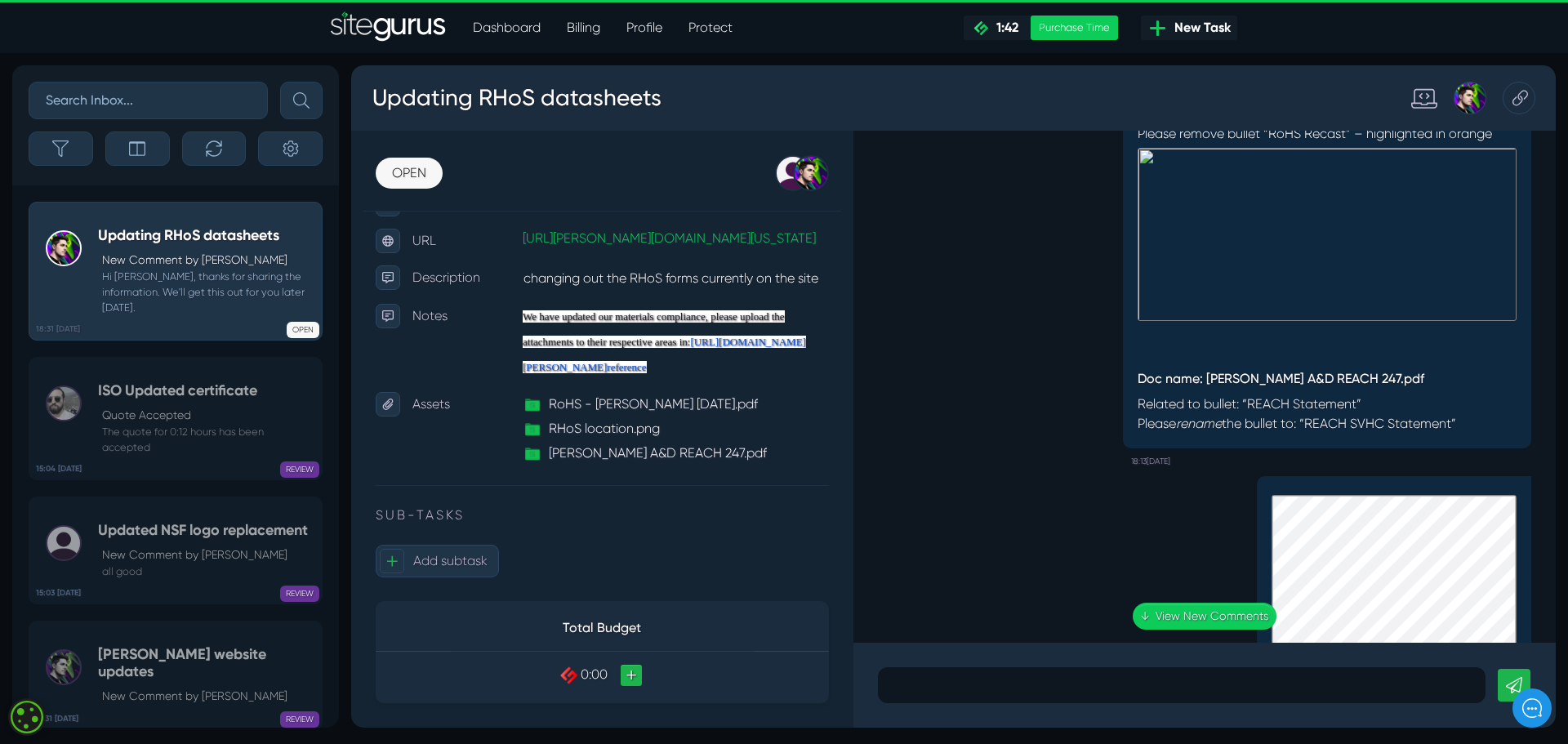
click at [628, 380] on p "We have updated our materials compliance, please upload the attachments to thei…" at bounding box center [675, 342] width 307 height 76
click at [637, 380] on p "We have updated our materials compliance, please upload the attachments to thei…" at bounding box center [675, 342] width 307 height 76
click at [666, 380] on p "We have updated our materials compliance, please upload the attachments to thei…" at bounding box center [675, 342] width 307 height 76
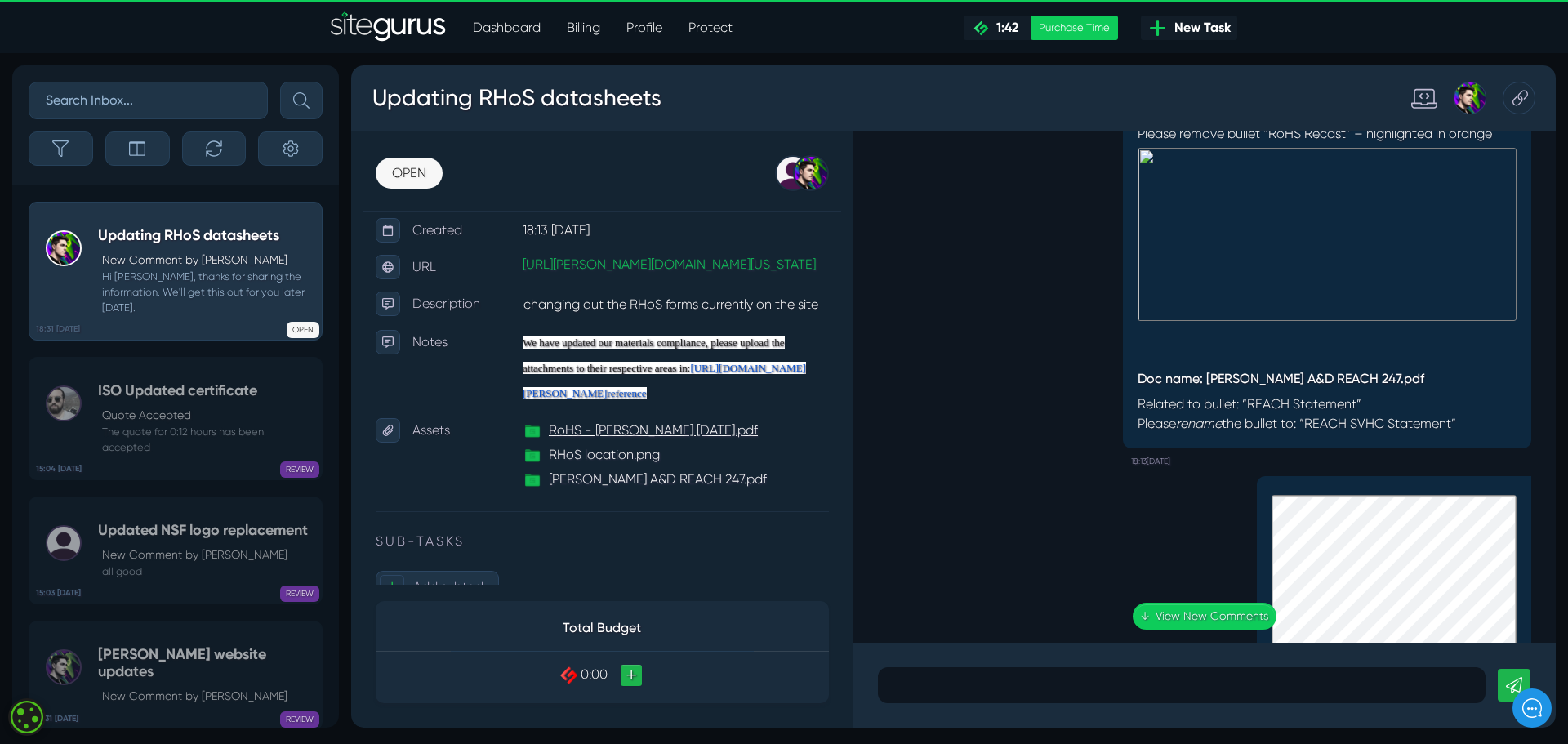
scroll to position [0, 0]
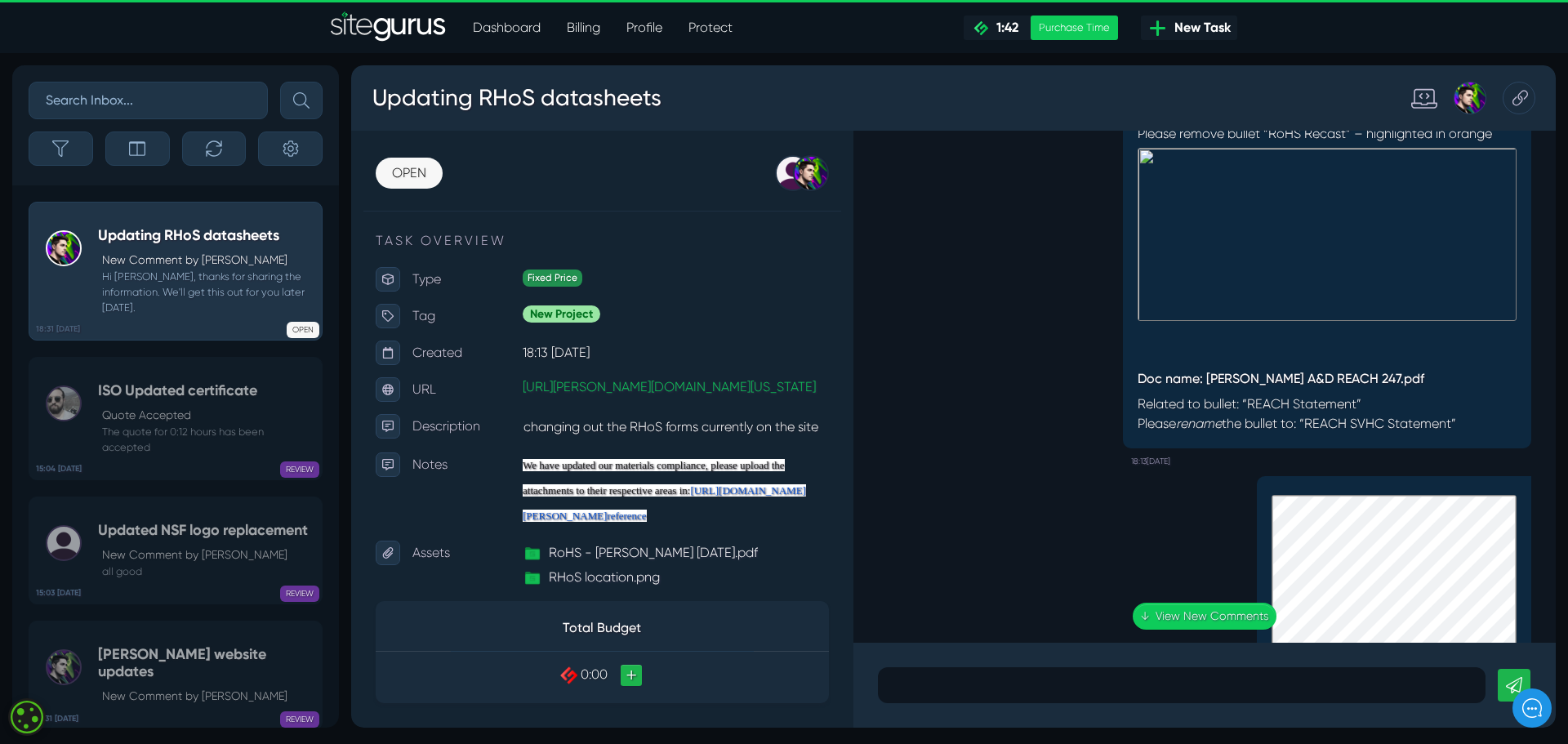
click at [657, 528] on p "We have updated our materials compliance, please upload the attachments to thei…" at bounding box center [675, 490] width 307 height 76
click at [658, 528] on p "We have updated our materials compliance, please upload the attachments to thei…" at bounding box center [675, 490] width 307 height 76
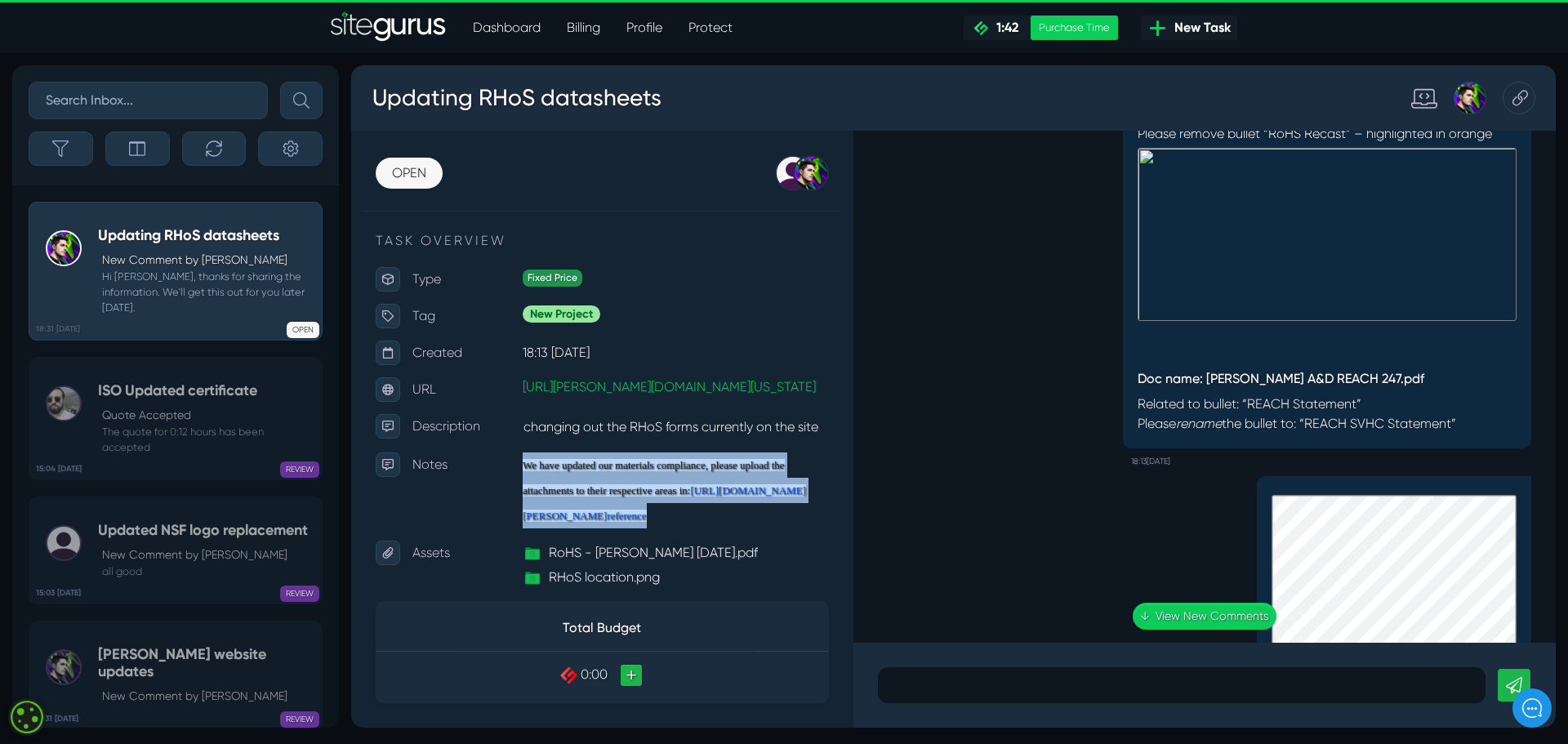
click at [659, 528] on p "We have updated our materials compliance, please upload the attachments to thei…" at bounding box center [675, 490] width 307 height 76
click at [659, 528] on p "We have updated our materials compliance, please upload the attachments to thei…" at bounding box center [675, 490] width 307 height 76
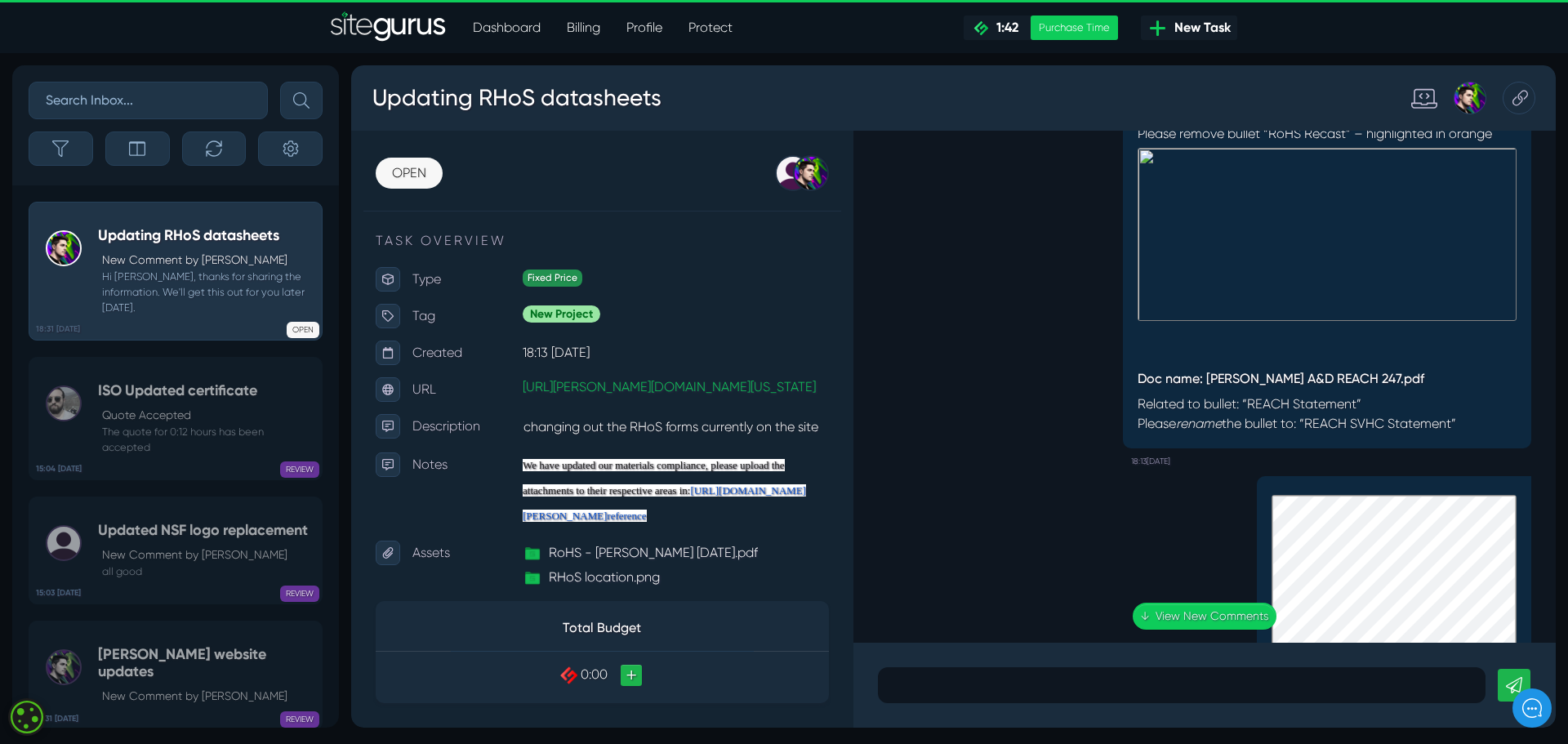
click at [659, 528] on p "We have updated our materials compliance, please upload the attachments to thei…" at bounding box center [675, 490] width 307 height 76
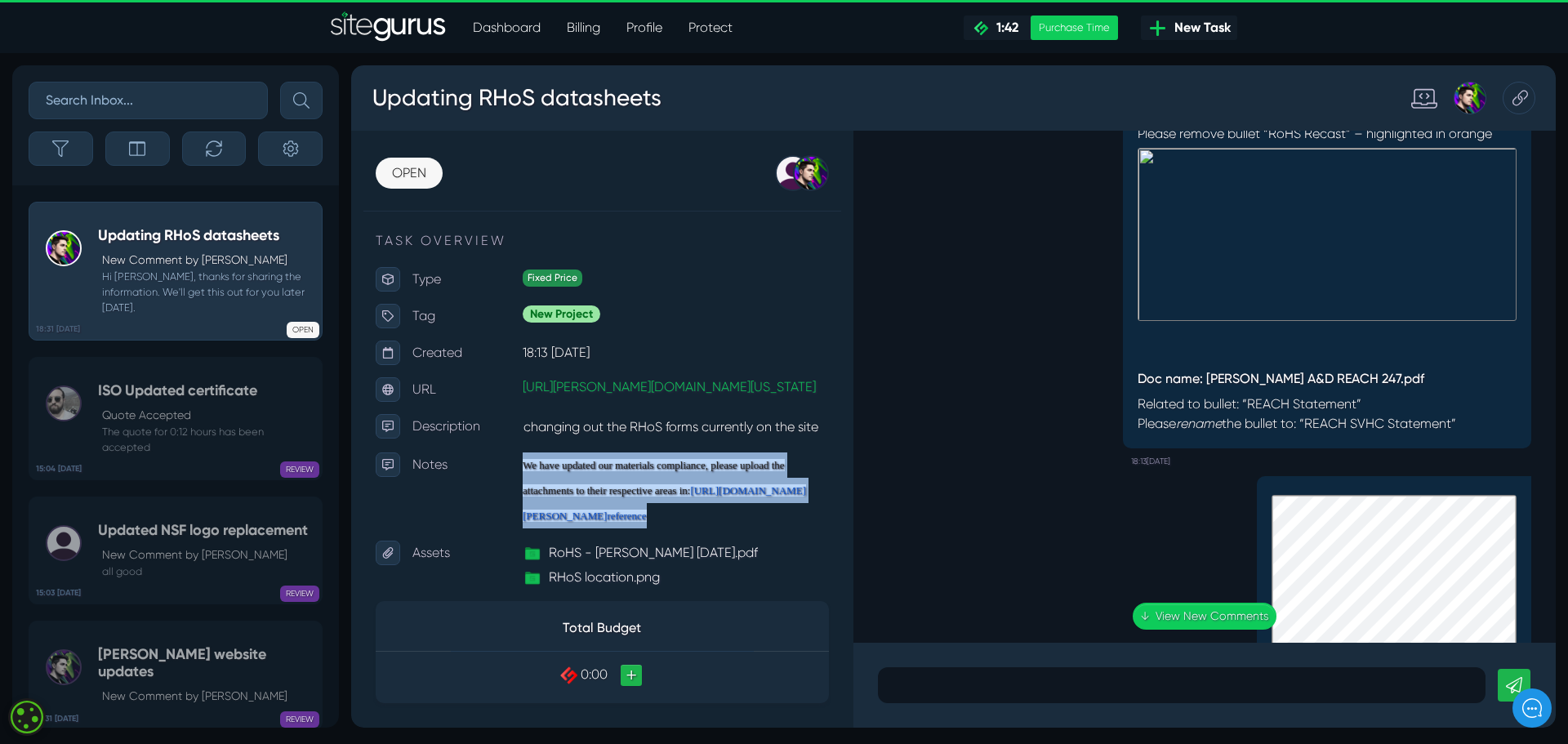
click at [659, 528] on p "We have updated our materials compliance, please upload the attachments to thei…" at bounding box center [675, 490] width 307 height 76
click at [660, 528] on p "We have updated our materials compliance, please upload the attachments to thei…" at bounding box center [675, 490] width 307 height 76
click at [638, 528] on p "We have updated our materials compliance, please upload the attachments to thei…" at bounding box center [675, 490] width 307 height 76
click at [614, 528] on p "We have updated our materials compliance, please upload the attachments to thei…" at bounding box center [675, 490] width 307 height 76
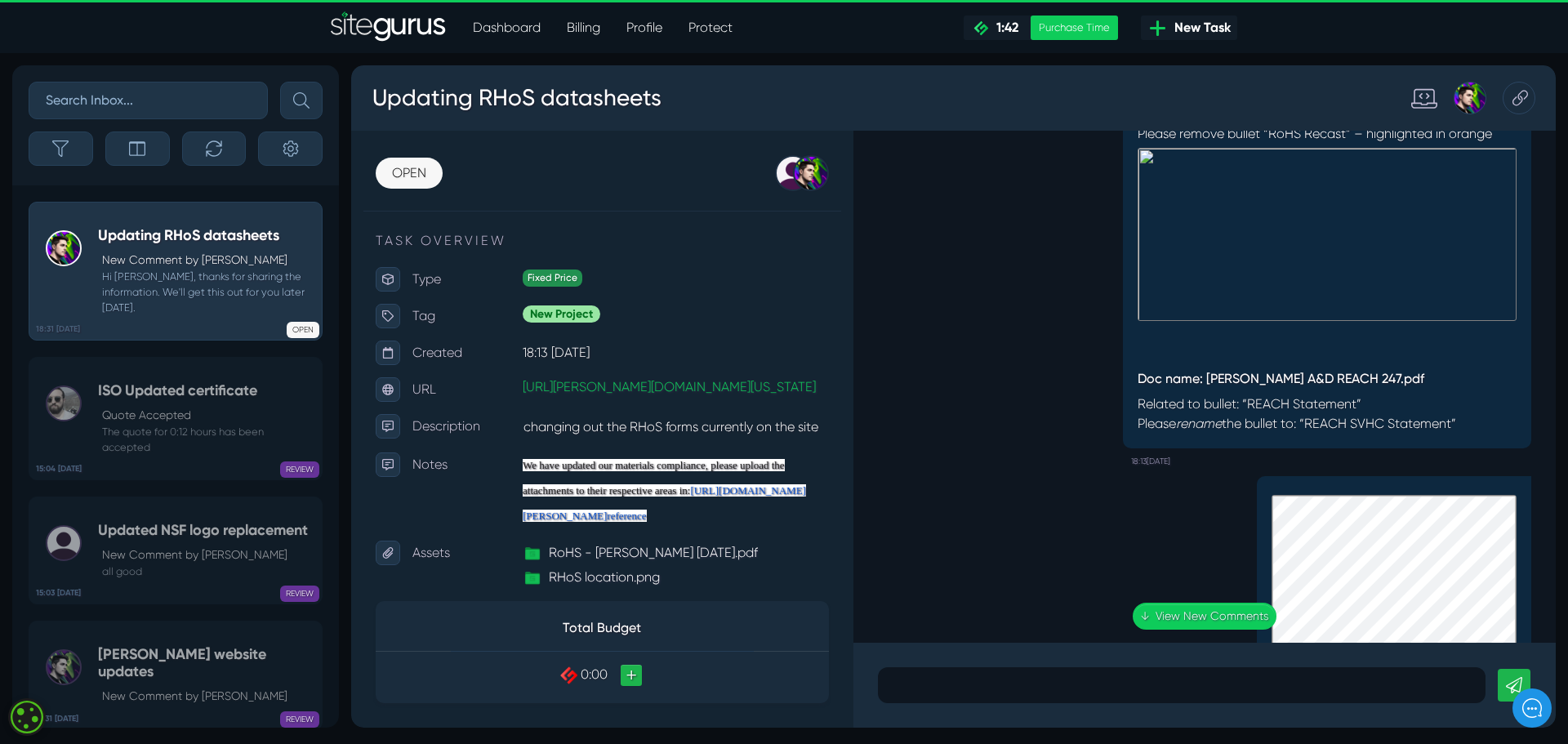
click at [677, 528] on p "We have updated our materials compliance, please upload the attachments to thei…" at bounding box center [675, 490] width 307 height 76
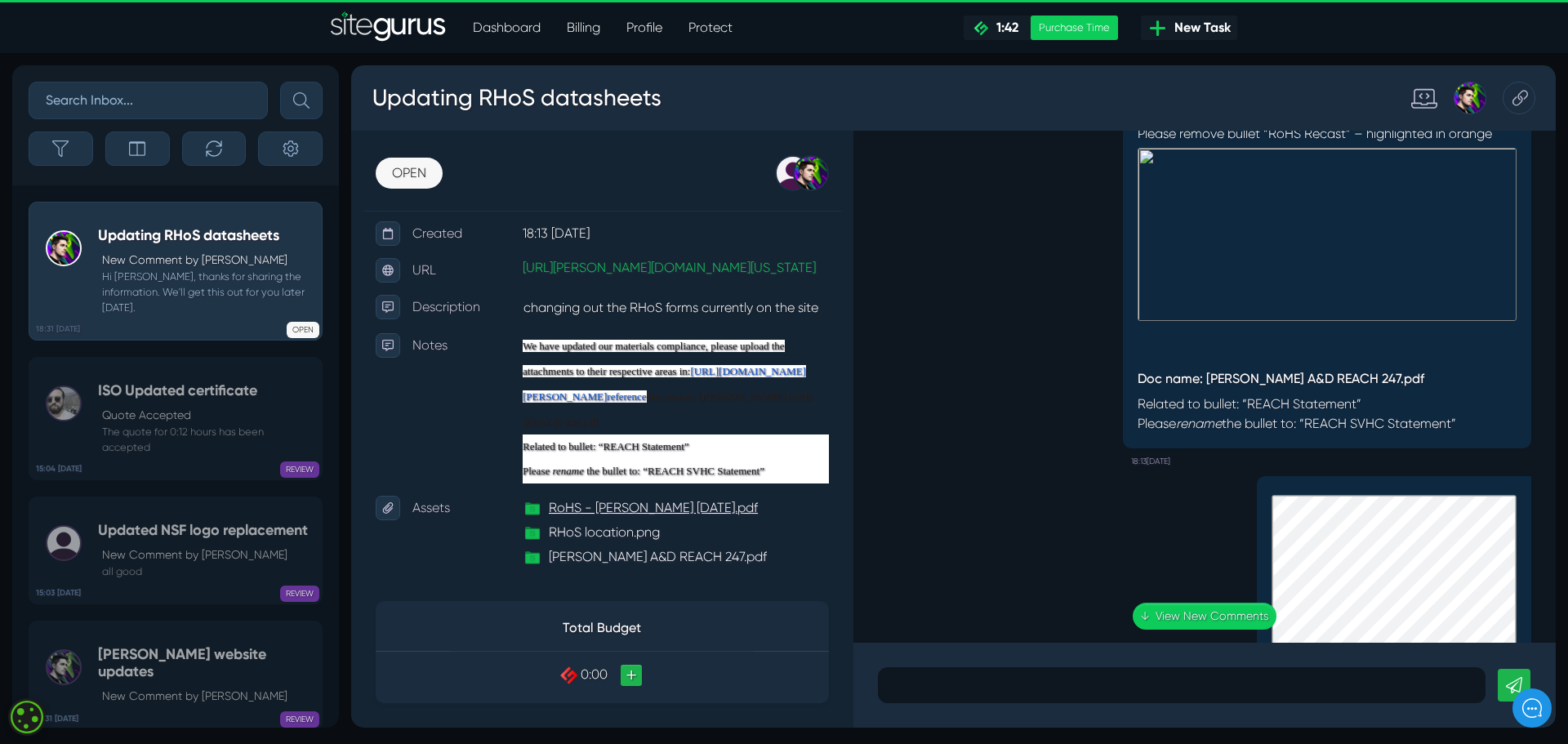
scroll to position [249, 0]
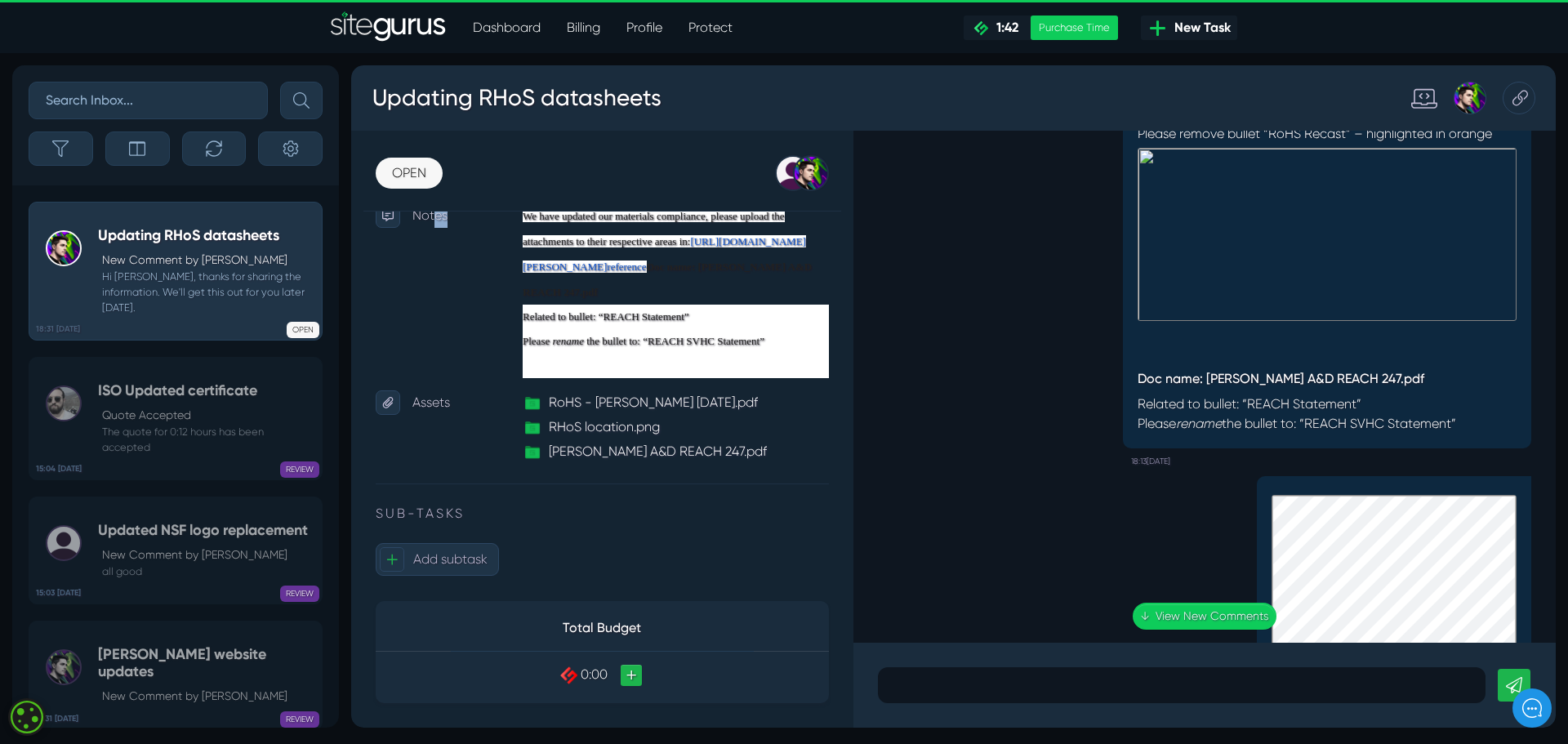
drag, startPoint x: 437, startPoint y: 306, endPoint x: 447, endPoint y: 303, distance: 10.4
click at [449, 301] on div "Notes" at bounding box center [461, 291] width 122 height 175
click at [473, 288] on div "Notes" at bounding box center [461, 291] width 122 height 175
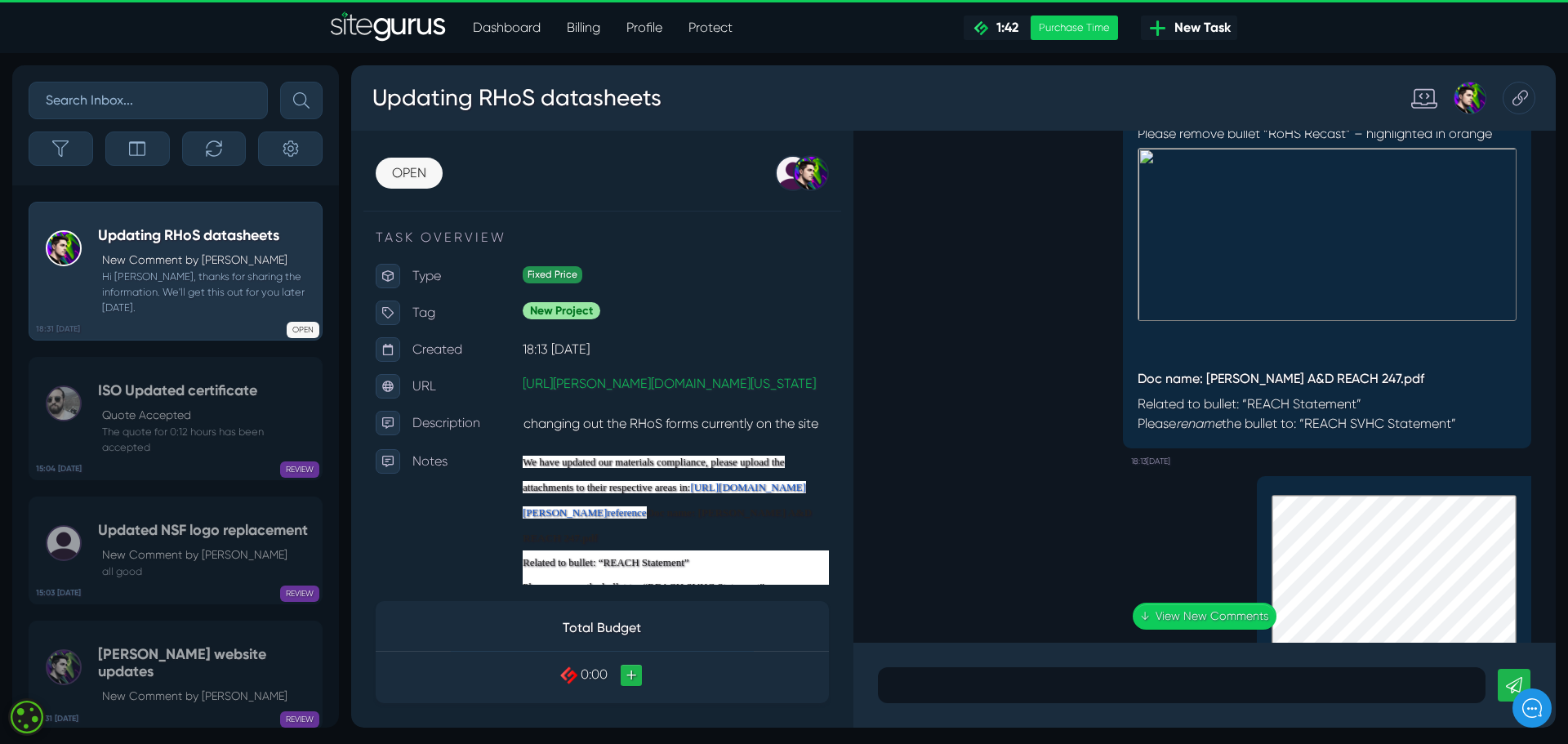
scroll to position [0, 0]
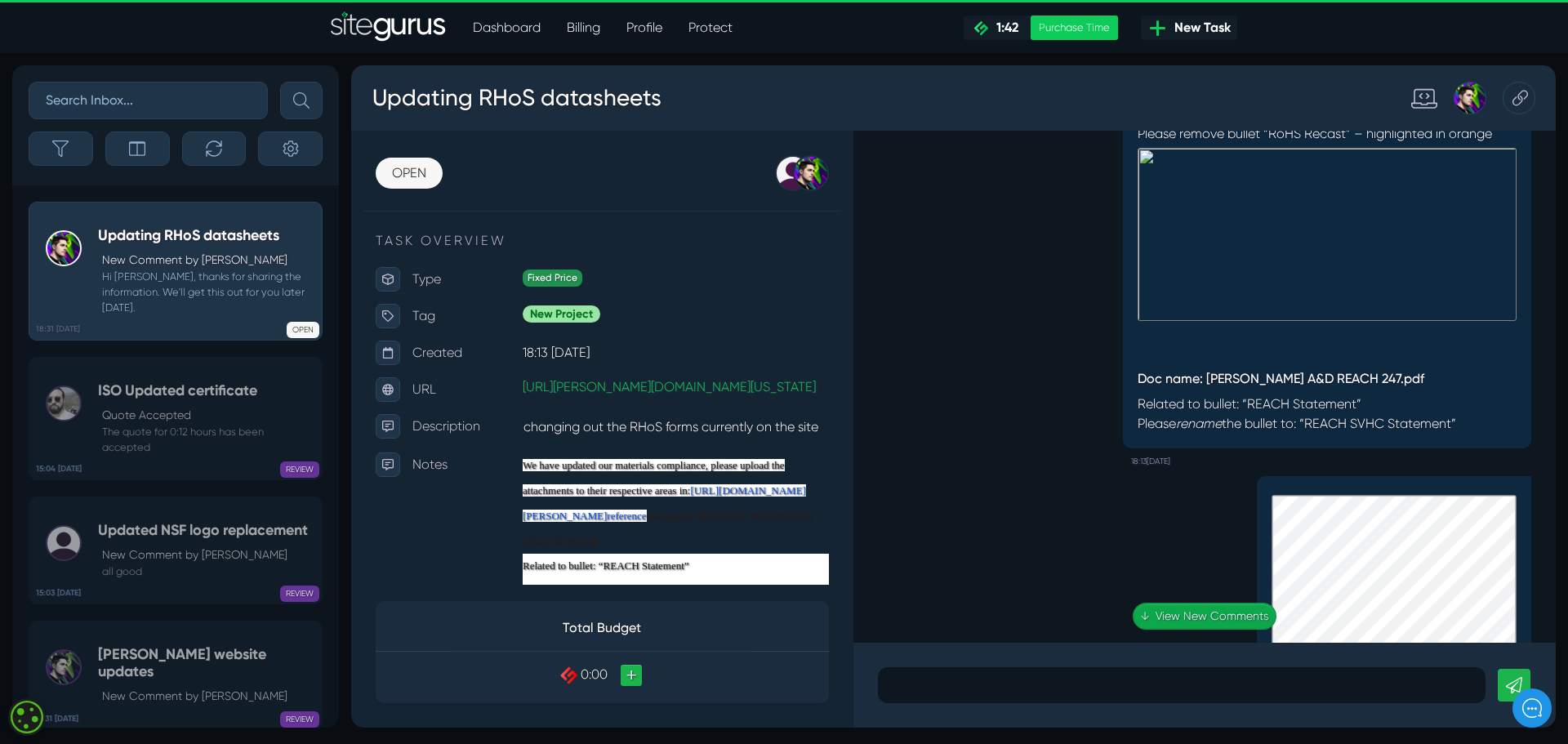
click at [1209, 609] on link "↓ View New Comments" at bounding box center [1204, 616] width 144 height 27
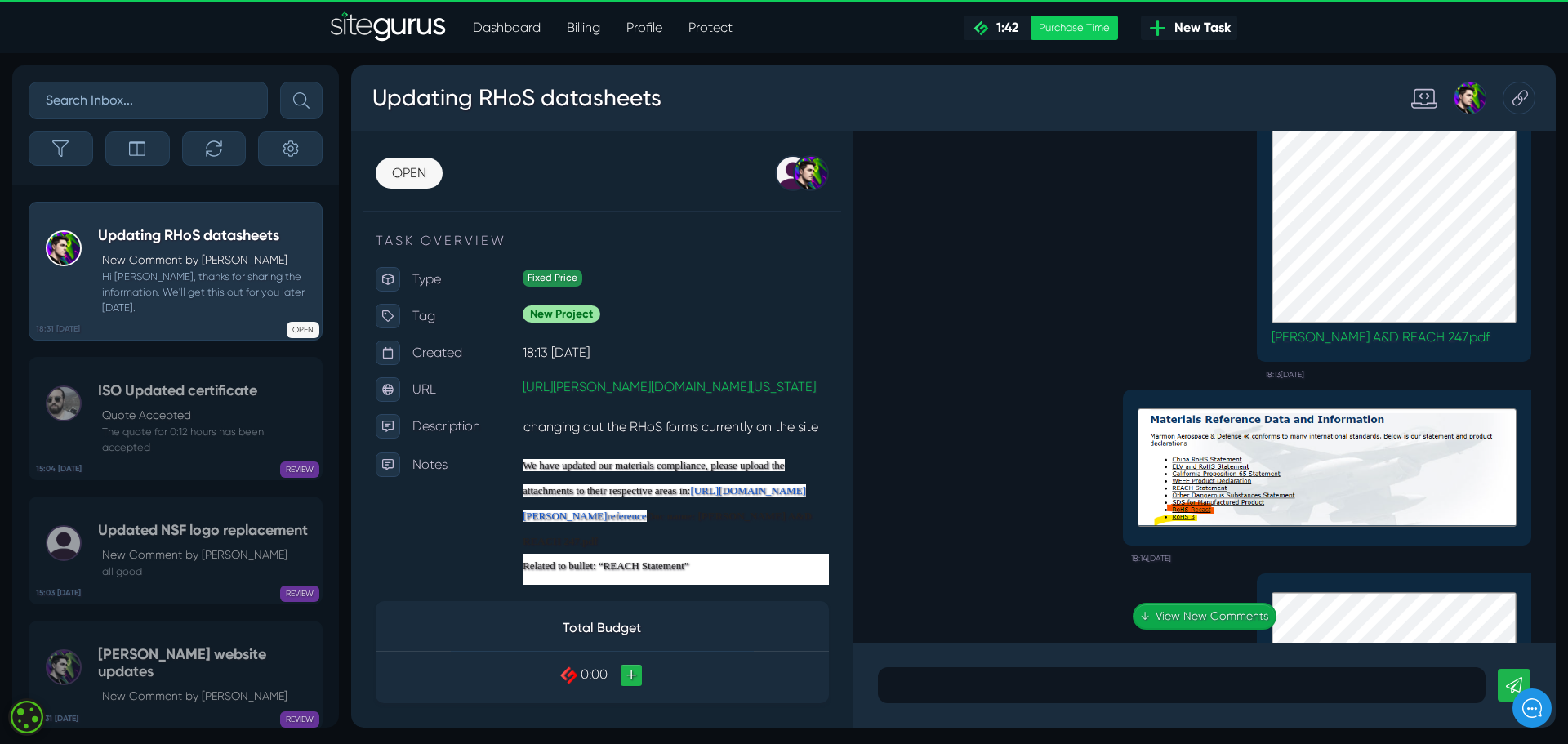
scroll to position [1, 0]
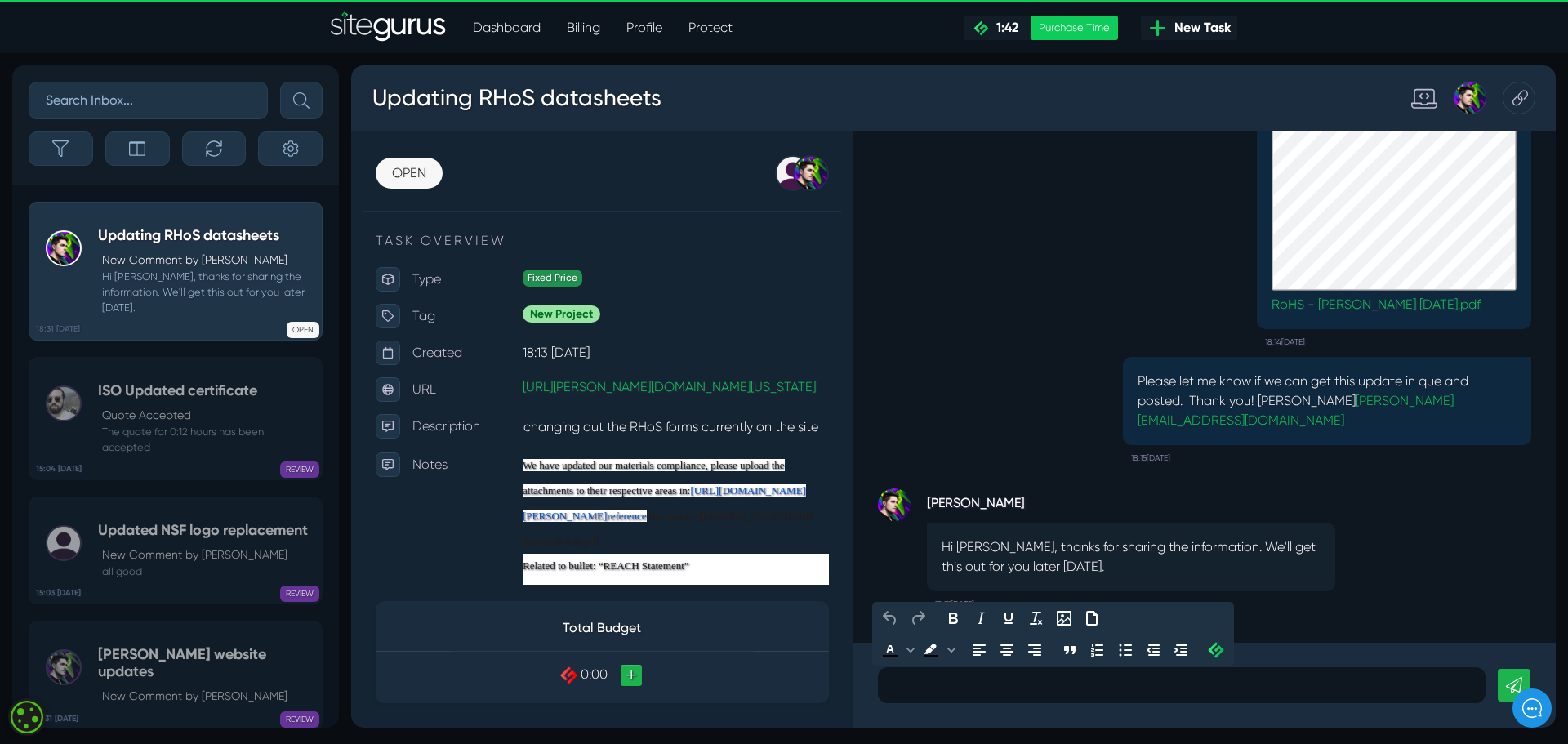
click at [1016, 688] on p at bounding box center [1182, 685] width 583 height 19
click at [1513, 673] on link at bounding box center [1513, 685] width 32 height 32
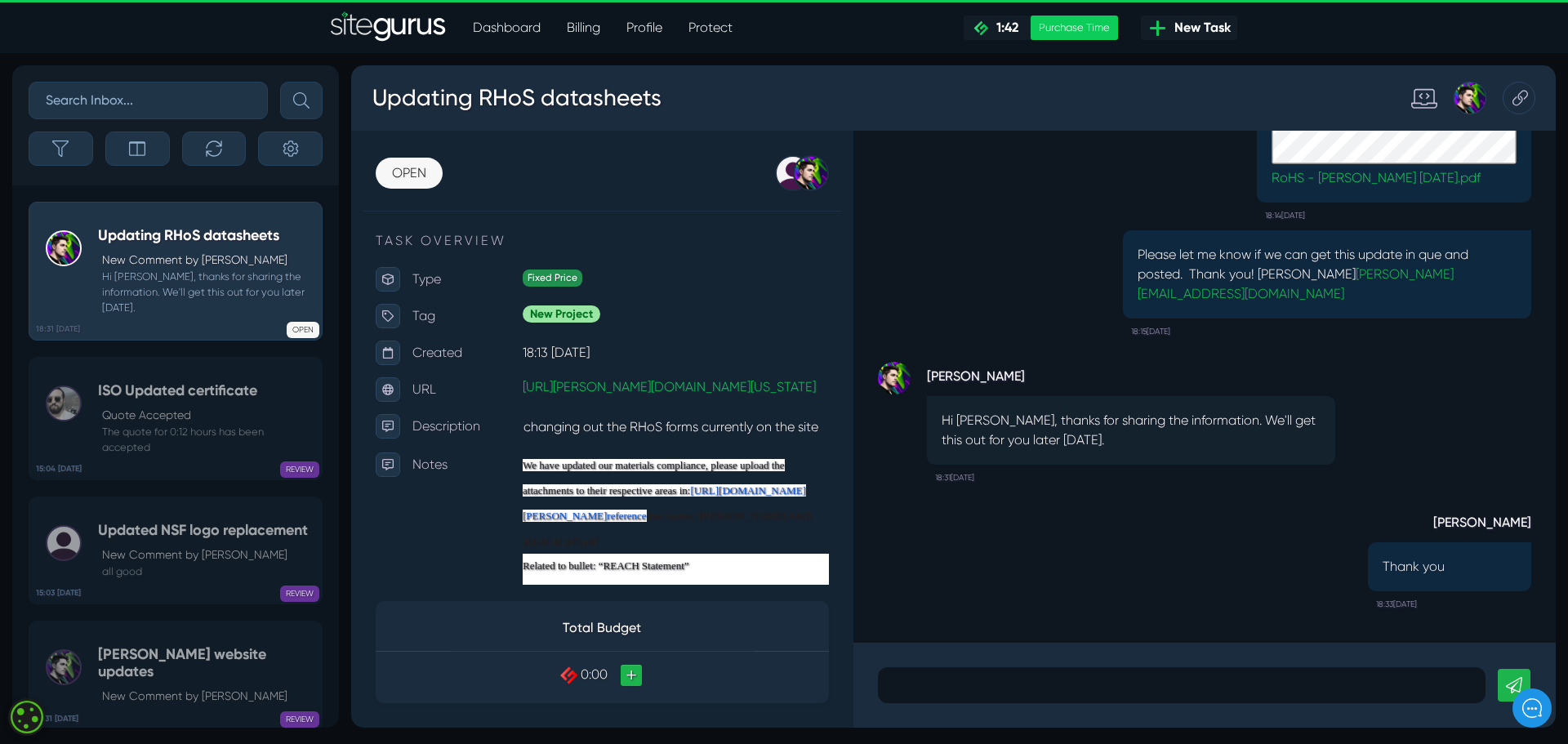
scroll to position [0, 0]
